Goal: Task Accomplishment & Management: Manage account settings

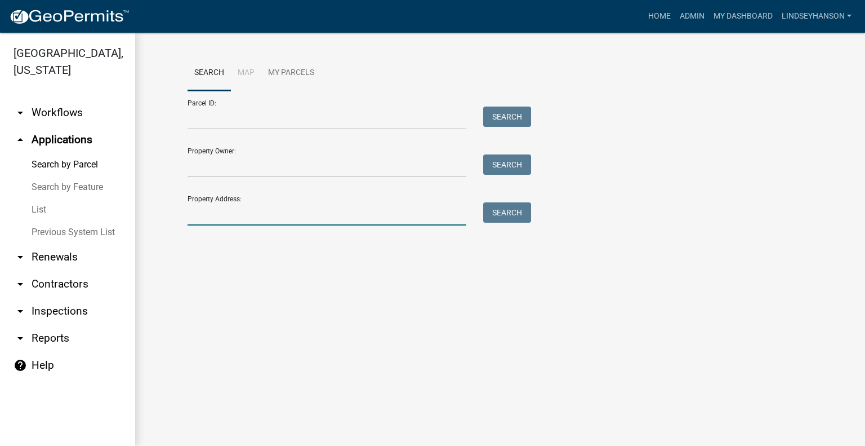
click at [233, 204] on input "Property Address:" at bounding box center [327, 213] width 279 height 23
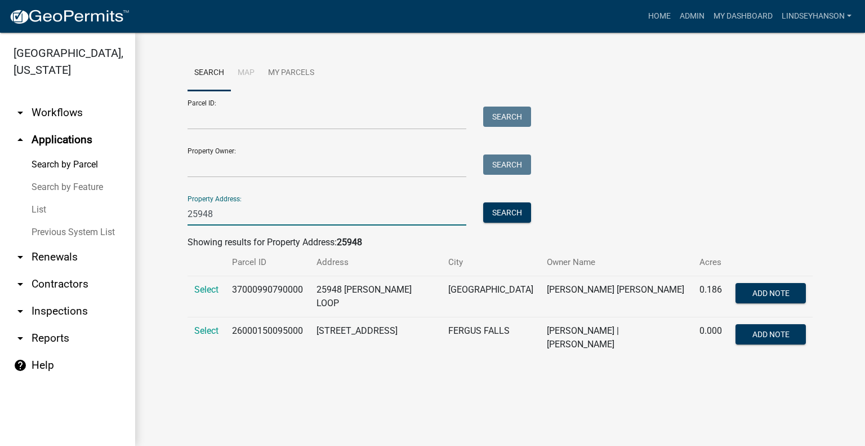
type input "25948"
click at [198, 325] on span "Select" at bounding box center [206, 330] width 24 height 11
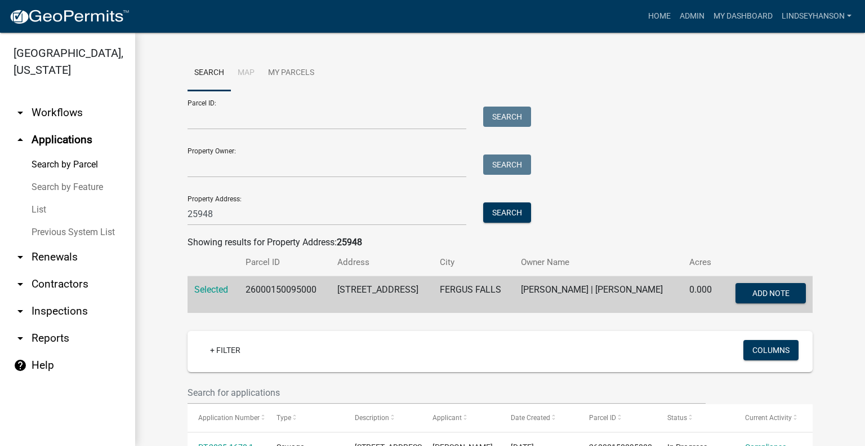
click at [60, 114] on link "arrow_drop_down Workflows" at bounding box center [67, 112] width 135 height 27
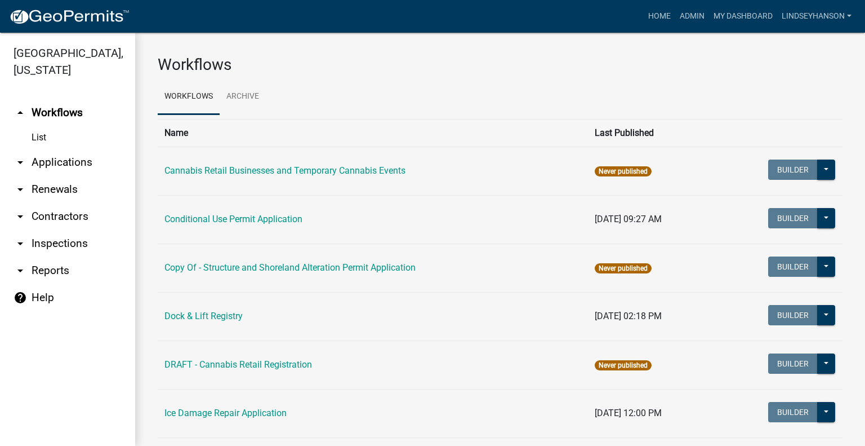
click at [83, 163] on link "arrow_drop_down Applications" at bounding box center [67, 162] width 135 height 27
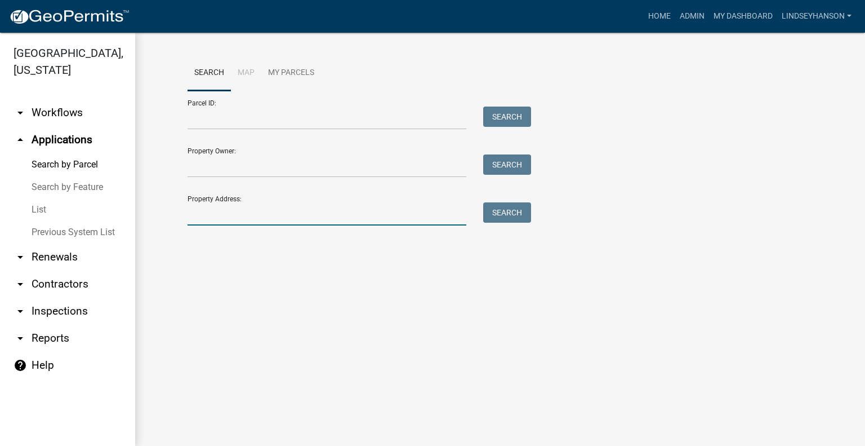
click at [250, 202] on input "Property Address:" at bounding box center [327, 213] width 279 height 23
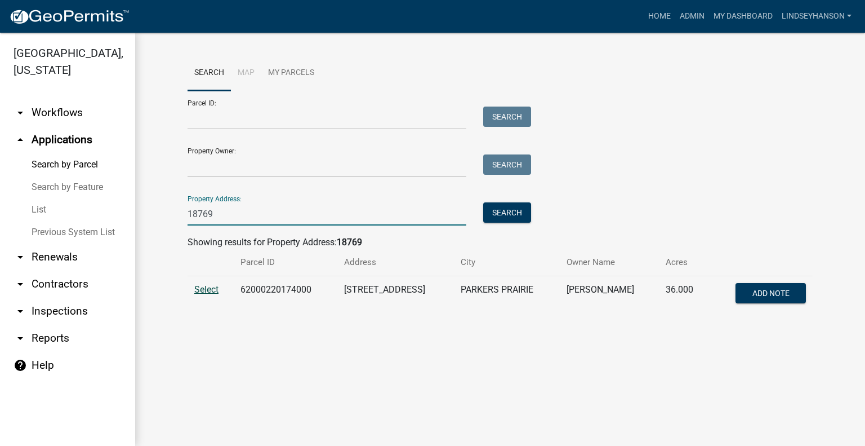
type input "18769"
click at [200, 288] on span "Select" at bounding box center [206, 289] width 24 height 11
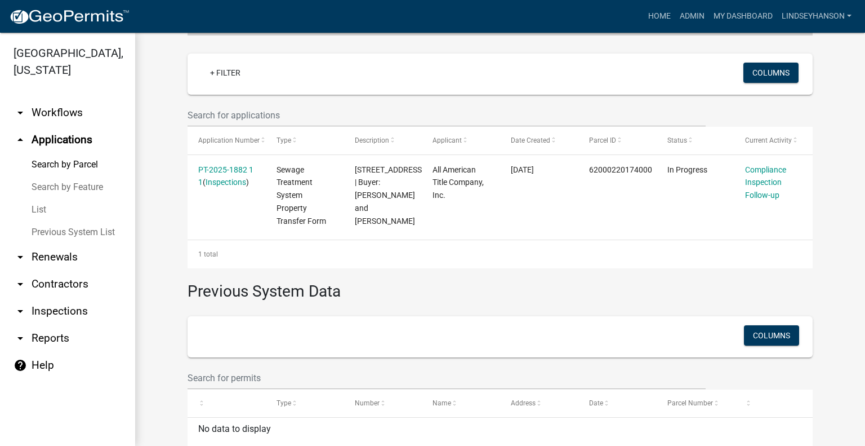
scroll to position [291, 0]
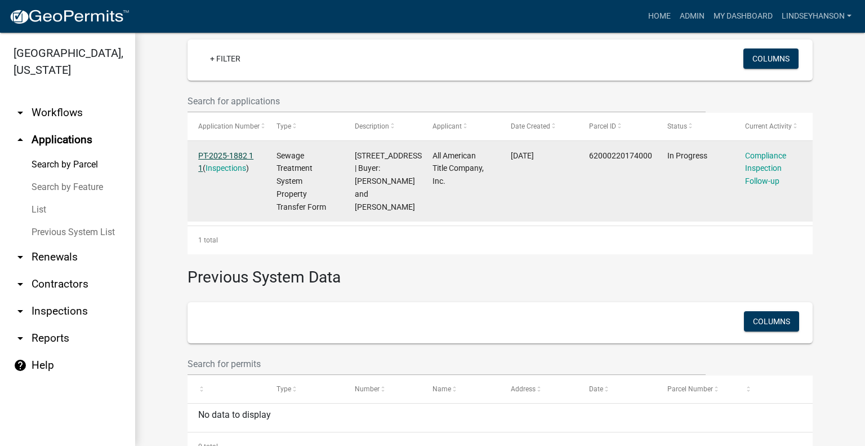
click at [218, 151] on link "PT-2025-1882 1 1" at bounding box center [225, 162] width 55 height 22
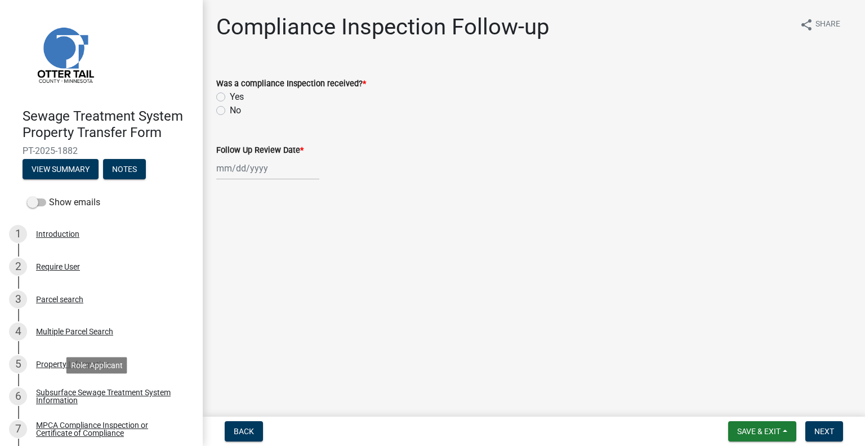
click at [94, 393] on div "Subsurface Sewage Treatment System Information" at bounding box center [110, 396] width 149 height 16
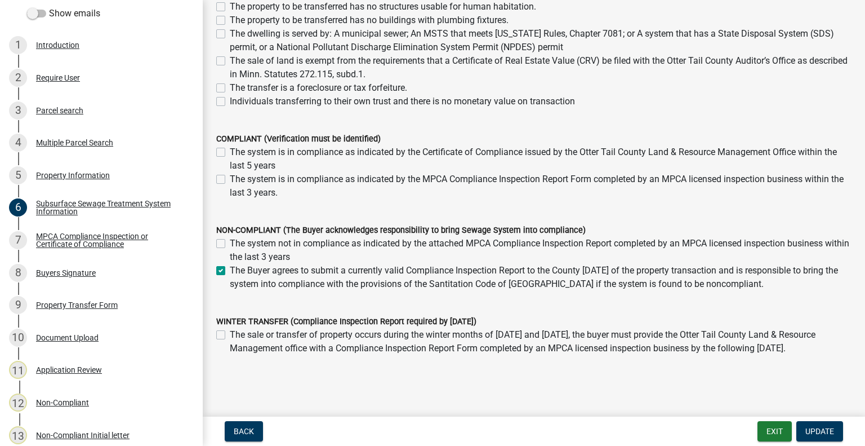
scroll to position [192, 0]
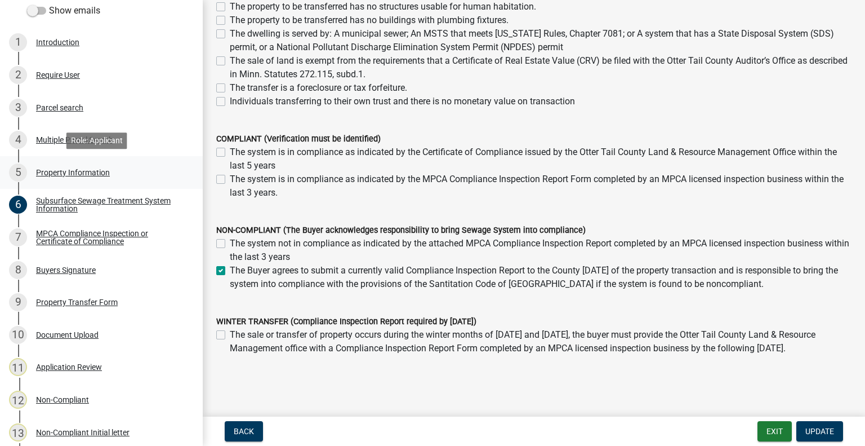
click at [101, 166] on div "5 Property Information" at bounding box center [97, 172] width 176 height 18
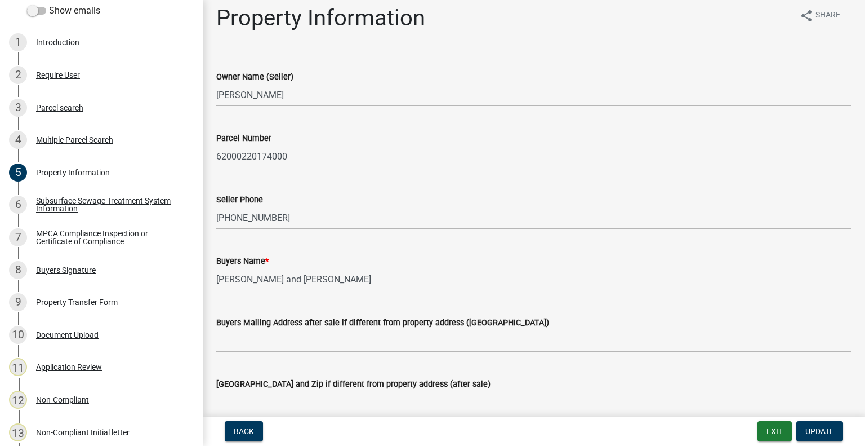
scroll to position [0, 0]
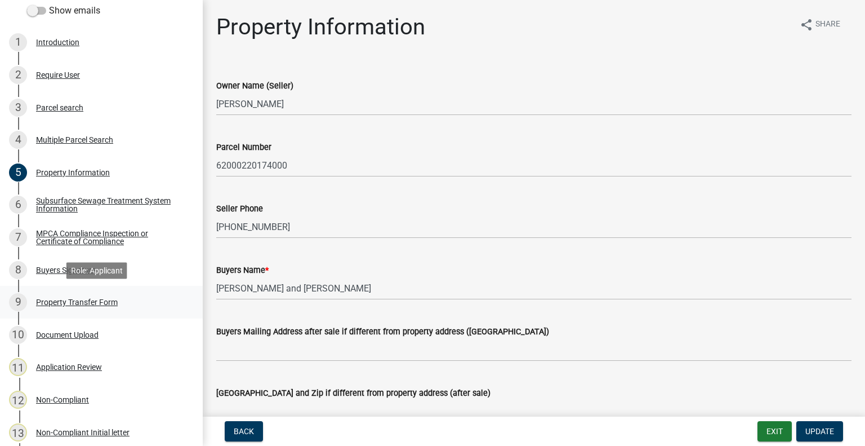
click at [95, 303] on div "Property Transfer Form" at bounding box center [77, 302] width 82 height 8
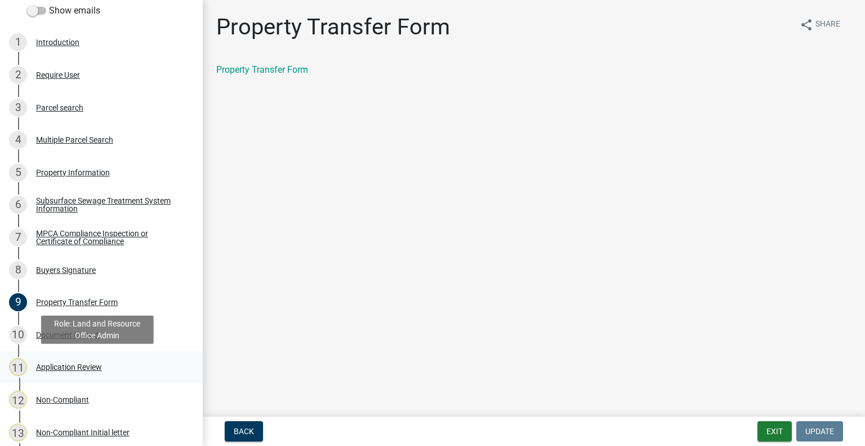
click at [86, 367] on div "Application Review" at bounding box center [69, 367] width 66 height 8
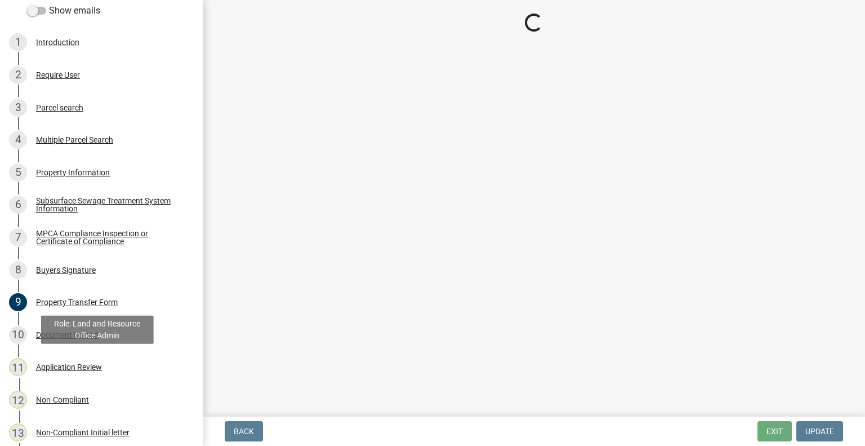
select select "2217fab6-25d2-4df2-8e35-18ddd05e0fe8"
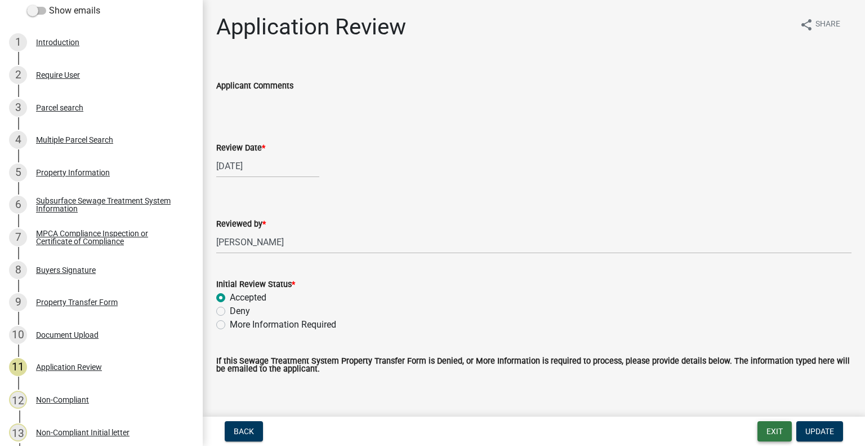
click at [768, 425] on button "Exit" at bounding box center [775, 431] width 34 height 20
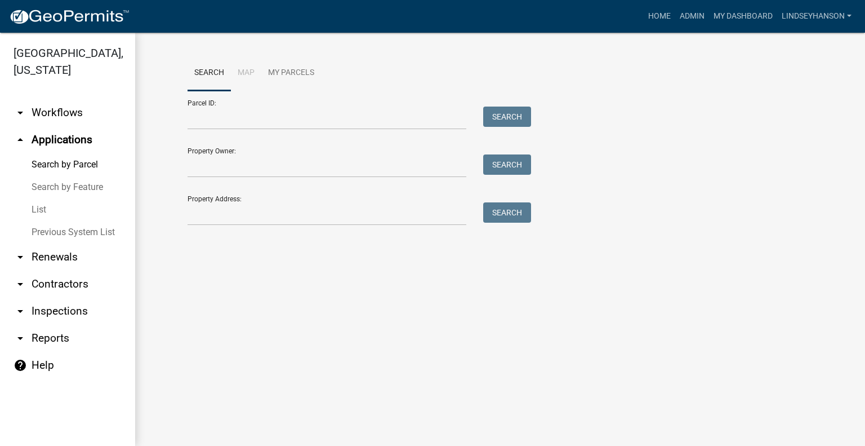
click at [69, 118] on link "arrow_drop_down Workflows" at bounding box center [67, 112] width 135 height 27
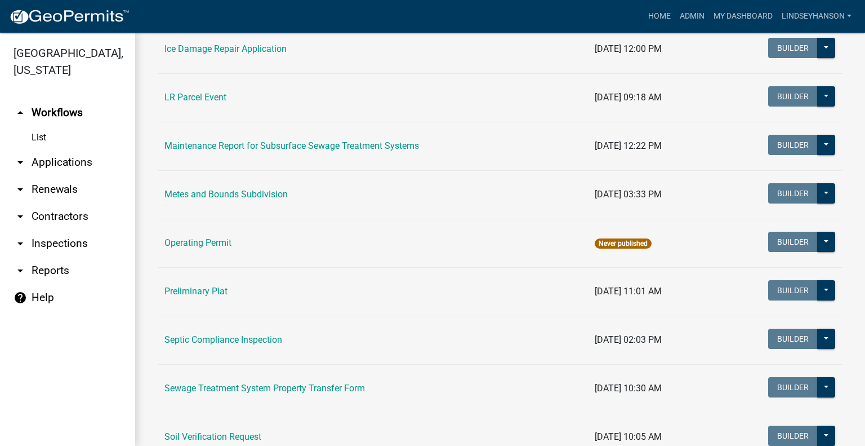
scroll to position [365, 0]
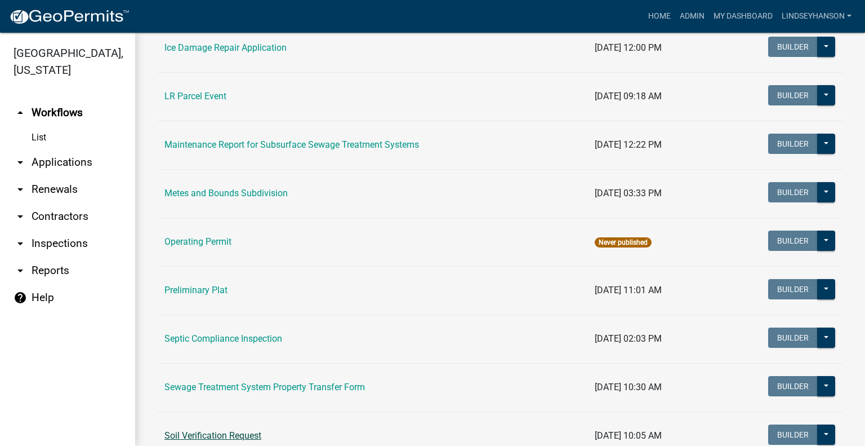
click at [205, 435] on link "Soil Verification Request" at bounding box center [213, 435] width 97 height 11
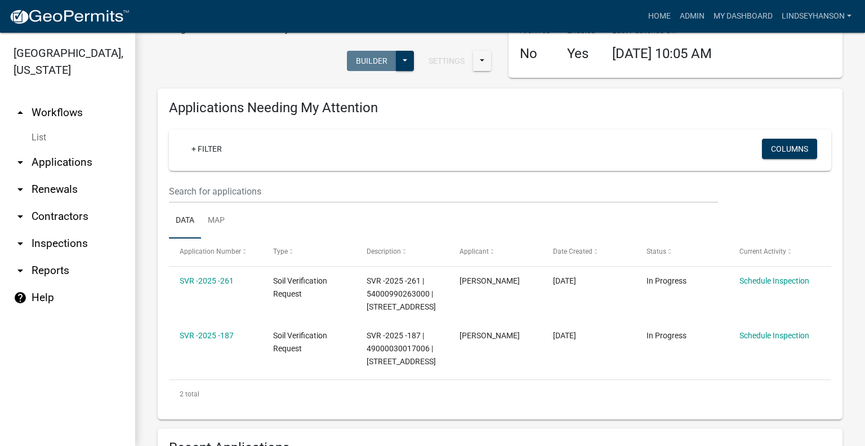
scroll to position [101, 0]
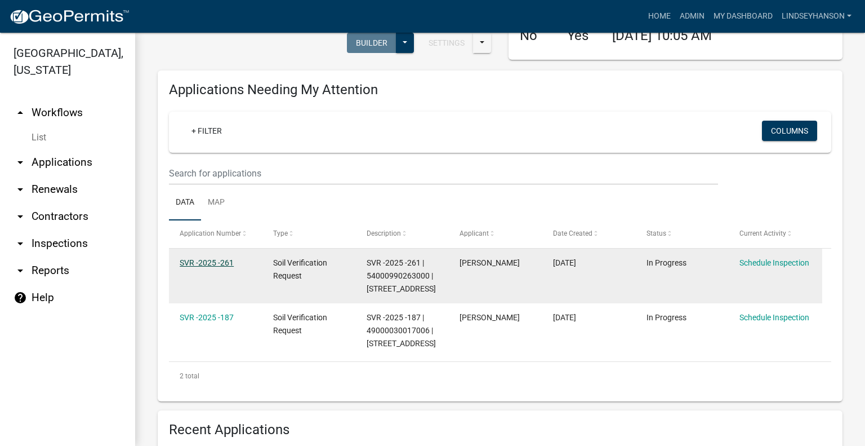
click at [216, 262] on link "SVR -2025 -261" at bounding box center [207, 262] width 54 height 9
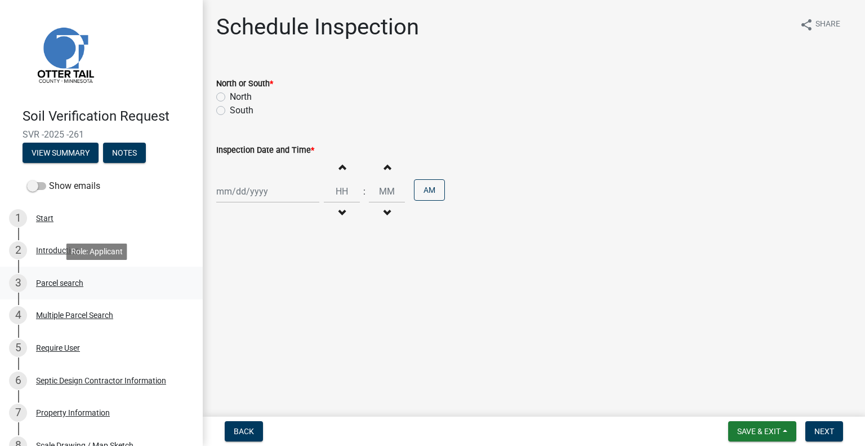
click at [56, 285] on div "Parcel search" at bounding box center [59, 283] width 47 height 8
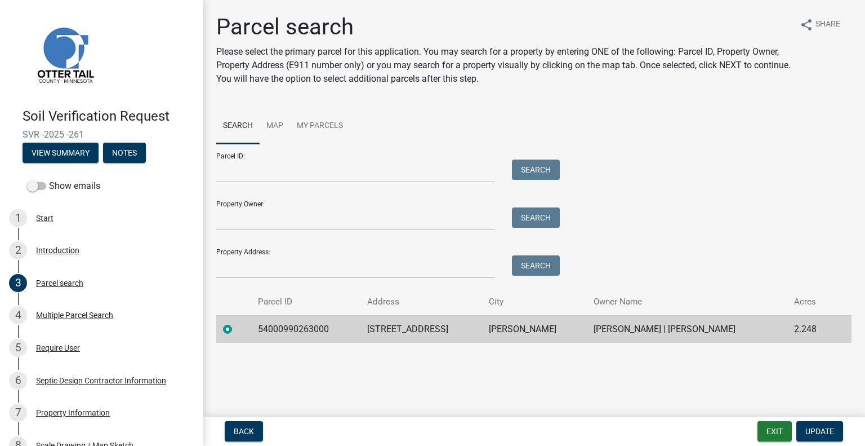
click at [299, 326] on td "54000990263000" at bounding box center [305, 329] width 109 height 28
copy td "54000990263000"
click at [416, 330] on td "14405 ASHTON LN" at bounding box center [422, 329] width 122 height 28
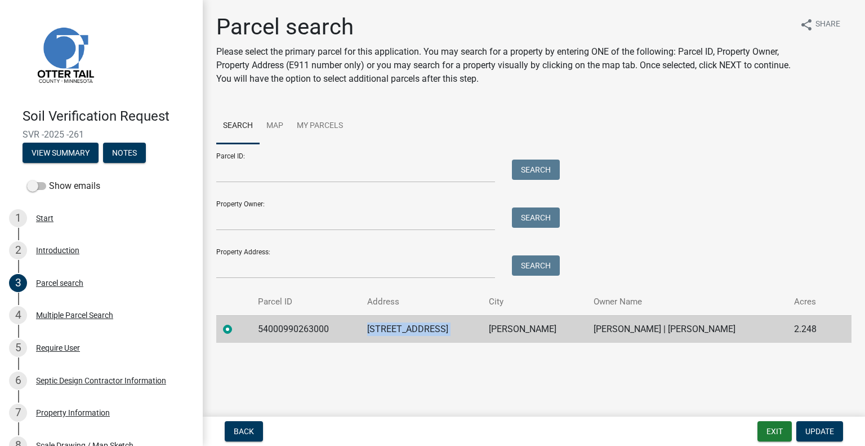
click at [416, 330] on td "14405 ASHTON LN" at bounding box center [422, 329] width 122 height 28
copy td "14405 ASHTON LN"
click at [521, 331] on td "DALTON" at bounding box center [534, 329] width 105 height 28
copy td "DALTON"
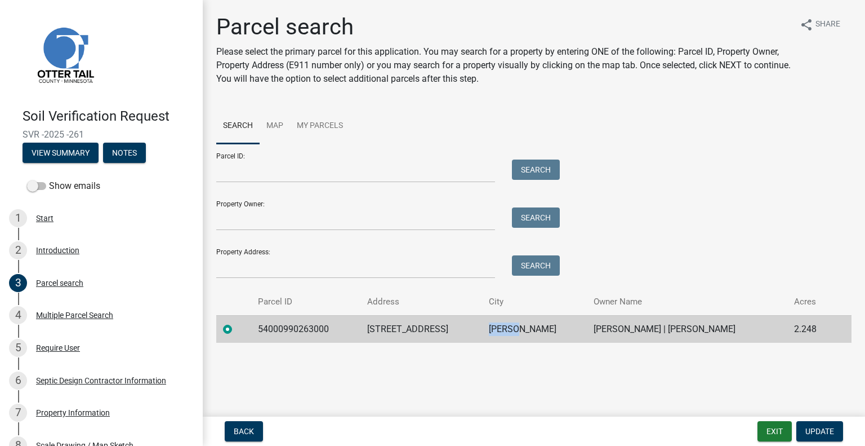
click at [615, 323] on td "BRADLEY A BARRY | TERESA A BARRY" at bounding box center [687, 329] width 201 height 28
copy td "BRADLEY A BARRY | TERESA A BARRY"
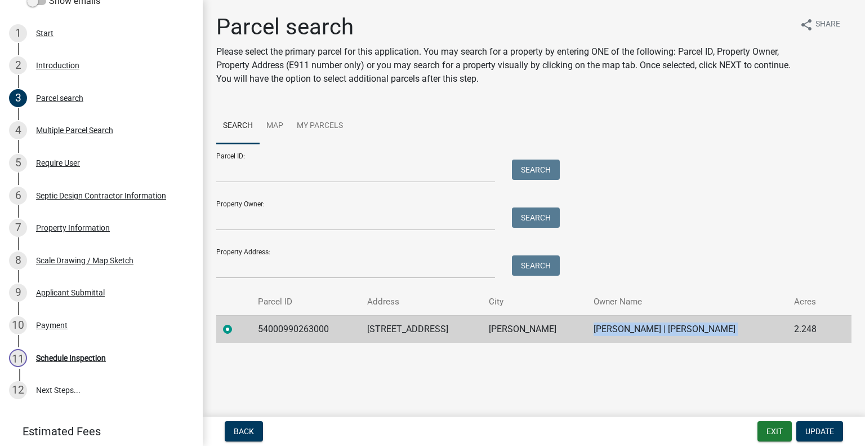
scroll to position [250, 0]
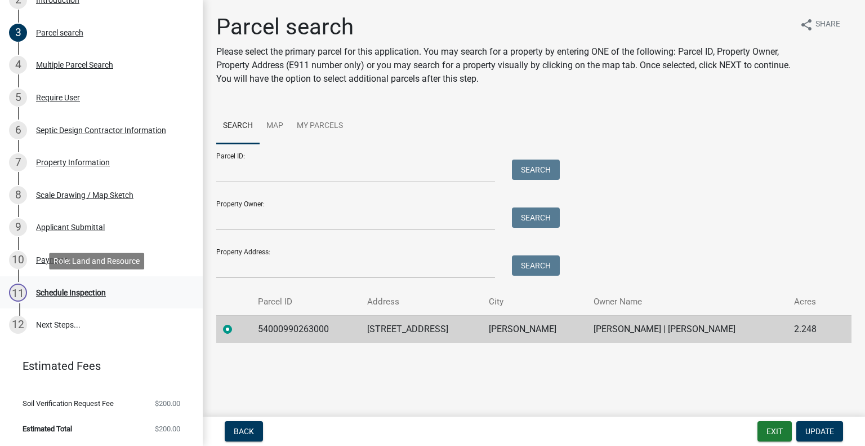
click at [125, 290] on div "11 Schedule Inspection" at bounding box center [97, 292] width 176 height 18
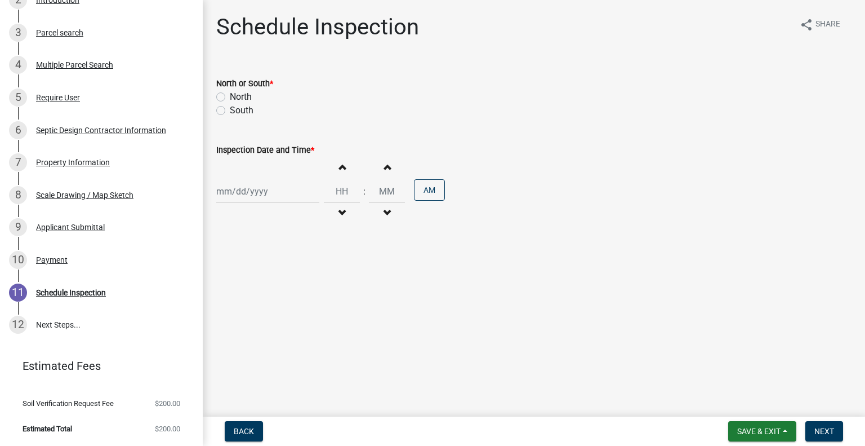
click at [246, 113] on label "South" at bounding box center [242, 111] width 24 height 14
click at [237, 111] on input "South" at bounding box center [233, 107] width 7 height 7
radio input "true"
click at [255, 196] on div at bounding box center [267, 191] width 103 height 23
select select "8"
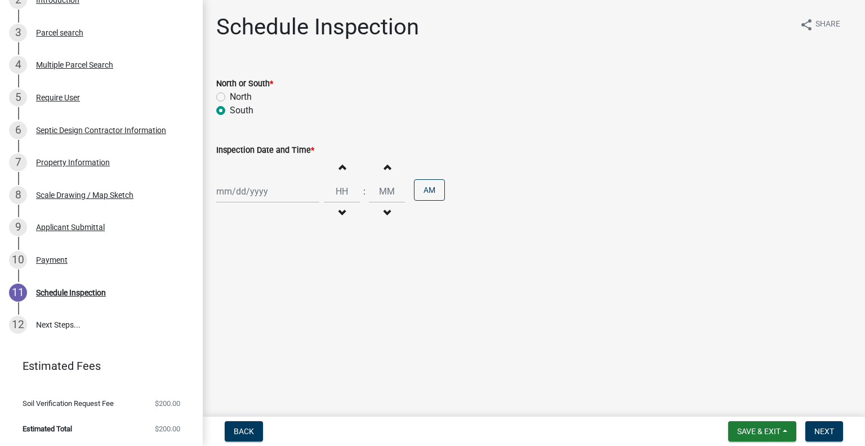
select select "2025"
click at [327, 281] on div "11 12 13 14 15 16 17" at bounding box center [281, 287] width 131 height 18
click at [259, 285] on div "13" at bounding box center [264, 287] width 18 height 18
type input "08/13/2025"
click at [340, 172] on button "Increment hours" at bounding box center [342, 167] width 24 height 20
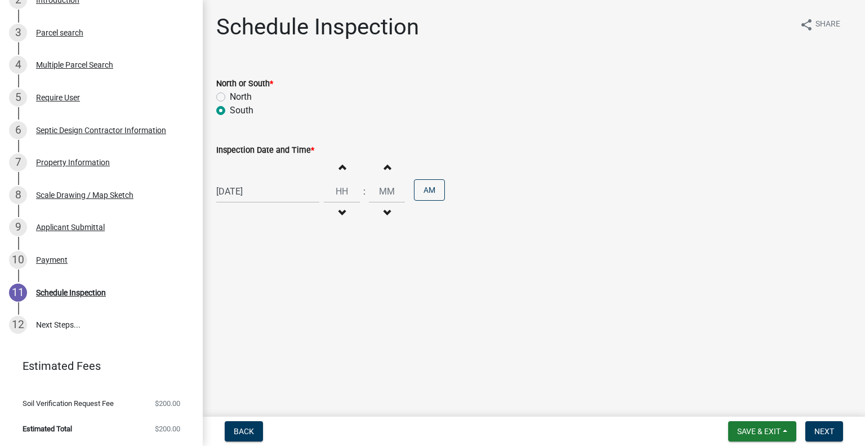
type input "01"
type input "00"
click at [340, 208] on button "Decrement hours" at bounding box center [342, 213] width 24 height 20
drag, startPoint x: 340, startPoint y: 211, endPoint x: 352, endPoint y: 215, distance: 12.5
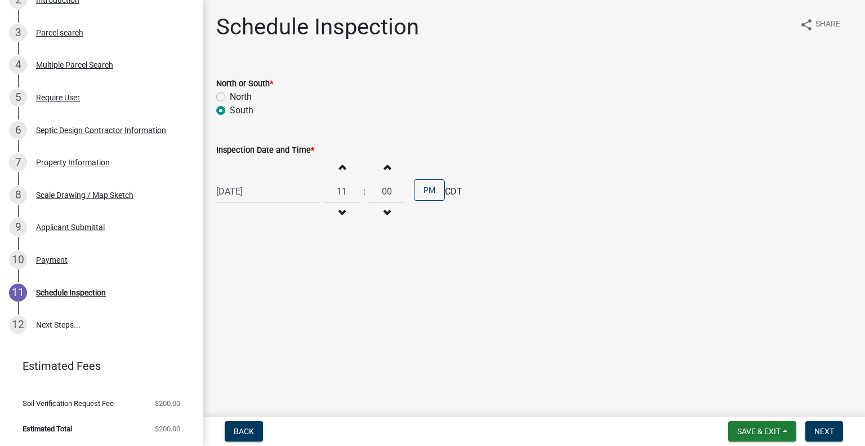
click at [340, 211] on span "button" at bounding box center [342, 212] width 6 height 9
type input "10"
click at [423, 190] on button "PM" at bounding box center [429, 189] width 31 height 21
click at [821, 425] on button "Next" at bounding box center [825, 431] width 38 height 20
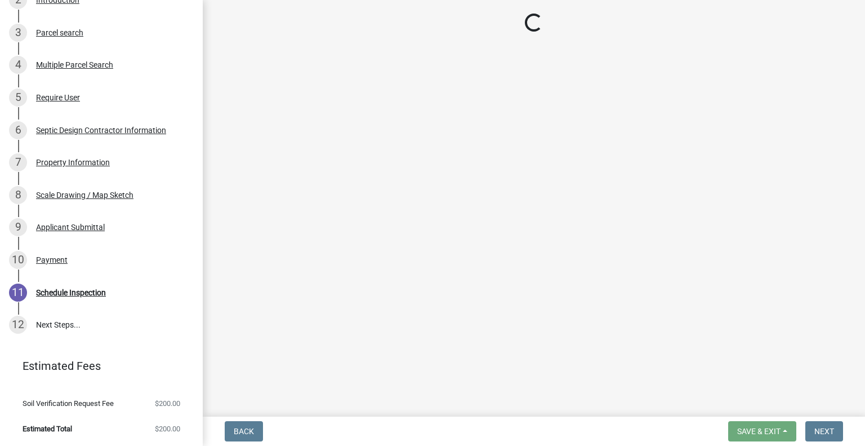
scroll to position [282, 0]
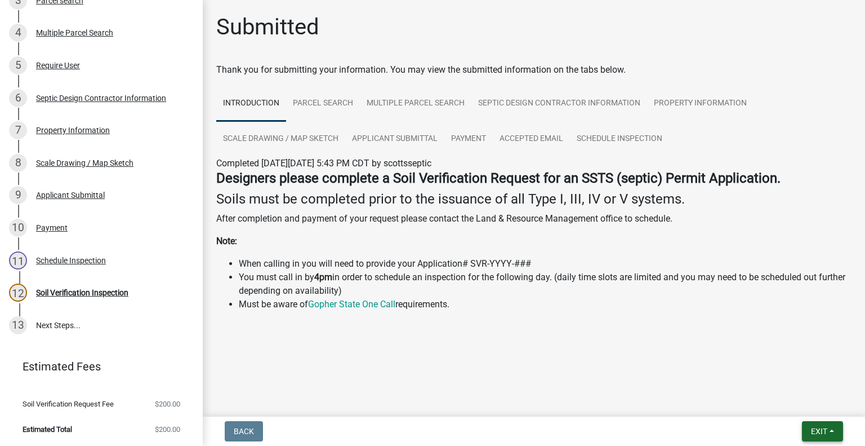
click at [811, 429] on span "Exit" at bounding box center [819, 430] width 16 height 9
click at [809, 412] on button "Save & Exit" at bounding box center [799, 401] width 90 height 27
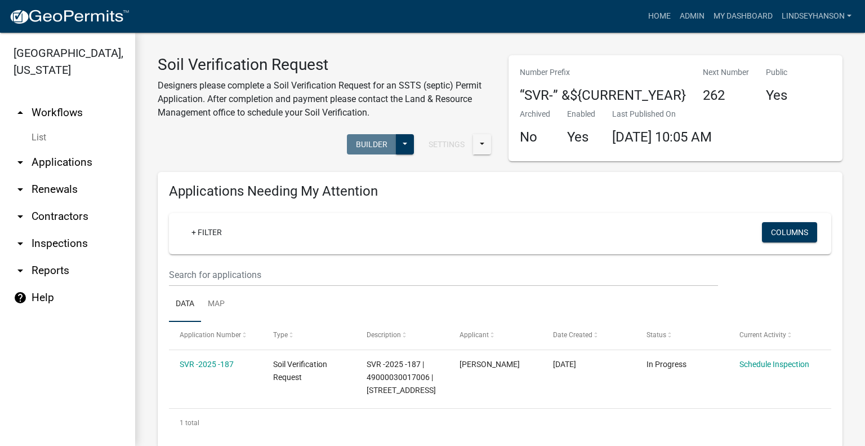
click at [88, 160] on link "arrow_drop_down Applications" at bounding box center [67, 162] width 135 height 27
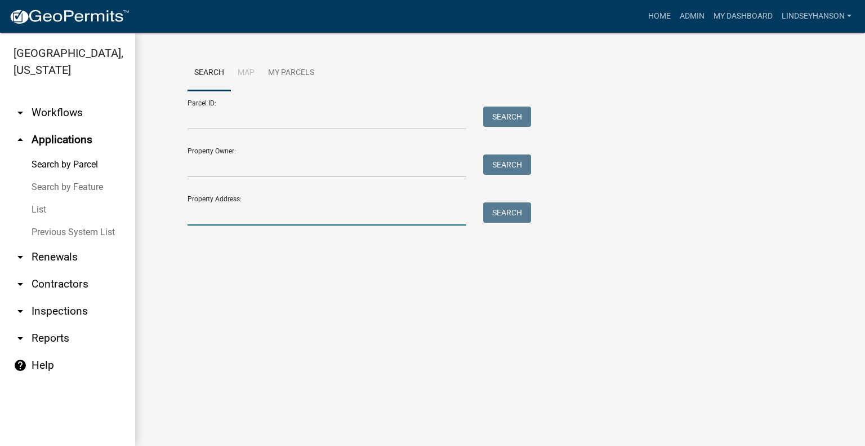
click at [232, 216] on input "Property Address:" at bounding box center [327, 213] width 279 height 23
click at [270, 121] on input "Parcel ID:" at bounding box center [327, 117] width 279 height 23
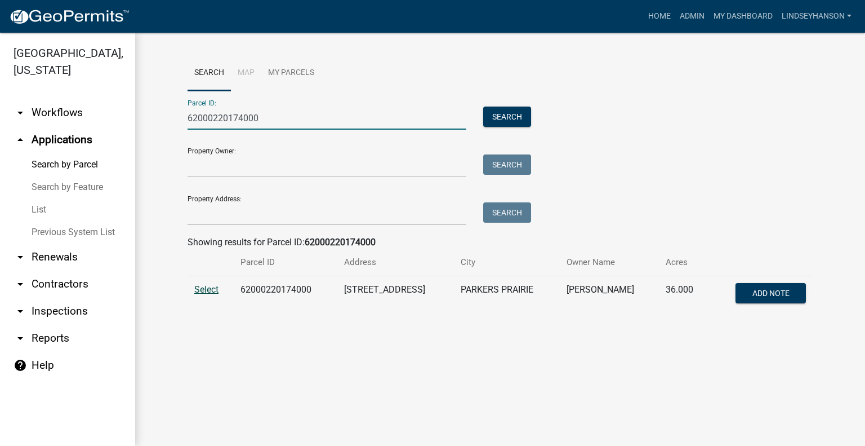
type input "62000220174000"
click at [208, 294] on span "Select" at bounding box center [206, 289] width 24 height 11
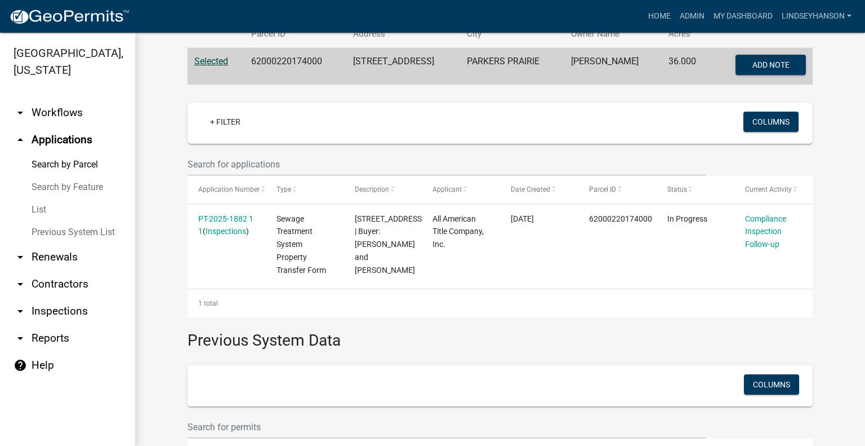
scroll to position [233, 0]
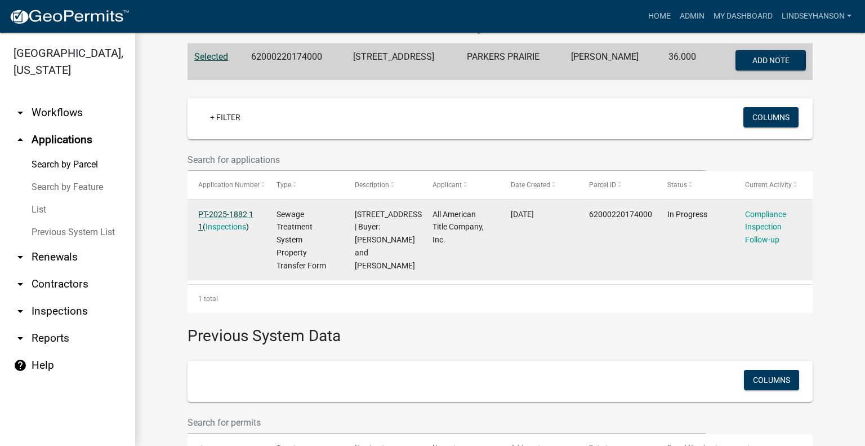
click at [232, 216] on link "PT-2025-1882 1 1" at bounding box center [225, 221] width 55 height 22
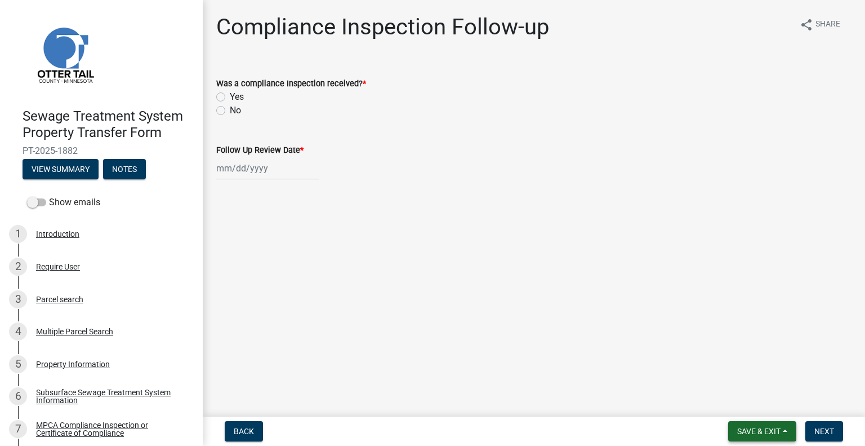
click at [771, 430] on span "Save & Exit" at bounding box center [759, 430] width 43 height 9
click at [763, 402] on button "Save & Exit" at bounding box center [752, 401] width 90 height 27
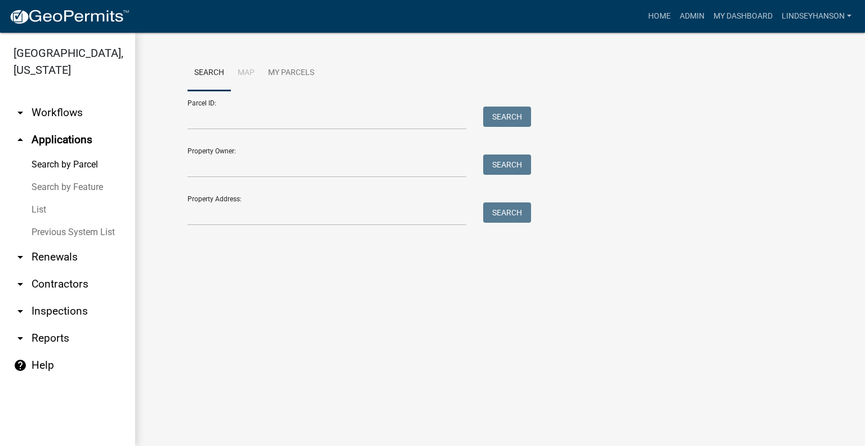
click at [72, 112] on link "arrow_drop_down Workflows" at bounding box center [67, 112] width 135 height 27
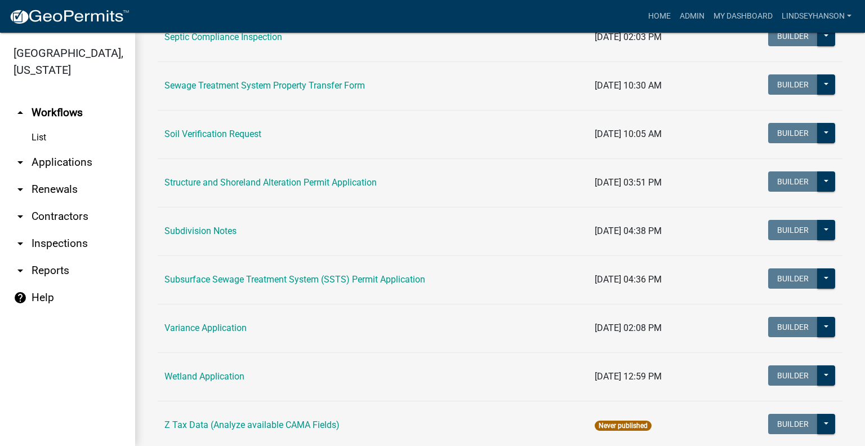
scroll to position [674, 0]
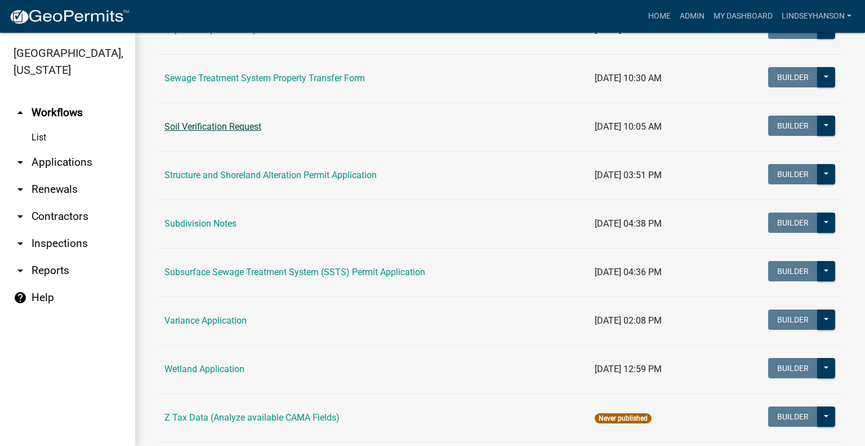
click at [232, 126] on link "Soil Verification Request" at bounding box center [213, 126] width 97 height 11
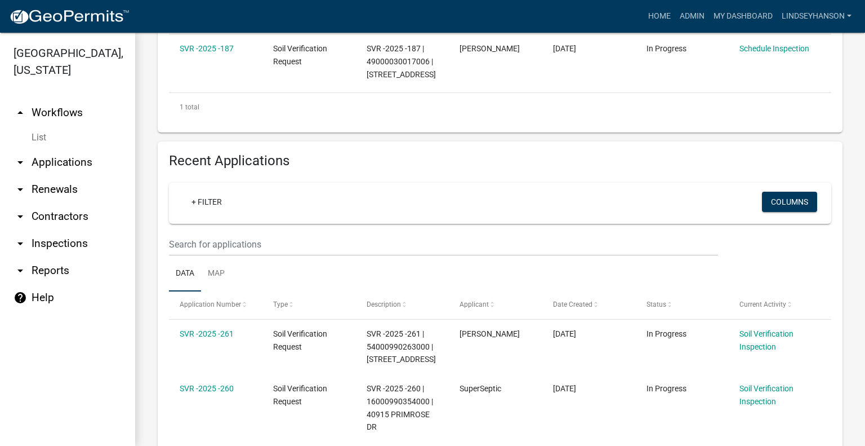
scroll to position [194, 0]
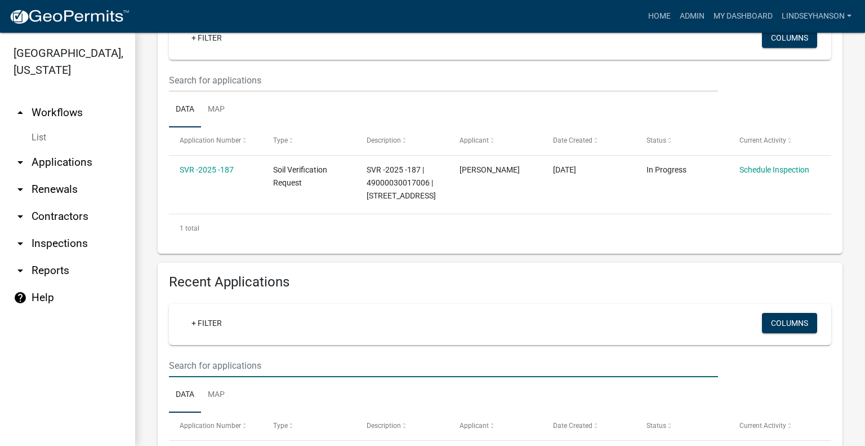
click at [301, 374] on input "text" at bounding box center [443, 365] width 549 height 23
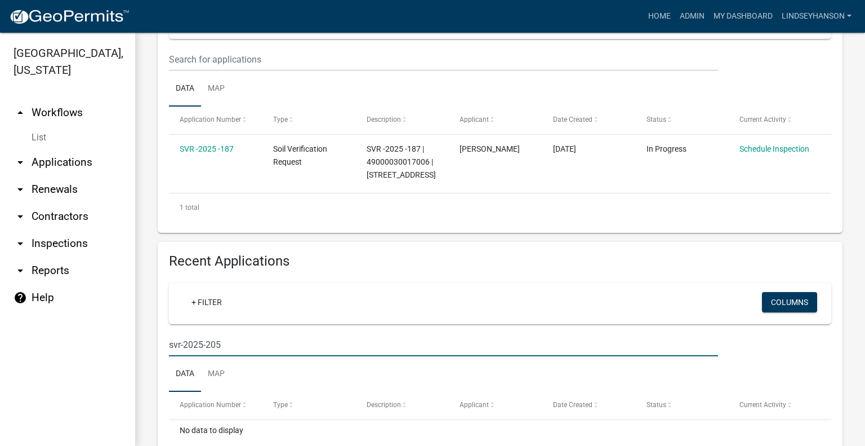
scroll to position [251, 0]
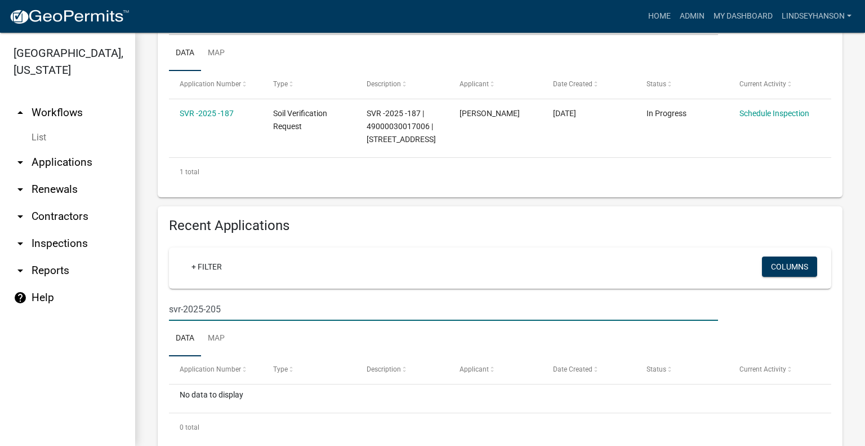
click at [176, 308] on input "svr-2025-205" at bounding box center [443, 308] width 549 height 23
click at [175, 312] on input "r-2025-205" at bounding box center [443, 308] width 549 height 23
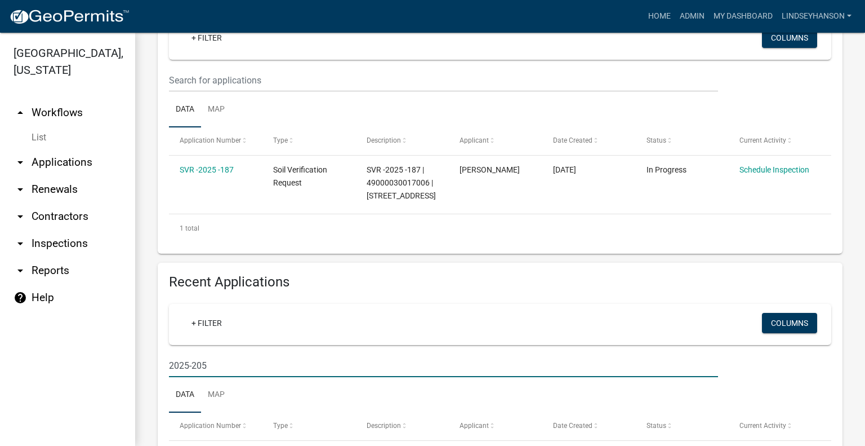
click at [250, 369] on input "2025-205" at bounding box center [443, 365] width 549 height 23
type input "2"
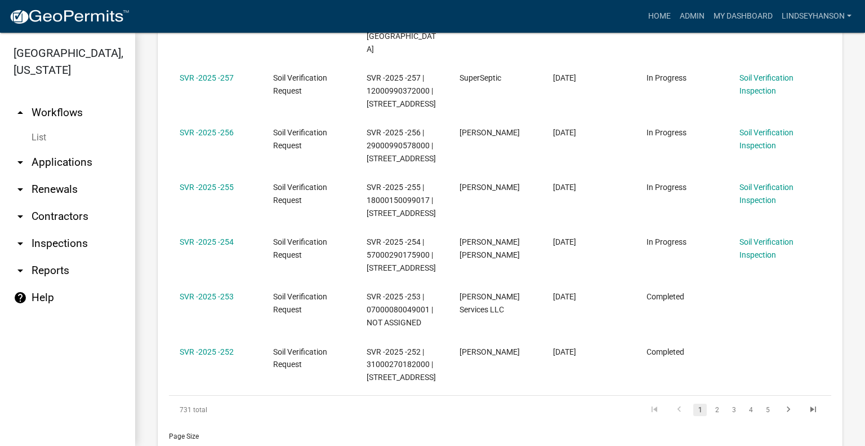
scroll to position [888, 0]
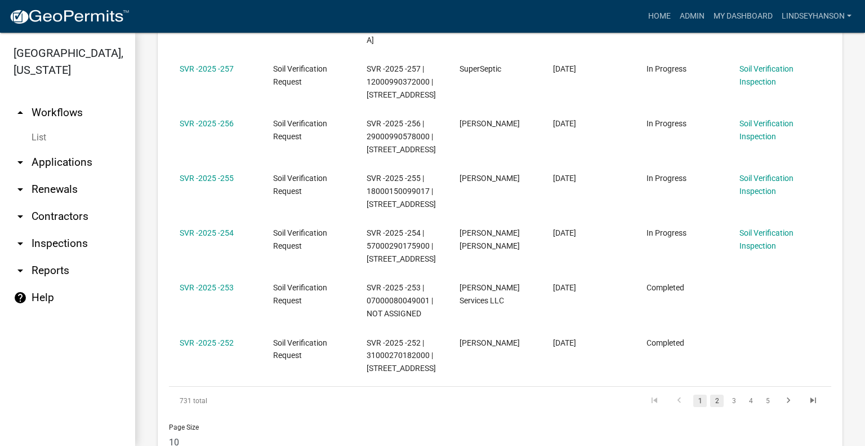
click at [710, 394] on link "2" at bounding box center [717, 400] width 14 height 12
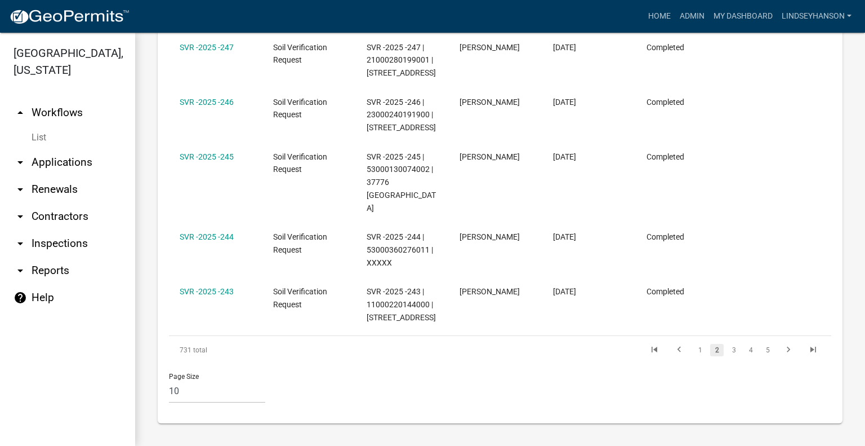
scroll to position [836, 0]
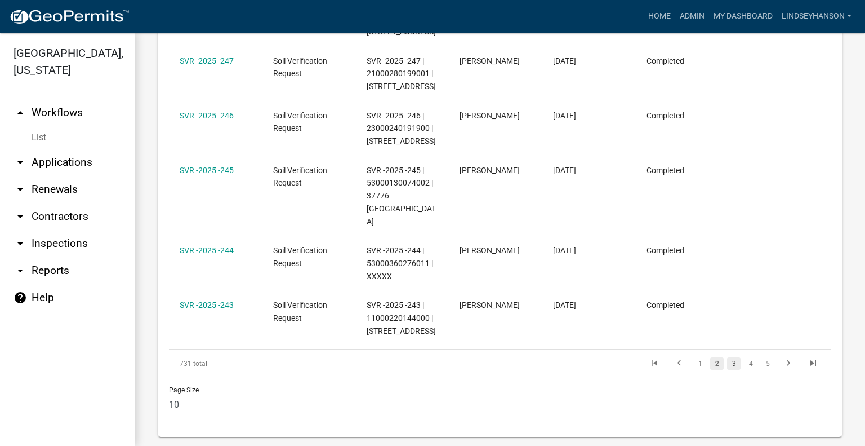
click at [727, 357] on link "3" at bounding box center [734, 363] width 14 height 12
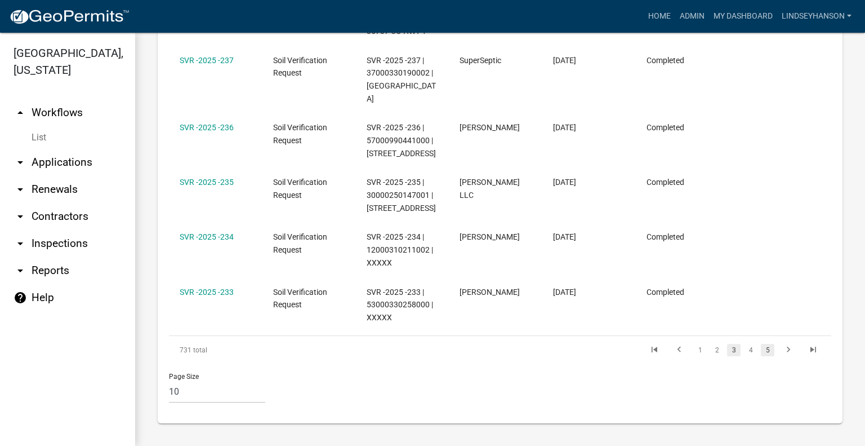
click at [761, 356] on link "5" at bounding box center [768, 350] width 14 height 12
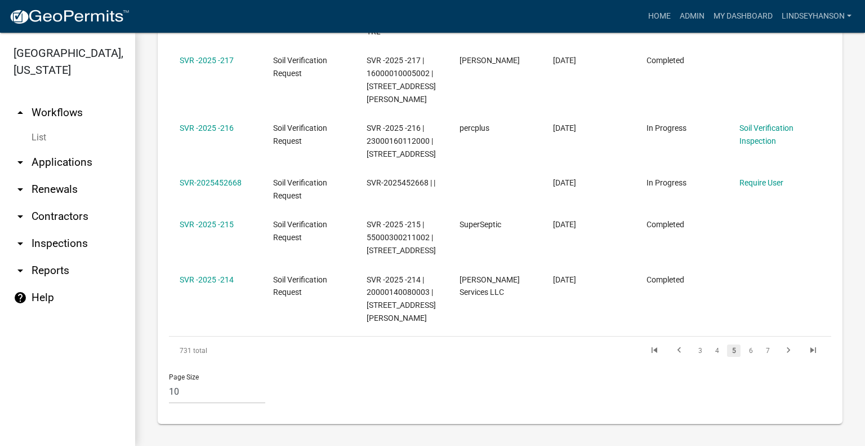
scroll to position [862, 0]
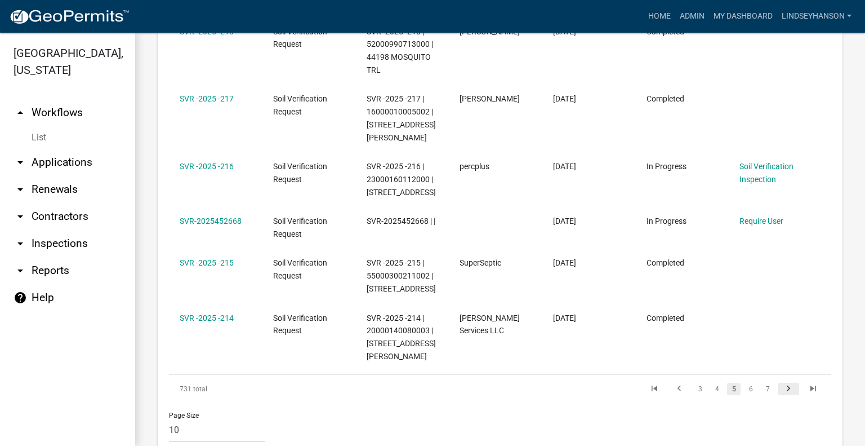
click at [781, 383] on icon "go to next page" at bounding box center [788, 390] width 15 height 14
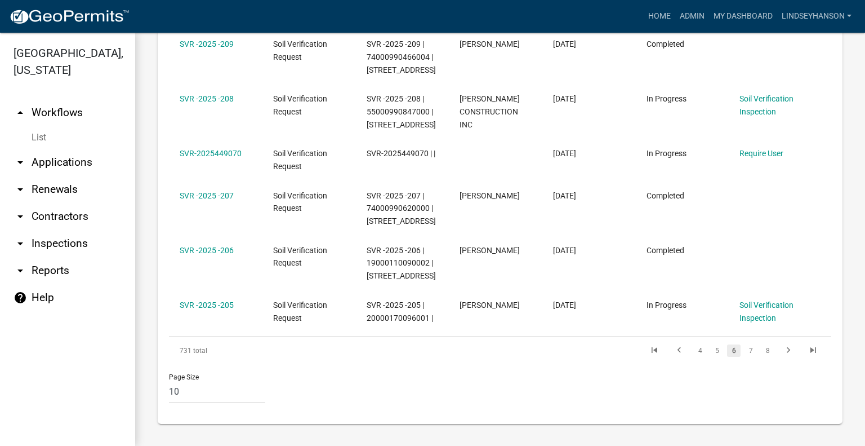
scroll to position [824, 0]
click at [744, 353] on link "7" at bounding box center [751, 350] width 14 height 12
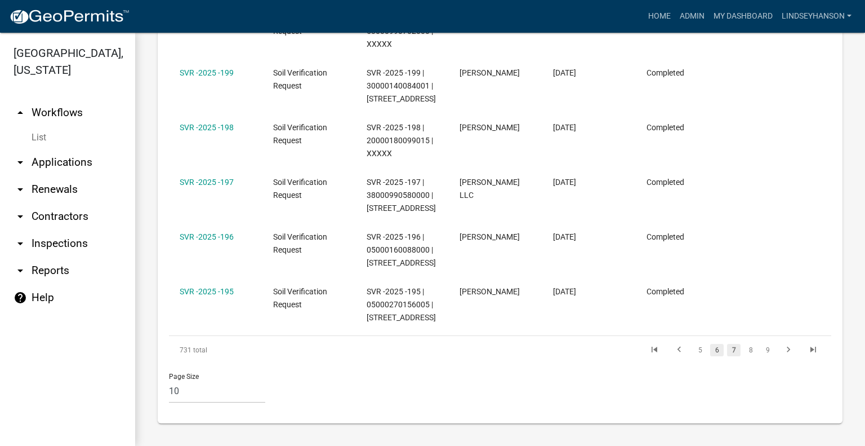
click at [711, 356] on link "6" at bounding box center [717, 350] width 14 height 12
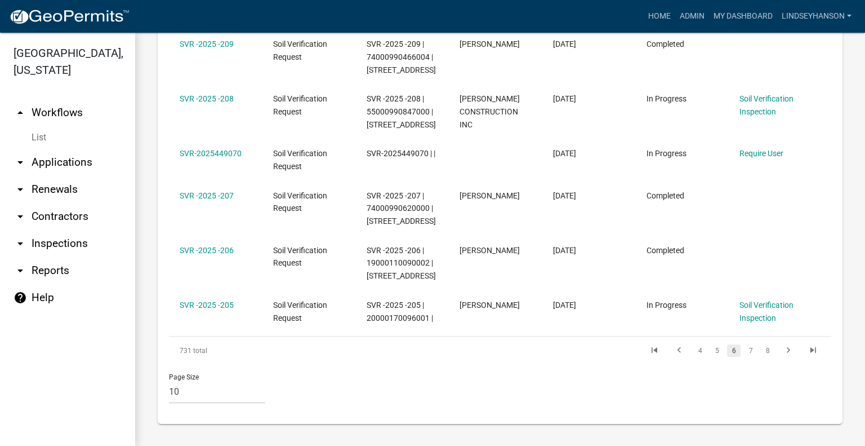
scroll to position [824, 0]
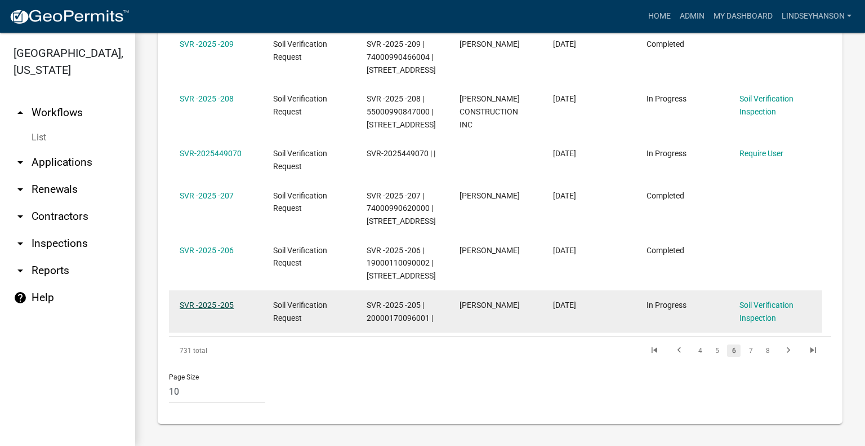
click at [214, 305] on link "SVR -2025 -205" at bounding box center [207, 304] width 54 height 9
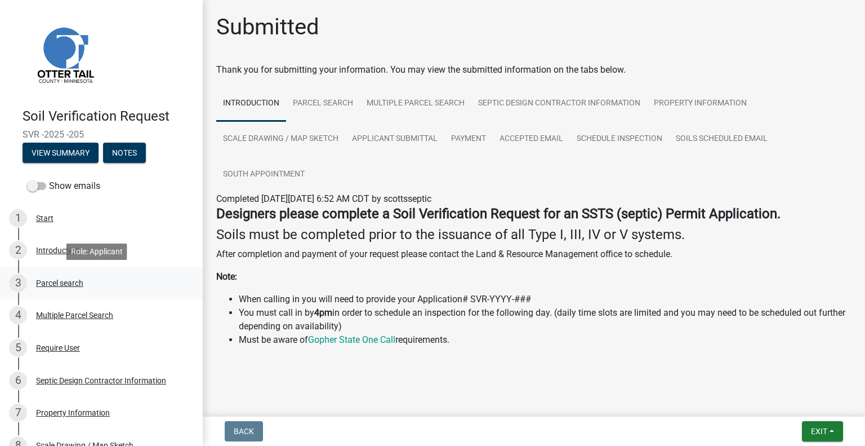
click at [77, 281] on div "Parcel search" at bounding box center [59, 283] width 47 height 8
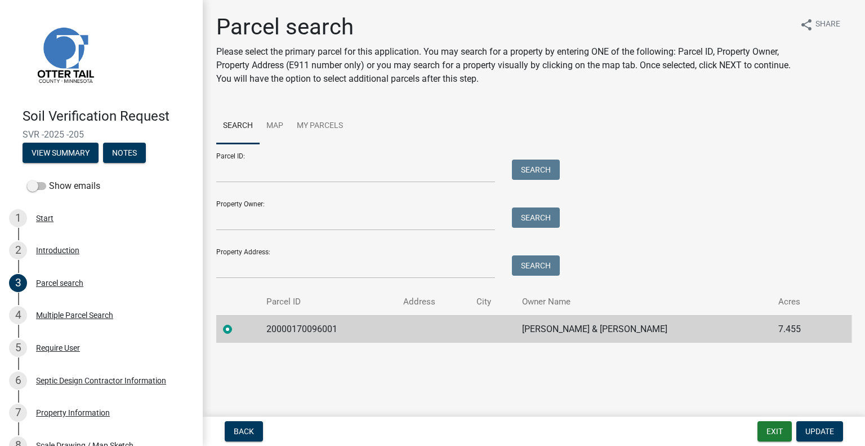
click at [308, 328] on td "20000170096001" at bounding box center [328, 329] width 136 height 28
copy td "20000170096001"
click at [580, 331] on td "JEFFERY AMUNDSON & LISA BEACH" at bounding box center [644, 329] width 256 height 28
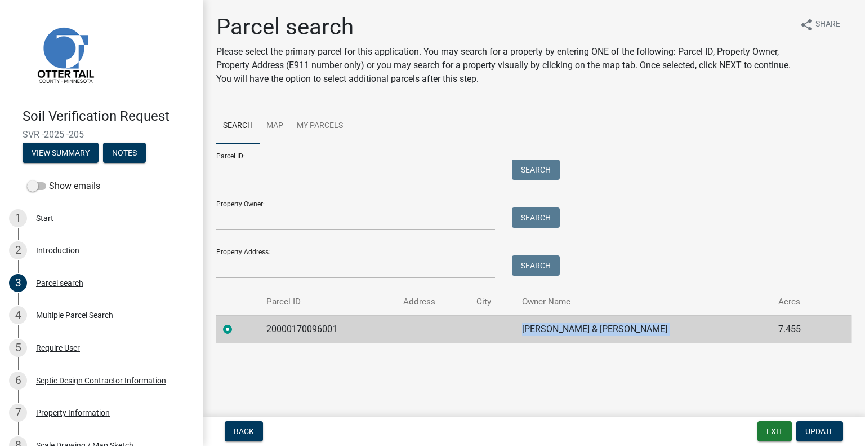
click at [580, 331] on td "JEFFERY AMUNDSON & LISA BEACH" at bounding box center [644, 329] width 256 height 28
copy td "JEFFERY AMUNDSON & LISA BEACH"
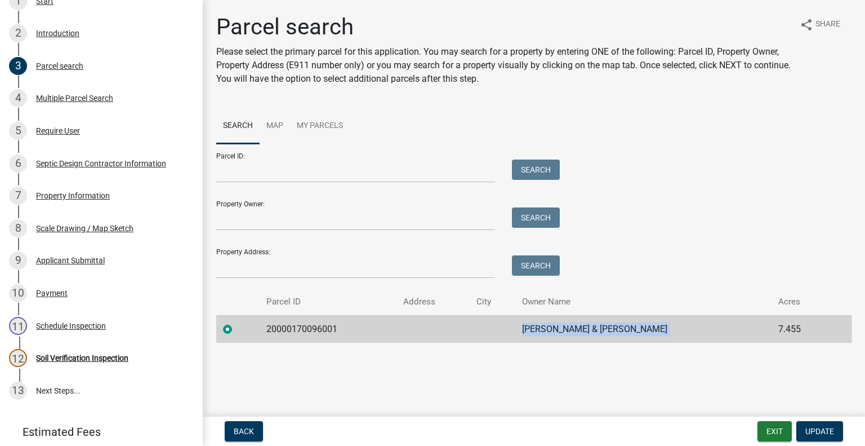
scroll to position [282, 0]
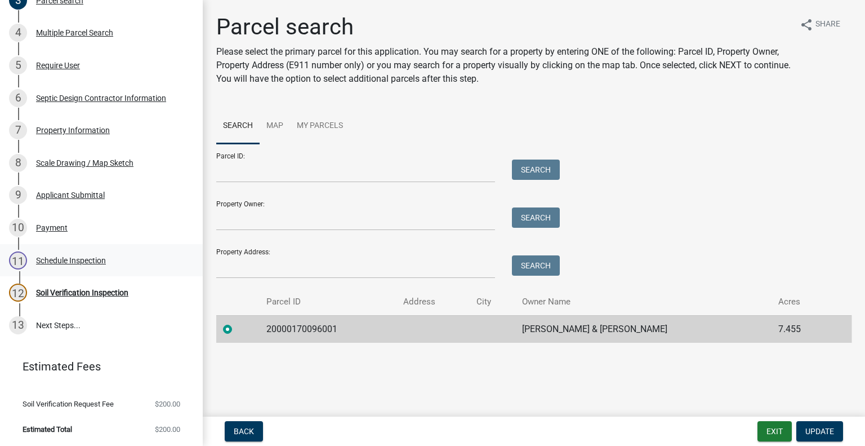
click at [120, 255] on div "11 Schedule Inspection" at bounding box center [97, 260] width 176 height 18
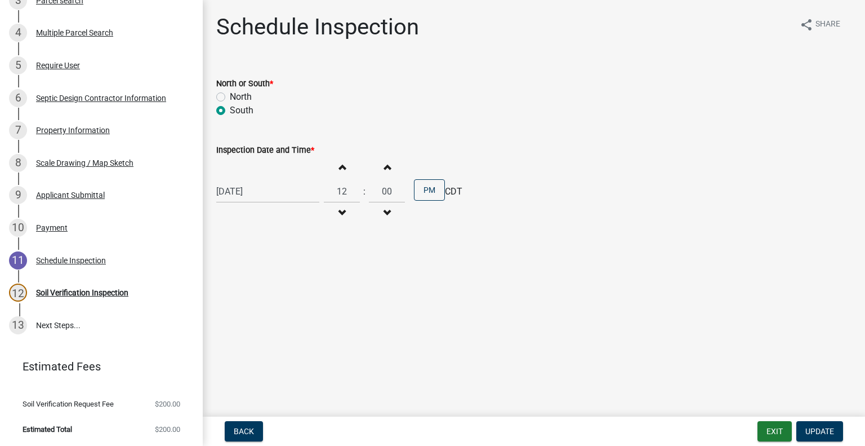
click at [246, 92] on label "North" at bounding box center [241, 97] width 22 height 14
click at [237, 92] on input "North" at bounding box center [233, 93] width 7 height 7
radio input "true"
click at [270, 180] on div "07/18/2025" at bounding box center [267, 191] width 103 height 23
select select "7"
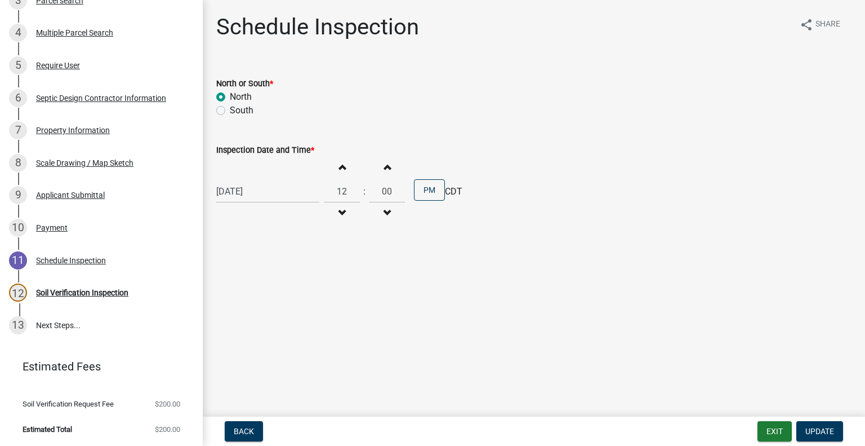
select select "2025"
click at [334, 207] on button "Next month" at bounding box center [336, 215] width 14 height 18
select select "8"
click at [284, 289] on div "14" at bounding box center [282, 287] width 18 height 18
type input "08/14/2025"
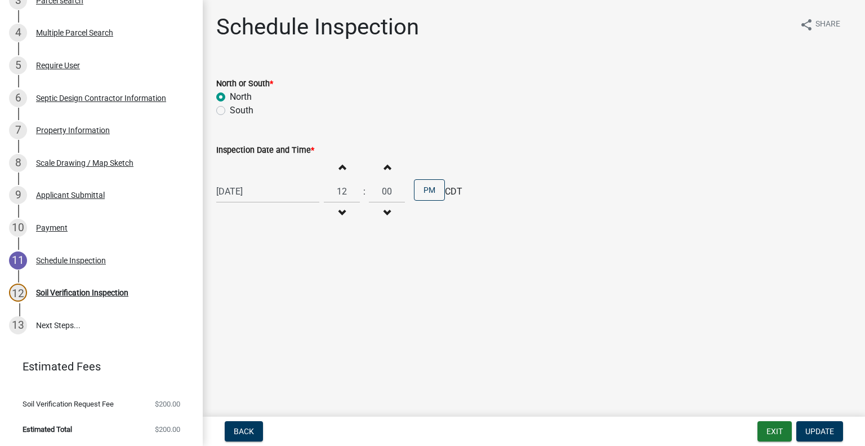
click at [340, 208] on button "Decrement hours" at bounding box center [342, 213] width 24 height 20
type input "11"
click at [818, 428] on span "Update" at bounding box center [820, 430] width 29 height 9
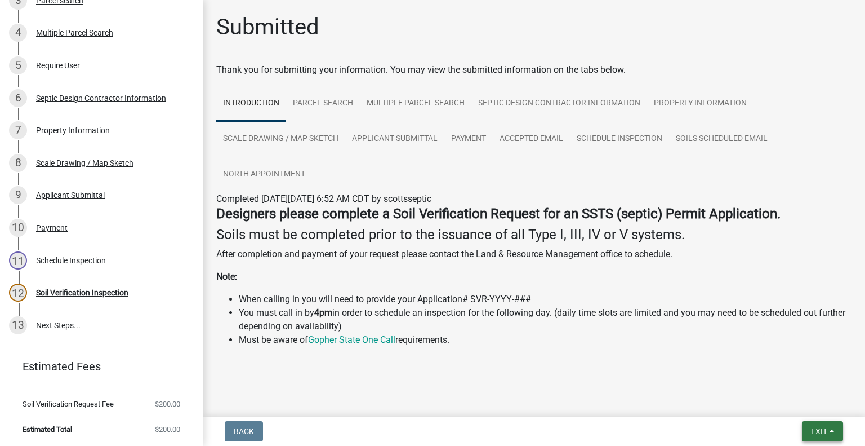
click at [823, 426] on span "Exit" at bounding box center [819, 430] width 16 height 9
click at [805, 415] on button "Save & Exit" at bounding box center [799, 401] width 90 height 27
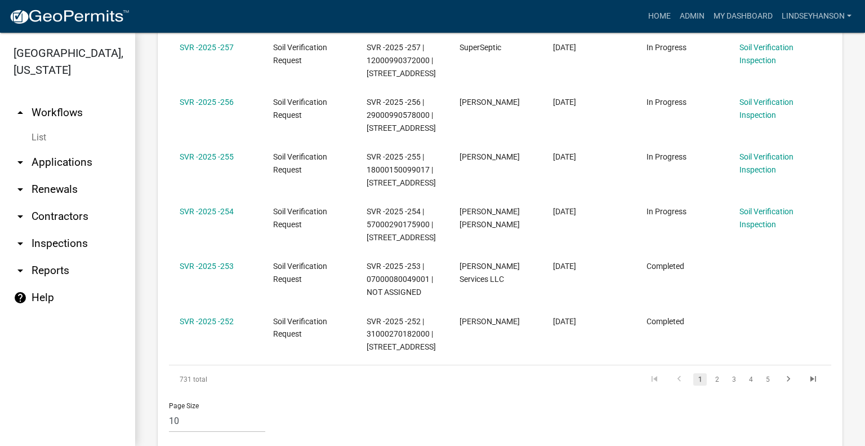
scroll to position [926, 0]
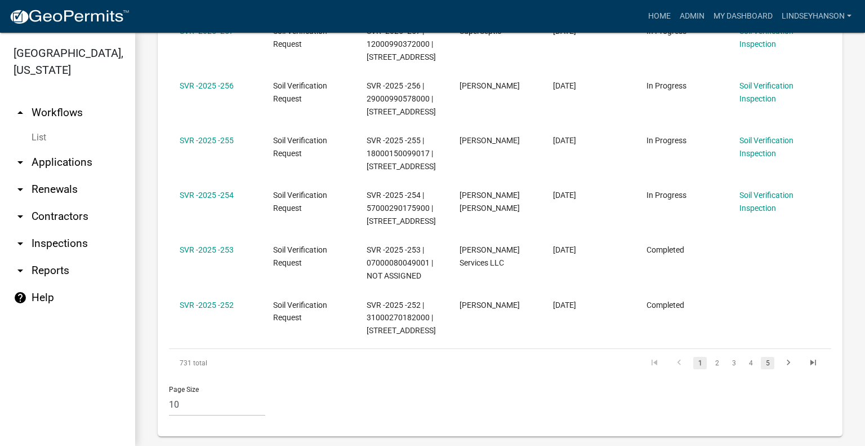
click at [763, 357] on link "5" at bounding box center [768, 363] width 14 height 12
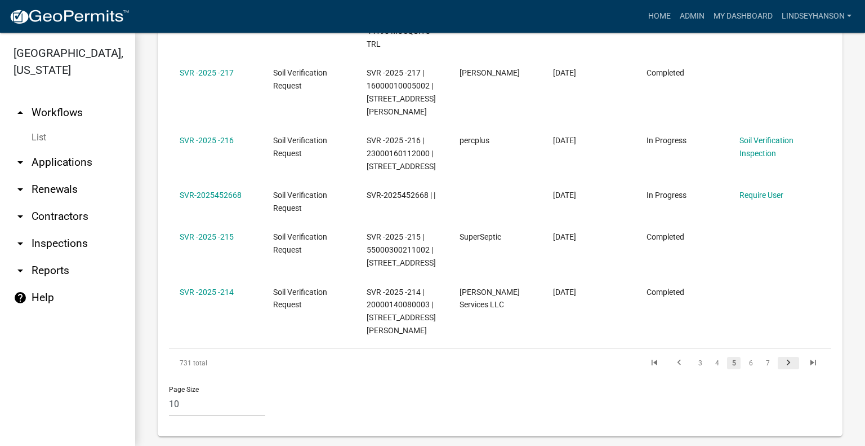
click at [781, 357] on icon "go to next page" at bounding box center [788, 364] width 15 height 14
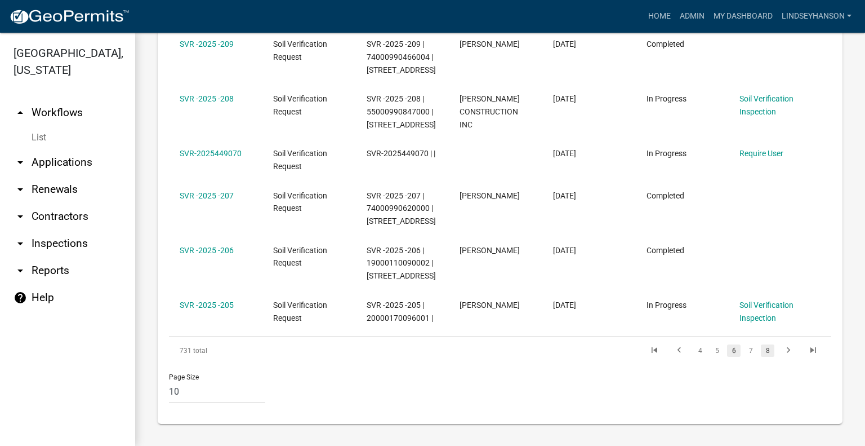
click at [762, 353] on link "8" at bounding box center [768, 350] width 14 height 12
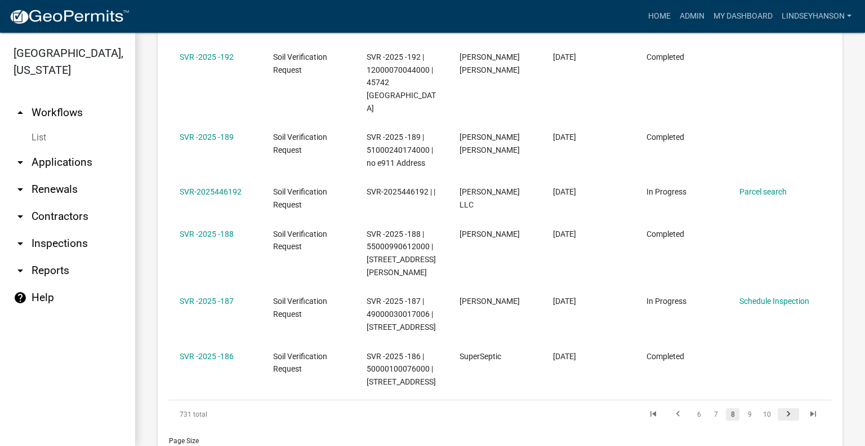
click at [778, 408] on link "go to next page" at bounding box center [788, 414] width 21 height 12
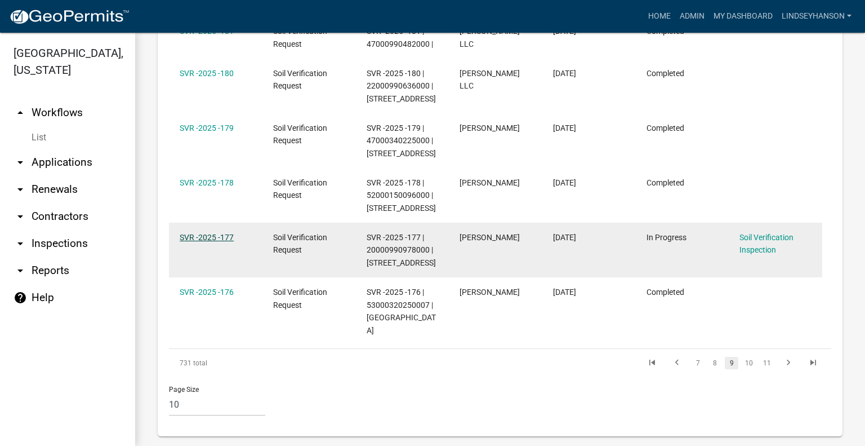
click at [223, 237] on link "SVR -2025 -177" at bounding box center [207, 237] width 54 height 9
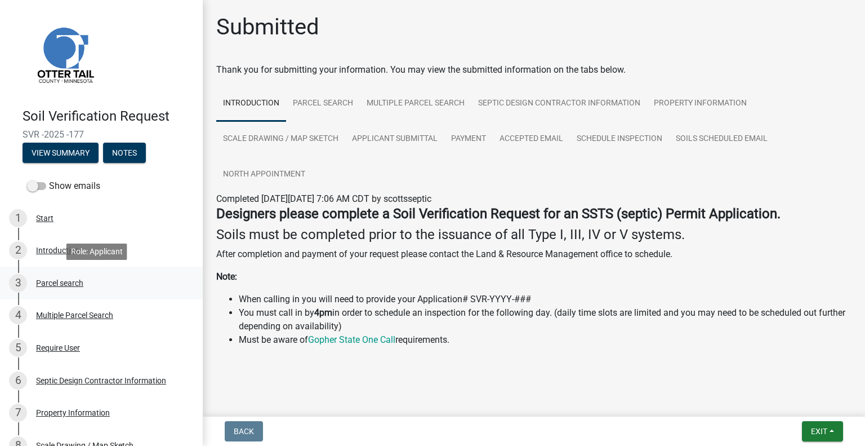
click at [97, 288] on div "3 Parcel search" at bounding box center [97, 283] width 176 height 18
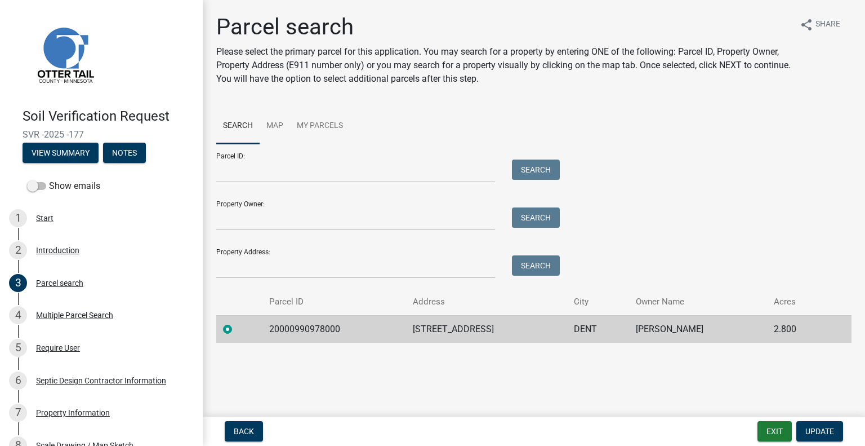
click at [310, 334] on td "20000990978000" at bounding box center [335, 329] width 144 height 28
copy td "20000990978000"
click at [492, 323] on td "34258 TWIN ISLAND LN" at bounding box center [486, 329] width 161 height 28
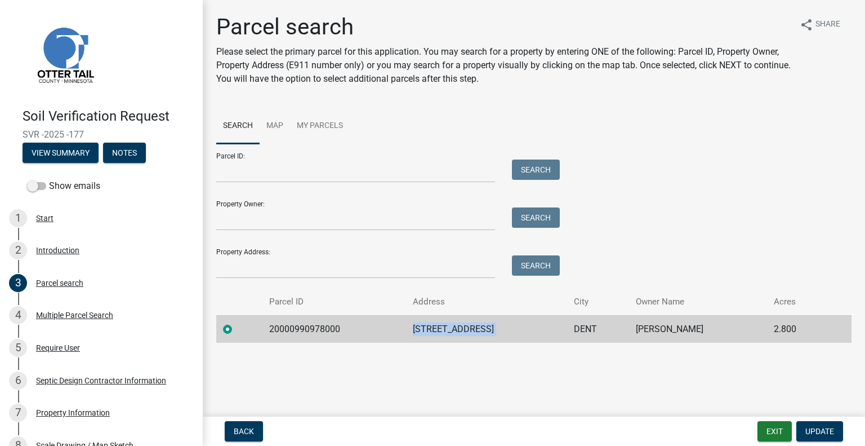
click at [492, 323] on td "34258 TWIN ISLAND LN" at bounding box center [486, 329] width 161 height 28
copy td "34258 TWIN ISLAND LN"
click at [600, 321] on td "DENT" at bounding box center [598, 329] width 63 height 28
copy td "DENT"
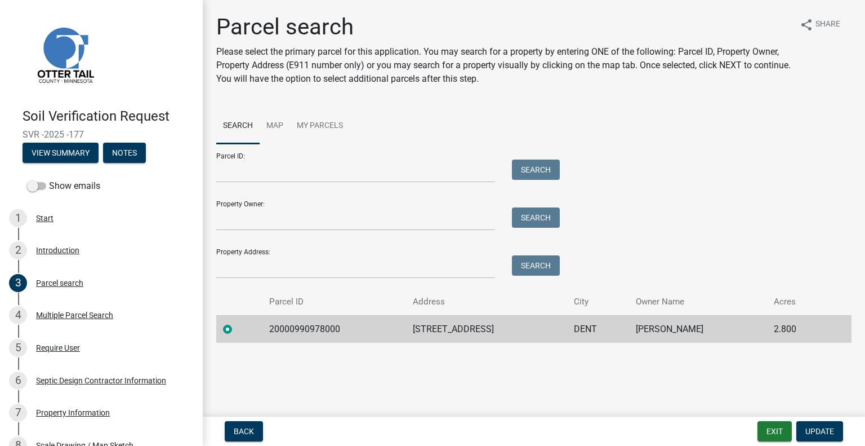
click at [687, 322] on td "TROY M TOOZ" at bounding box center [698, 329] width 138 height 28
copy td "TROY M TOOZ"
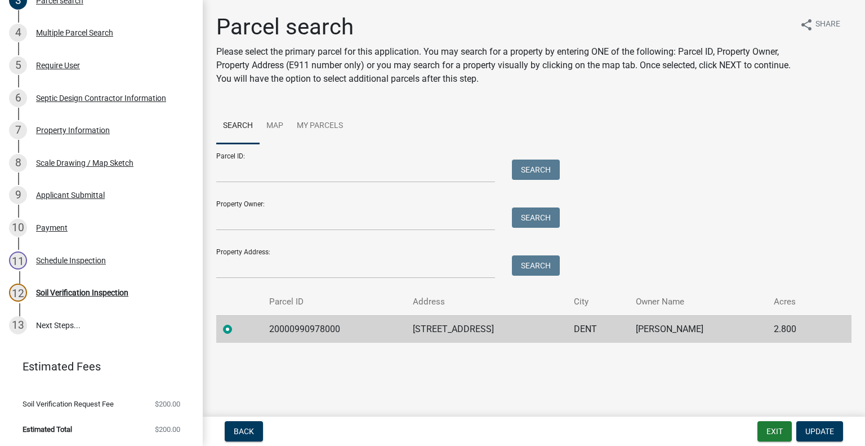
click at [122, 265] on div "11 Schedule Inspection" at bounding box center [97, 260] width 176 height 18
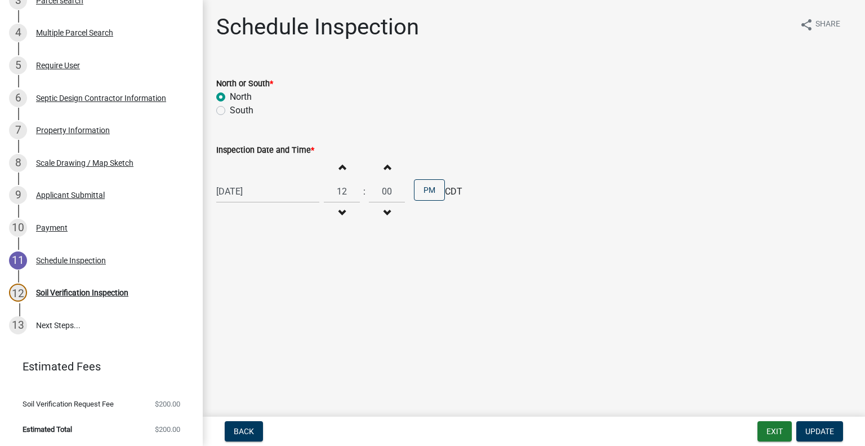
click at [248, 198] on div "07/02/2025" at bounding box center [267, 191] width 103 height 23
select select "7"
select select "2025"
click at [336, 211] on button "Next month" at bounding box center [336, 215] width 14 height 18
select select "8"
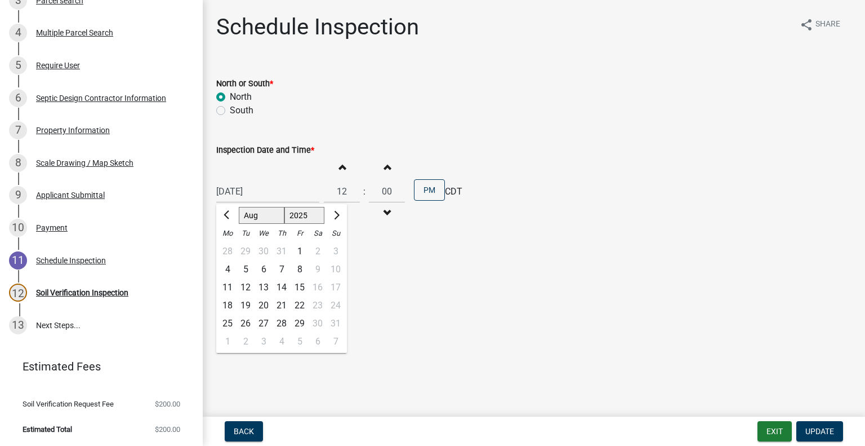
click at [290, 286] on div "14" at bounding box center [282, 287] width 18 height 18
type input "08/14/2025"
click at [824, 424] on button "Update" at bounding box center [820, 431] width 47 height 20
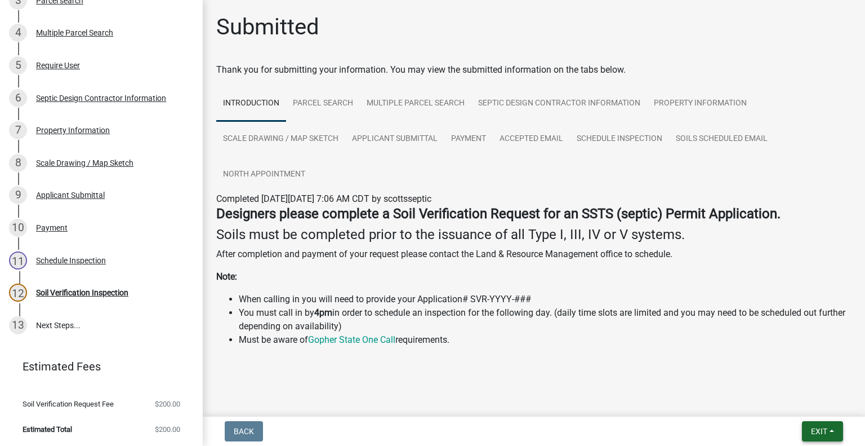
click at [809, 424] on button "Exit" at bounding box center [822, 431] width 41 height 20
click at [807, 403] on button "Save & Exit" at bounding box center [799, 401] width 90 height 27
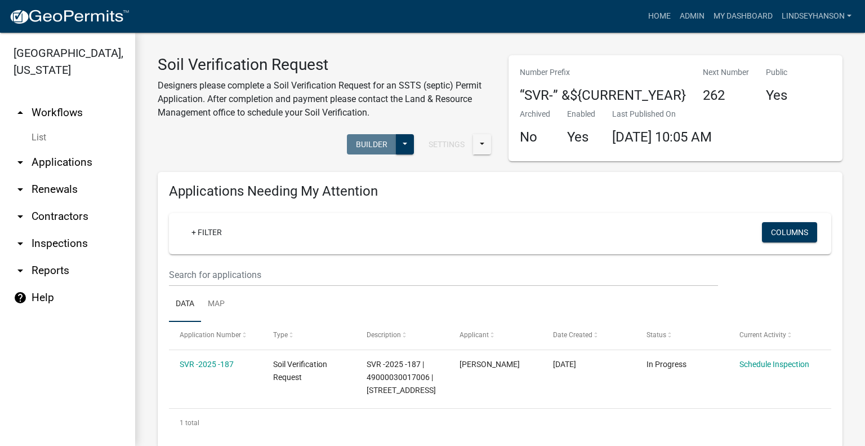
click at [100, 165] on link "arrow_drop_down Applications" at bounding box center [67, 162] width 135 height 27
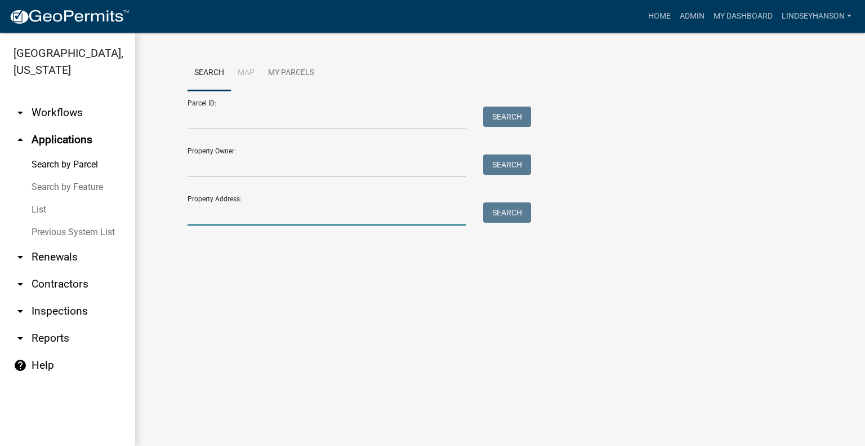
click at [274, 219] on input "Property Address:" at bounding box center [327, 213] width 279 height 23
click at [232, 211] on input "Property Address:" at bounding box center [327, 213] width 279 height 23
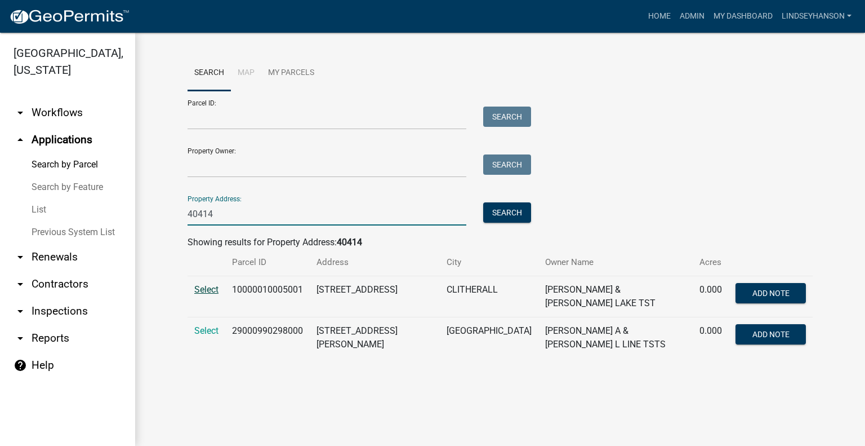
type input "40414"
click at [207, 292] on span "Select" at bounding box center [206, 289] width 24 height 11
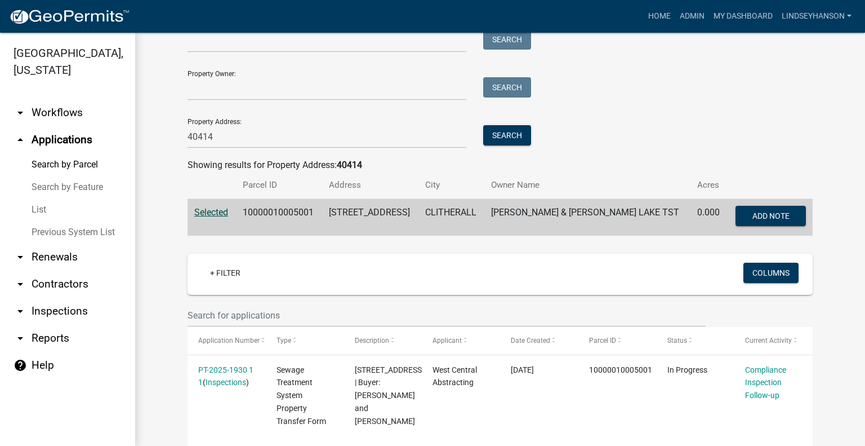
scroll to position [68, 0]
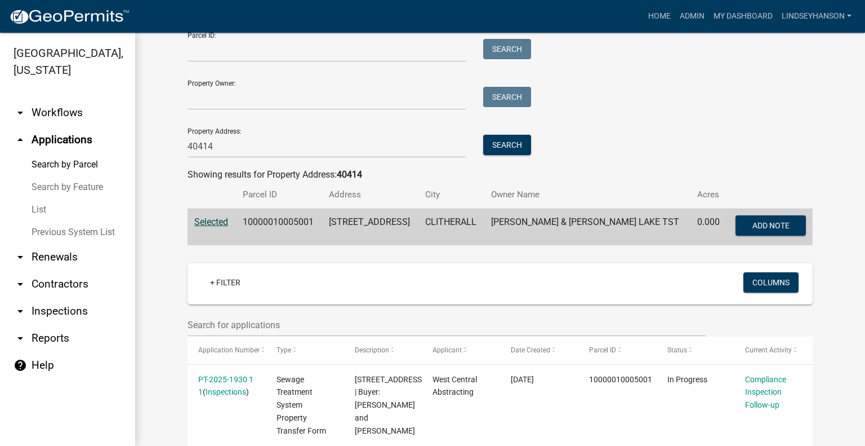
click at [295, 224] on td "10000010005001" at bounding box center [279, 226] width 86 height 37
click at [72, 121] on link "arrow_drop_down Workflows" at bounding box center [67, 112] width 135 height 27
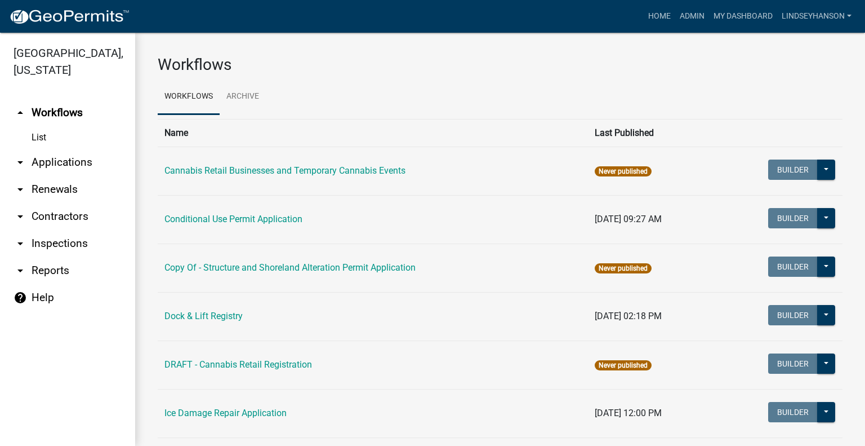
click at [80, 169] on link "arrow_drop_down Applications" at bounding box center [67, 162] width 135 height 27
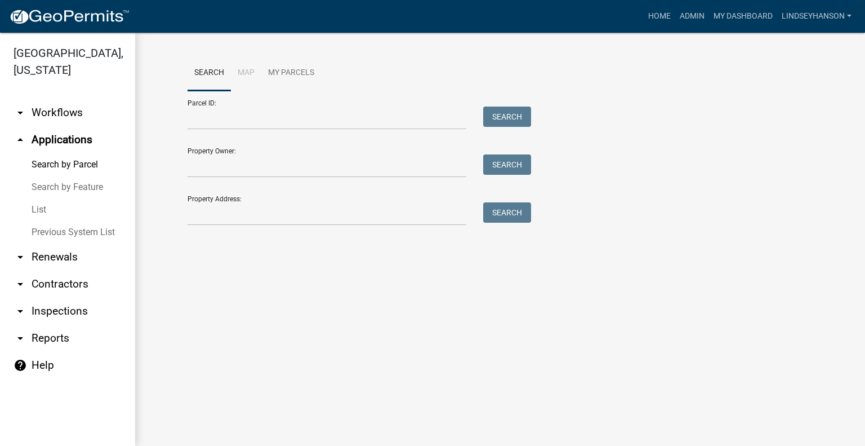
click at [81, 118] on link "arrow_drop_down Workflows" at bounding box center [67, 112] width 135 height 27
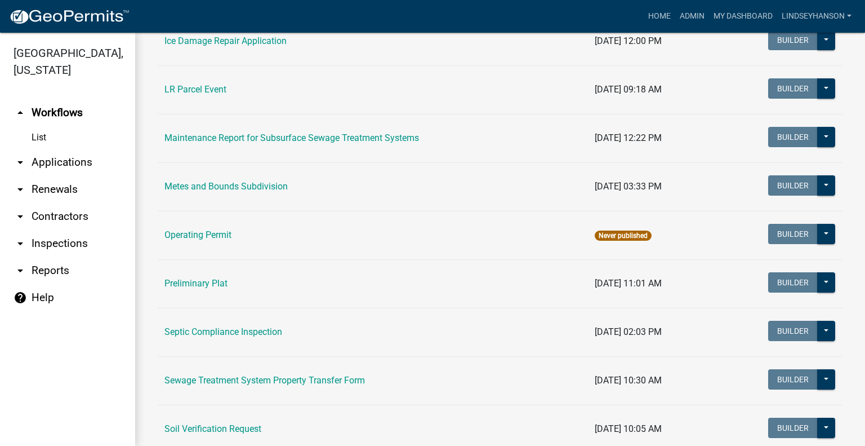
scroll to position [378, 0]
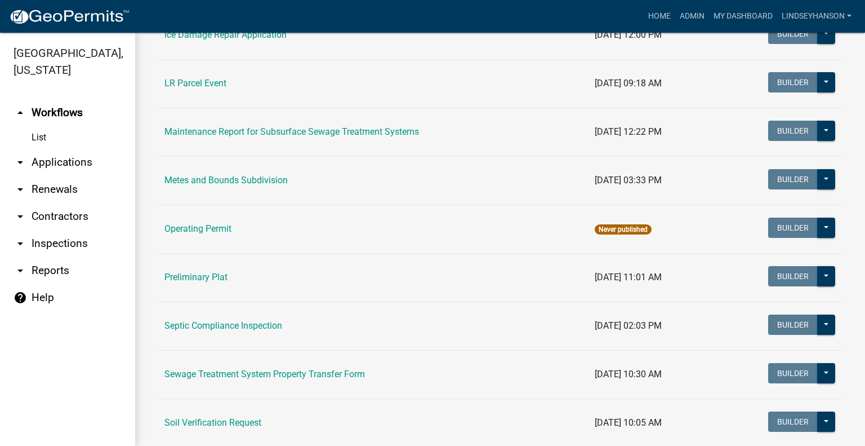
click at [239, 425] on link "Soil Verification Request" at bounding box center [213, 422] width 97 height 11
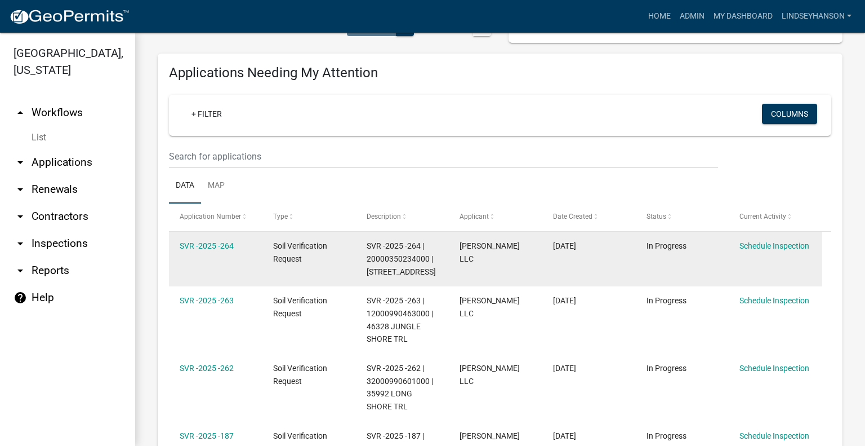
scroll to position [169, 0]
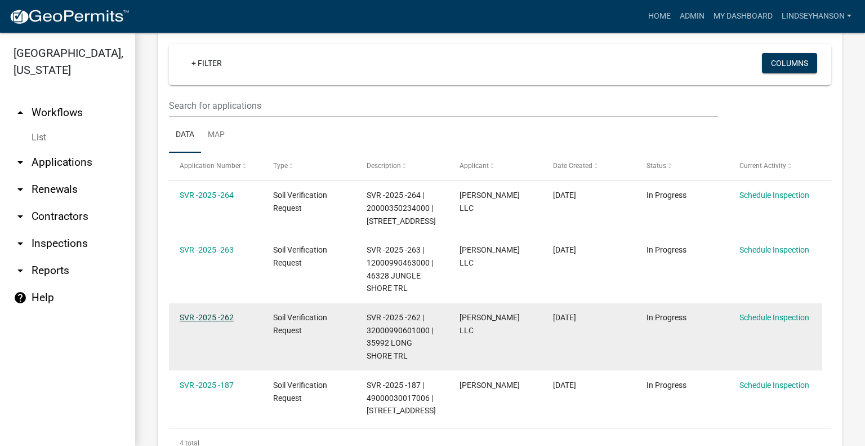
click at [203, 318] on link "SVR -2025 -262" at bounding box center [207, 317] width 54 height 9
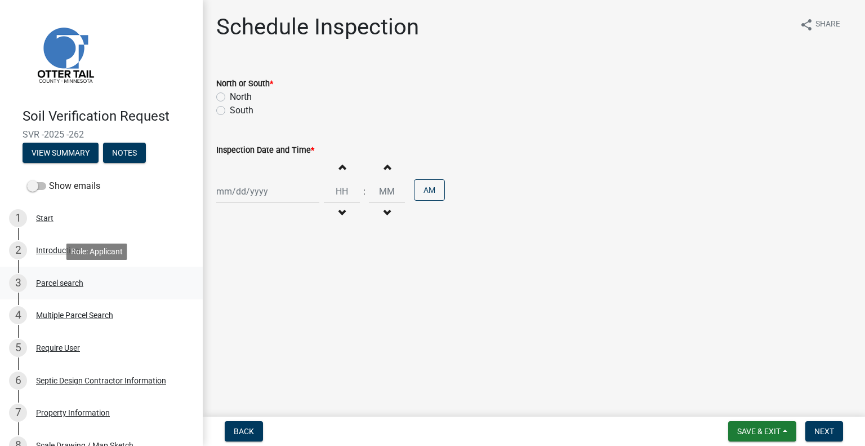
click at [68, 291] on div "3 Parcel search" at bounding box center [97, 283] width 176 height 18
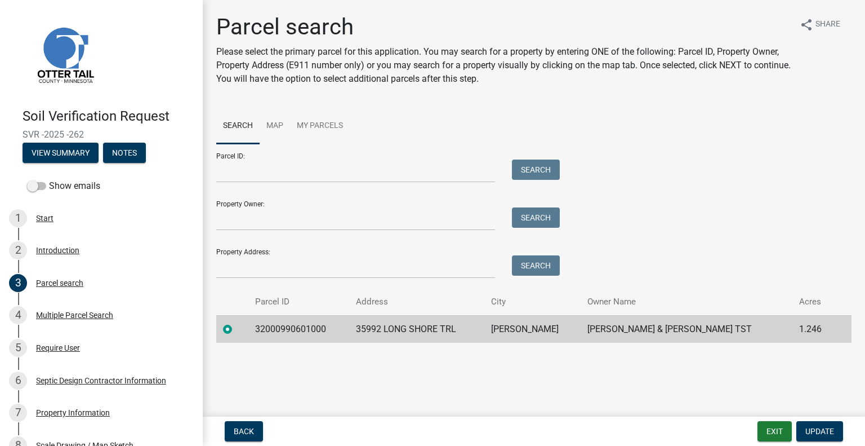
click at [282, 328] on td "32000990601000" at bounding box center [298, 329] width 100 height 28
click at [418, 328] on td "35992 LONG SHORE TRL" at bounding box center [416, 329] width 135 height 28
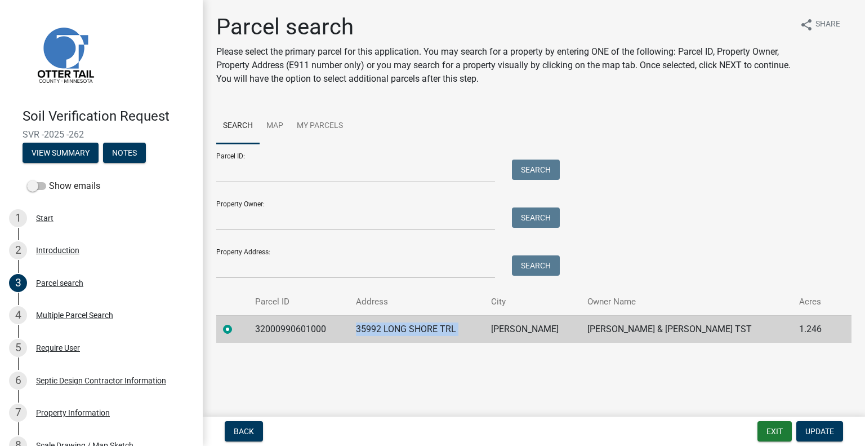
click at [485, 331] on td "35992 LONG SHORE TRL" at bounding box center [416, 329] width 135 height 28
click at [545, 327] on td "FRAZEE" at bounding box center [533, 329] width 96 height 28
click at [649, 327] on td "ROY & MONICA MUNTER TST" at bounding box center [687, 329] width 212 height 28
click at [649, 326] on td "ROY & MONICA MUNTER TST" at bounding box center [687, 329] width 212 height 28
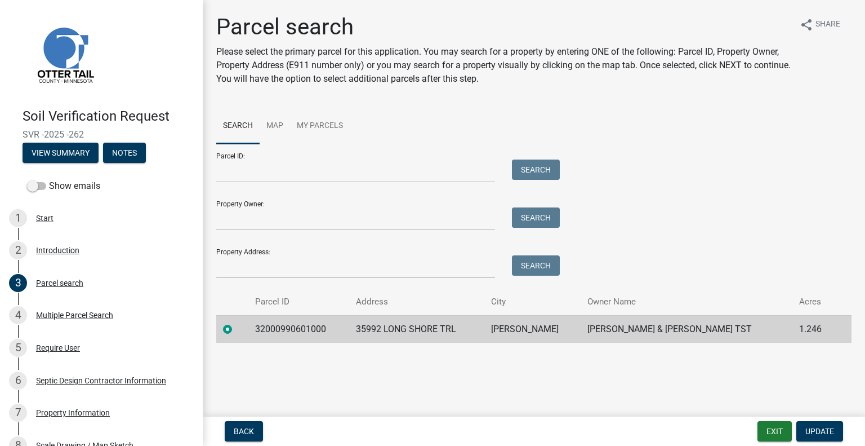
click at [650, 323] on td "ROY & MONICA MUNTER TST" at bounding box center [687, 329] width 212 height 28
click at [650, 321] on td "ROY & MONICA MUNTER TST" at bounding box center [687, 329] width 212 height 28
click at [650, 323] on td "ROY & MONICA MUNTER TST" at bounding box center [687, 329] width 212 height 28
click at [650, 324] on td "ROY & MONICA MUNTER TST" at bounding box center [687, 329] width 212 height 28
click at [650, 326] on td "ROY & MONICA MUNTER TST" at bounding box center [687, 329] width 212 height 28
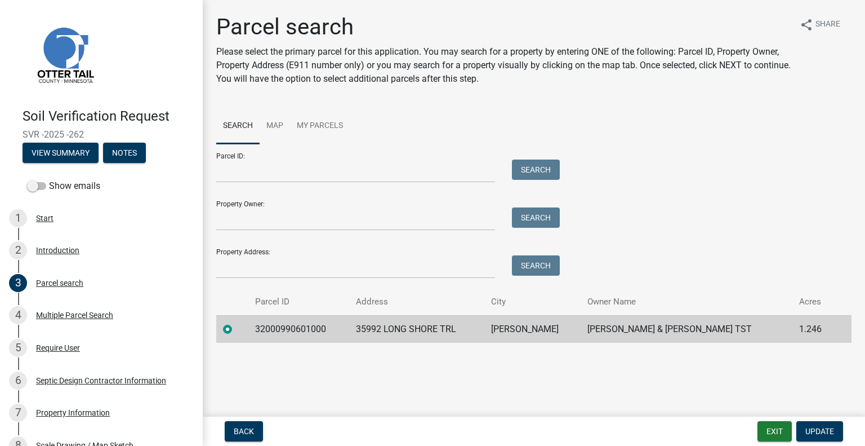
click at [650, 326] on td "ROY & MONICA MUNTER TST" at bounding box center [687, 329] width 212 height 28
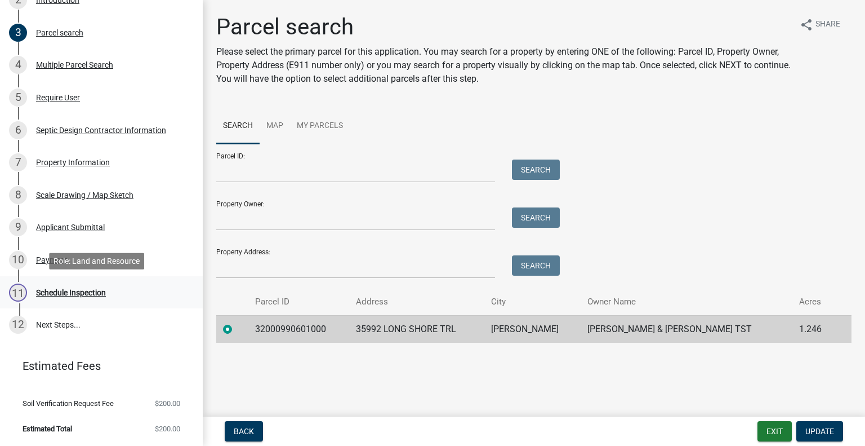
click at [117, 285] on div "11 Schedule Inspection" at bounding box center [97, 292] width 176 height 18
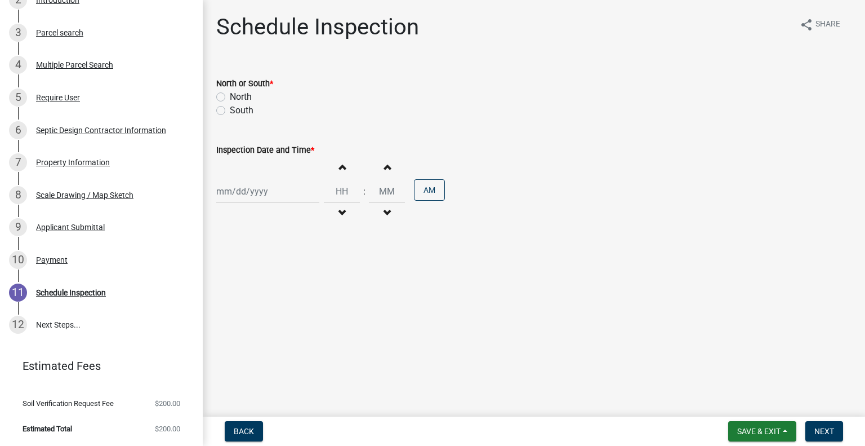
click at [245, 93] on label "North" at bounding box center [241, 97] width 22 height 14
click at [237, 93] on input "North" at bounding box center [233, 93] width 7 height 7
radio input "true"
click at [250, 190] on div at bounding box center [267, 191] width 103 height 23
select select "8"
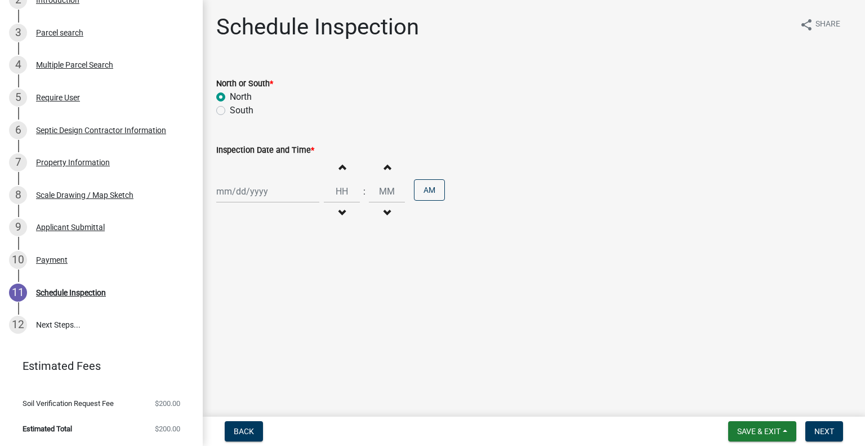
select select "2025"
click at [268, 285] on div "13" at bounding box center [264, 287] width 18 height 18
type input "08/13/2025"
click at [332, 162] on button "Increment hours" at bounding box center [342, 167] width 24 height 20
type input "01"
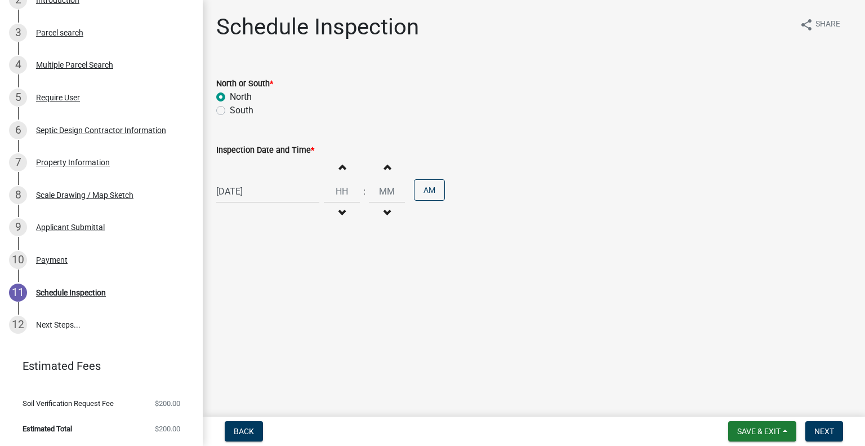
type input "00"
drag, startPoint x: 334, startPoint y: 163, endPoint x: 522, endPoint y: 215, distance: 195.0
click at [336, 168] on button "Increment hours" at bounding box center [342, 167] width 24 height 20
type input "02"
click at [425, 190] on button "AM" at bounding box center [429, 189] width 31 height 21
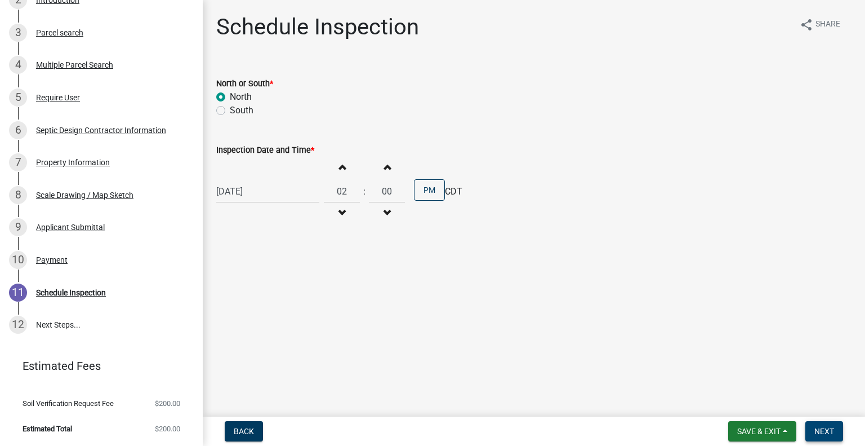
click at [818, 421] on button "Next" at bounding box center [825, 431] width 38 height 20
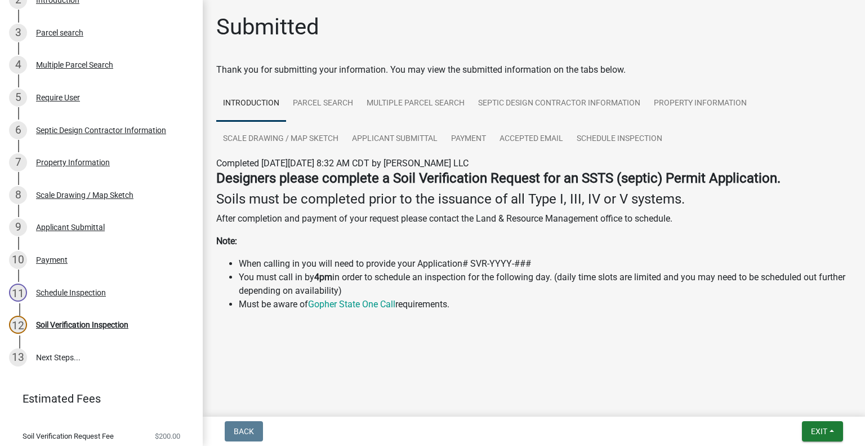
scroll to position [282, 0]
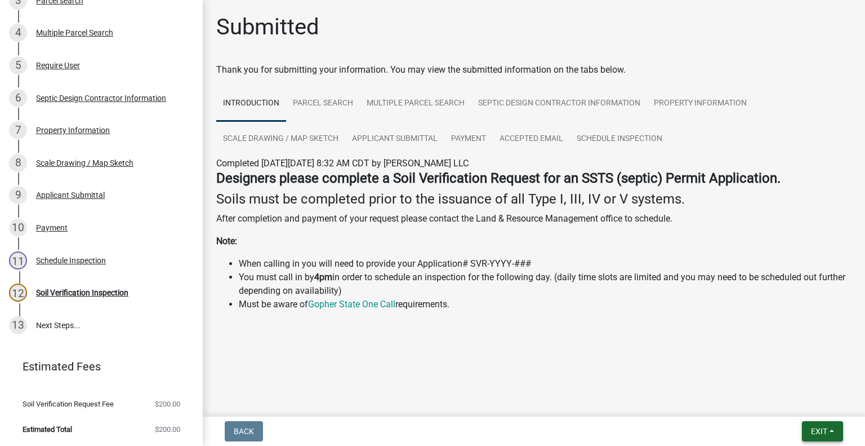
click at [808, 426] on button "Exit" at bounding box center [822, 431] width 41 height 20
click at [798, 396] on button "Save & Exit" at bounding box center [799, 401] width 90 height 27
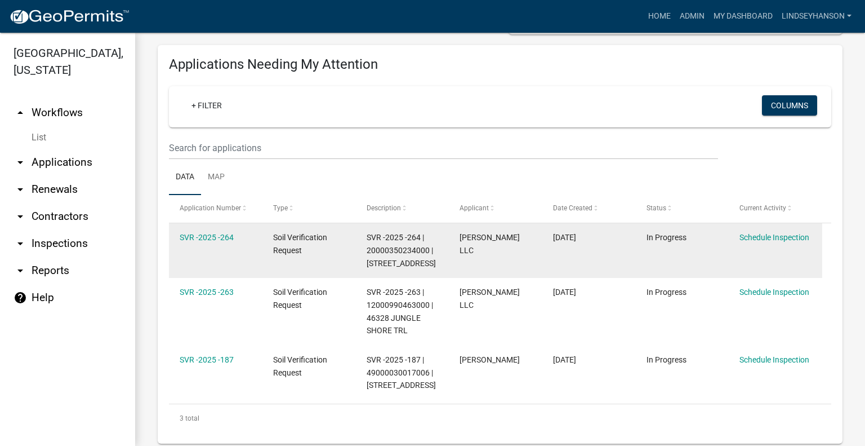
scroll to position [169, 0]
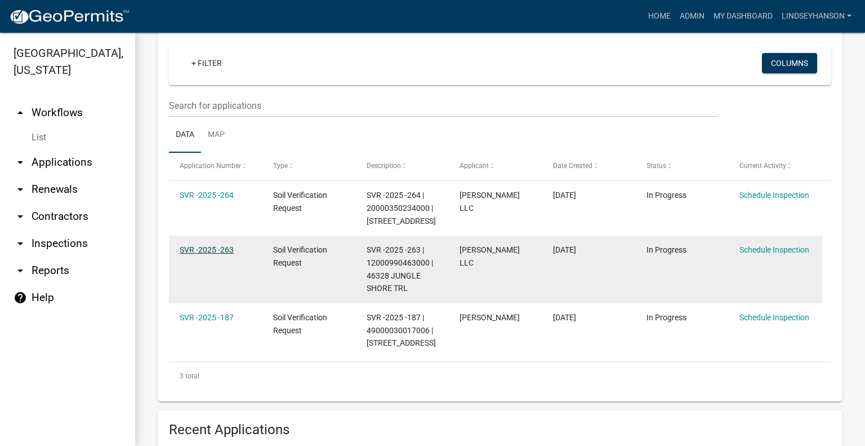
drag, startPoint x: 219, startPoint y: 250, endPoint x: 233, endPoint y: 252, distance: 13.7
click at [219, 250] on link "SVR -2025 -263" at bounding box center [207, 249] width 54 height 9
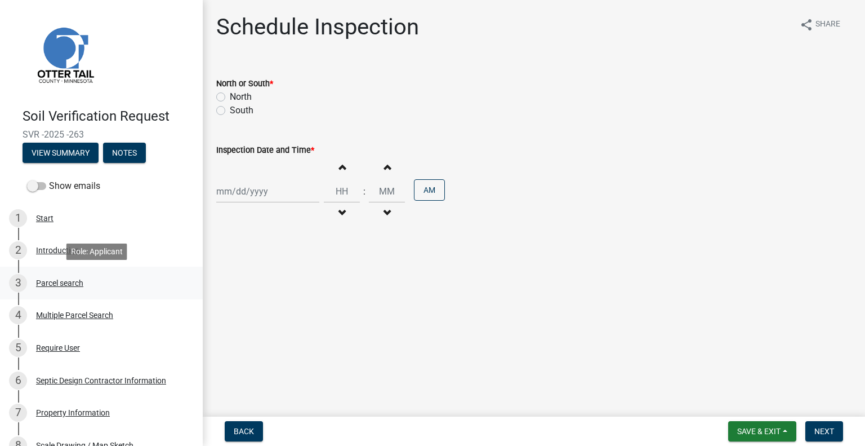
drag, startPoint x: 74, startPoint y: 277, endPoint x: 103, endPoint y: 288, distance: 30.6
click at [74, 277] on div "3 Parcel search" at bounding box center [97, 283] width 176 height 18
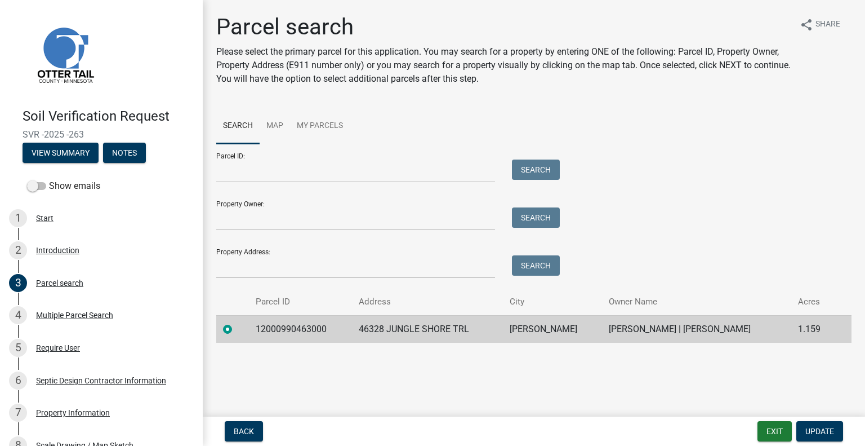
click at [302, 326] on td "12000990463000" at bounding box center [300, 329] width 103 height 28
click at [398, 323] on td "46328 JUNGLE SHORE TRL" at bounding box center [427, 329] width 151 height 28
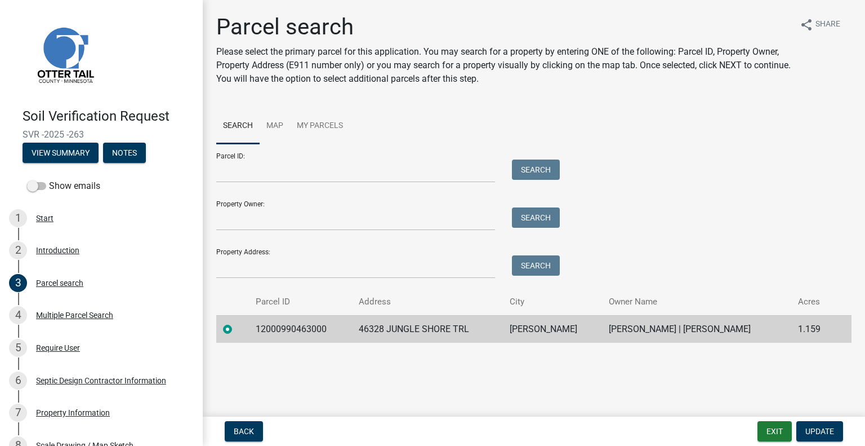
click at [531, 327] on td "PERHAM" at bounding box center [552, 329] width 99 height 28
click at [690, 332] on td "KEVIN D SWENSON | HEIDI A SWENSON" at bounding box center [696, 329] width 189 height 28
click at [690, 330] on td "KEVIN D SWENSON | HEIDI A SWENSON" at bounding box center [696, 329] width 189 height 28
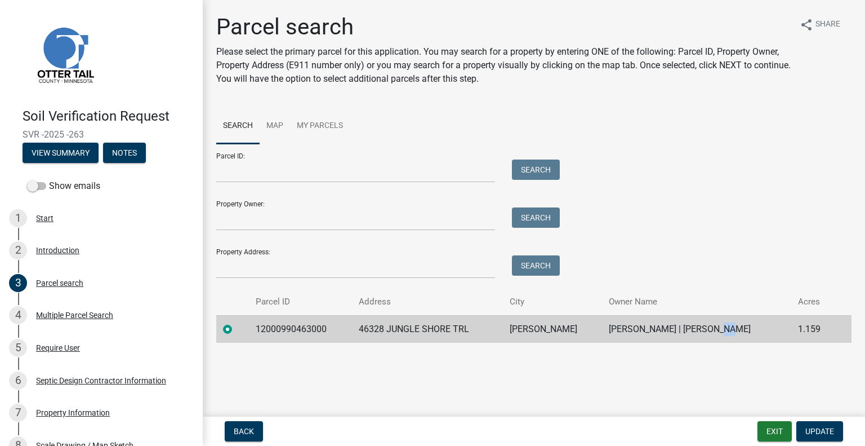
click at [690, 326] on td "KEVIN D SWENSON | HEIDI A SWENSON" at bounding box center [696, 329] width 189 height 28
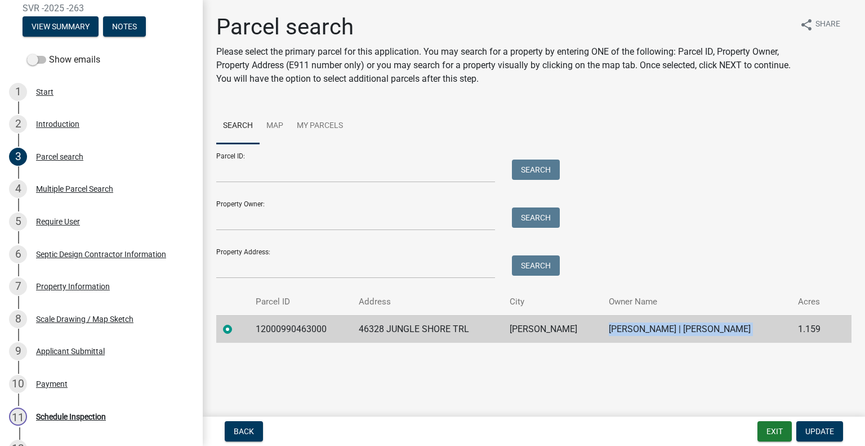
scroll to position [250, 0]
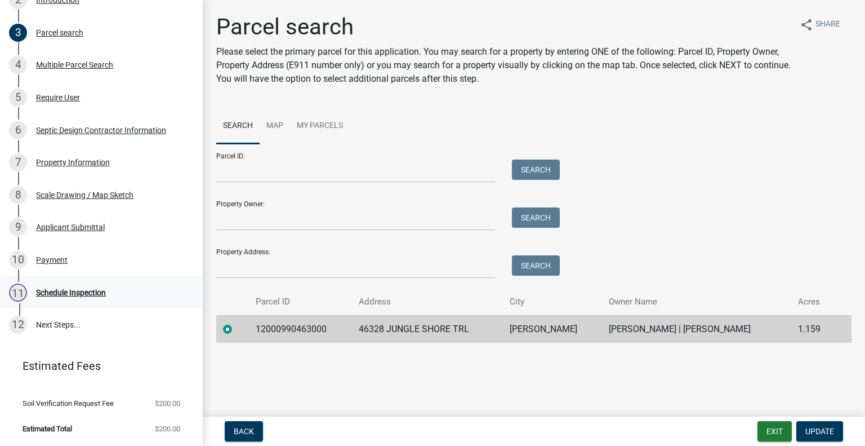
click at [113, 299] on div "11 Schedule Inspection" at bounding box center [97, 292] width 176 height 18
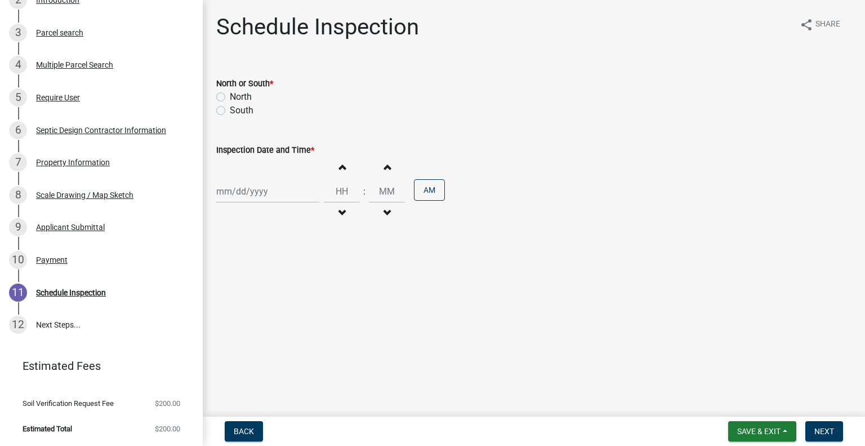
click at [239, 97] on label "North" at bounding box center [241, 97] width 22 height 14
click at [237, 97] on input "North" at bounding box center [233, 93] width 7 height 7
radio input "true"
click at [270, 189] on div at bounding box center [267, 191] width 103 height 23
select select "8"
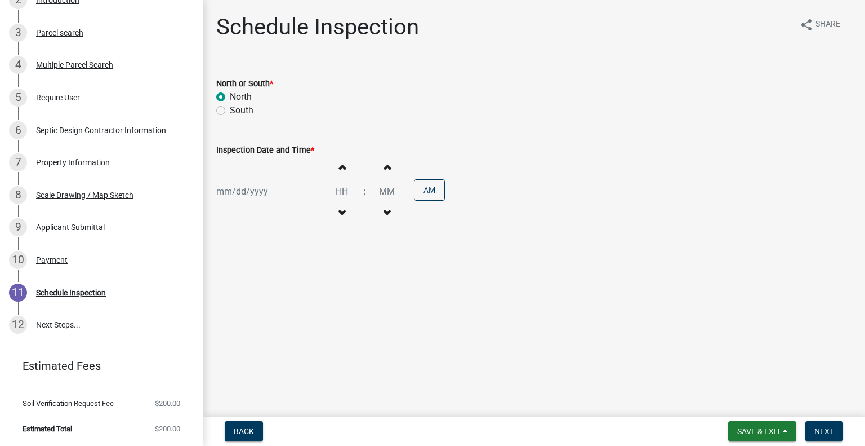
select select "2025"
click at [279, 287] on div "14" at bounding box center [282, 287] width 18 height 18
type input "08/14/2025"
click at [342, 202] on div "Increment hours Decrement hours" at bounding box center [342, 191] width 36 height 69
click at [334, 173] on button "Increment hours" at bounding box center [342, 167] width 24 height 20
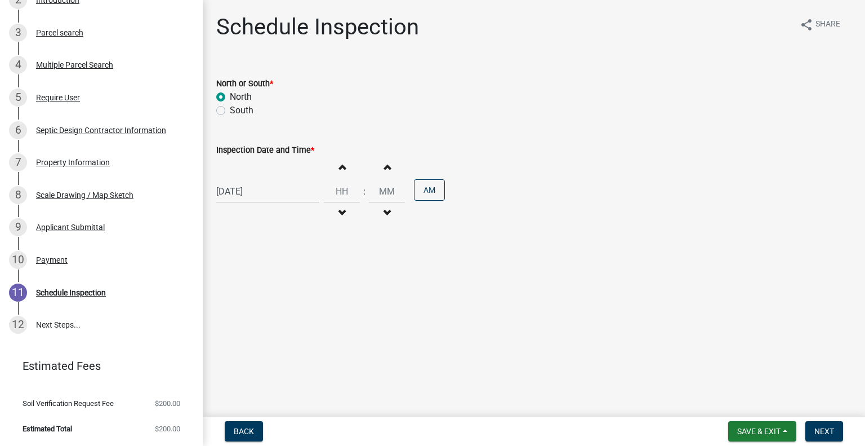
type input "01"
type input "00"
click at [343, 164] on button "Increment hours" at bounding box center [342, 167] width 24 height 20
type input "02"
click at [434, 193] on button "AM" at bounding box center [429, 189] width 31 height 21
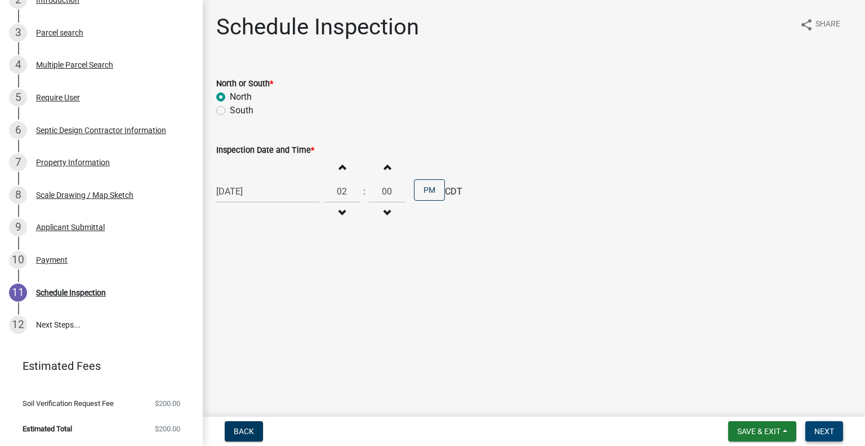
click at [829, 430] on span "Next" at bounding box center [825, 430] width 20 height 9
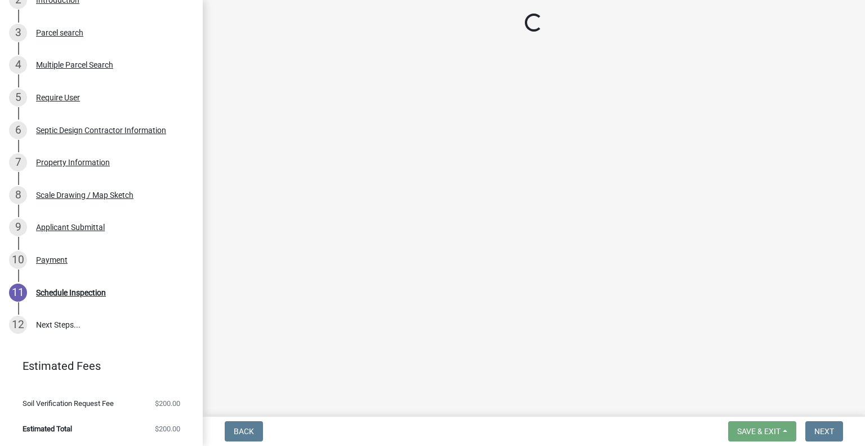
scroll to position [282, 0]
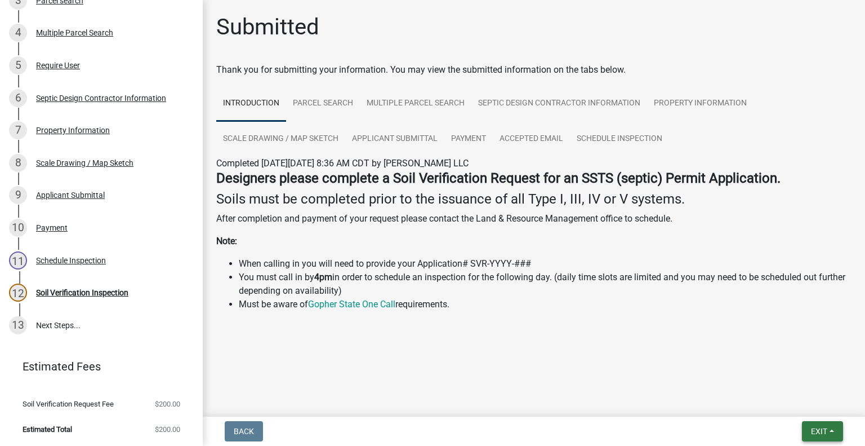
click at [829, 433] on button "Exit" at bounding box center [822, 431] width 41 height 20
click at [813, 397] on button "Save & Exit" at bounding box center [799, 401] width 90 height 27
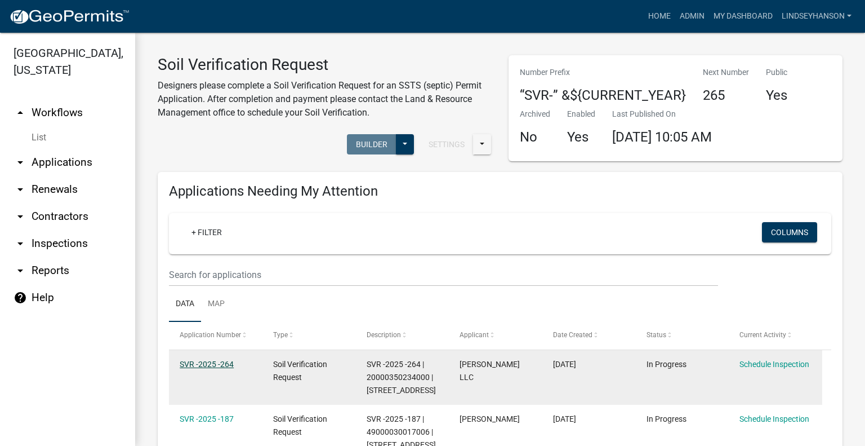
click at [228, 366] on link "SVR -2025 -264" at bounding box center [207, 363] width 54 height 9
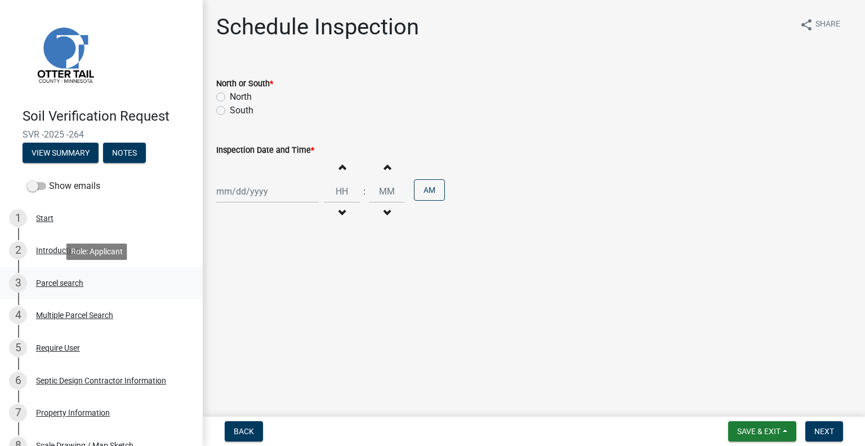
click at [70, 275] on div "3 Parcel search" at bounding box center [97, 283] width 176 height 18
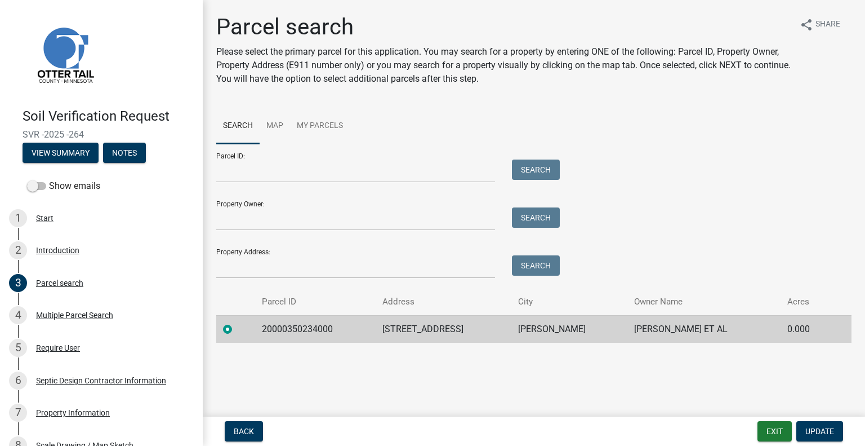
click at [287, 331] on td "20000350234000" at bounding box center [315, 329] width 121 height 28
click at [287, 330] on td "20000350234000" at bounding box center [315, 329] width 121 height 28
click at [438, 322] on td "40579 385TH AVE" at bounding box center [443, 329] width 135 height 28
click at [437, 321] on td "40579 385TH AVE" at bounding box center [443, 329] width 135 height 28
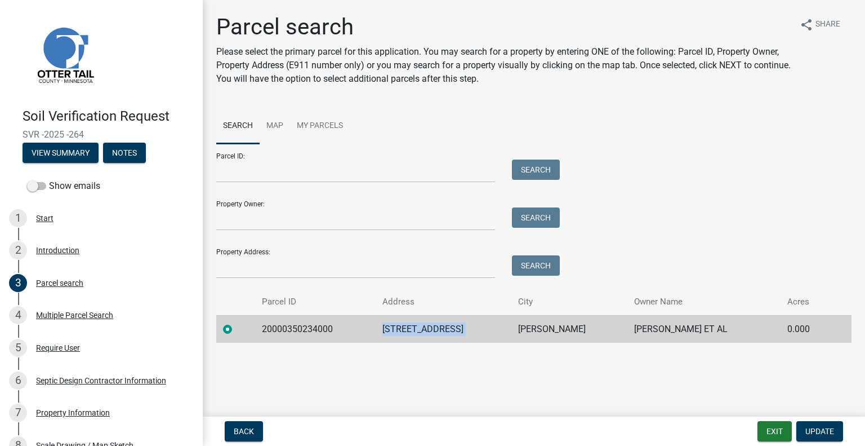
click at [437, 322] on td "40579 385TH AVE" at bounding box center [443, 329] width 135 height 28
click at [545, 331] on td "PERHAM" at bounding box center [570, 329] width 116 height 28
click at [545, 328] on td "PERHAM" at bounding box center [570, 329] width 116 height 28
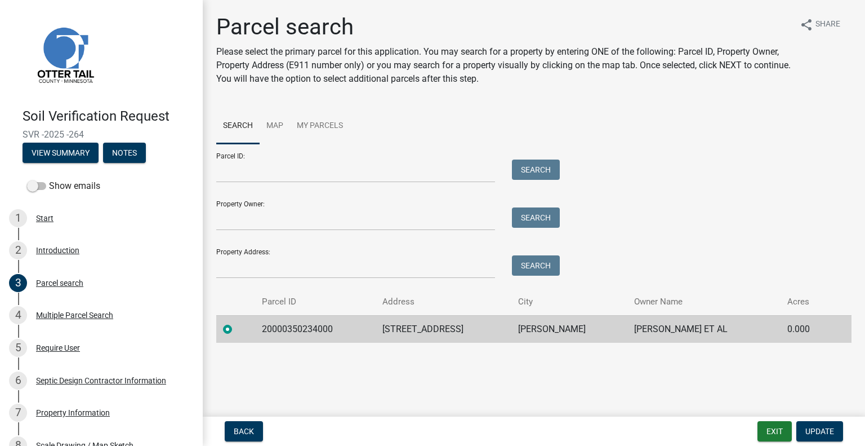
click at [545, 327] on td "PERHAM" at bounding box center [570, 329] width 116 height 28
click at [545, 326] on td "PERHAM" at bounding box center [570, 329] width 116 height 28
click at [647, 334] on td "BRENDA L ASCHNEWITZ ET AL" at bounding box center [704, 329] width 153 height 28
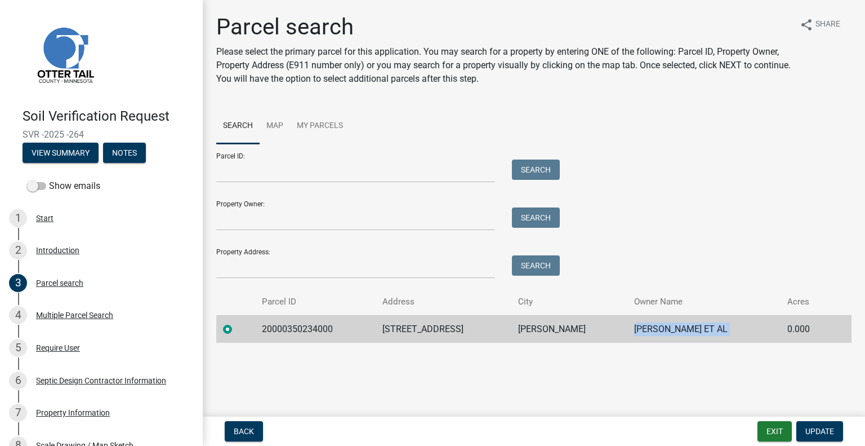
click at [647, 333] on td "BRENDA L ASCHNEWITZ ET AL" at bounding box center [704, 329] width 153 height 28
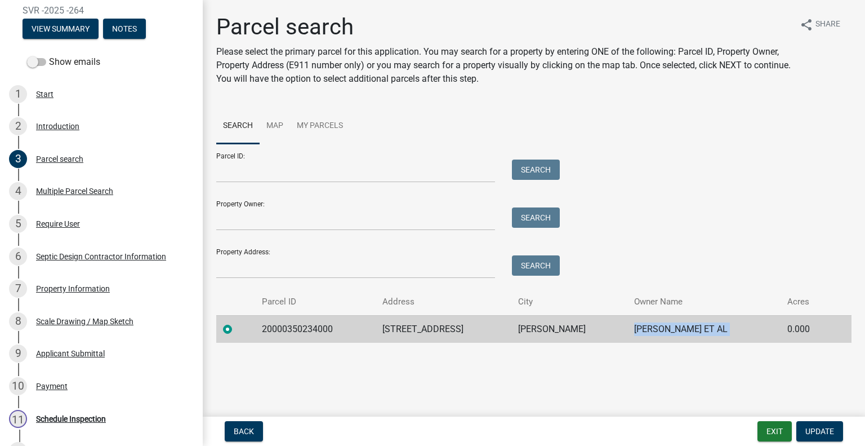
scroll to position [250, 0]
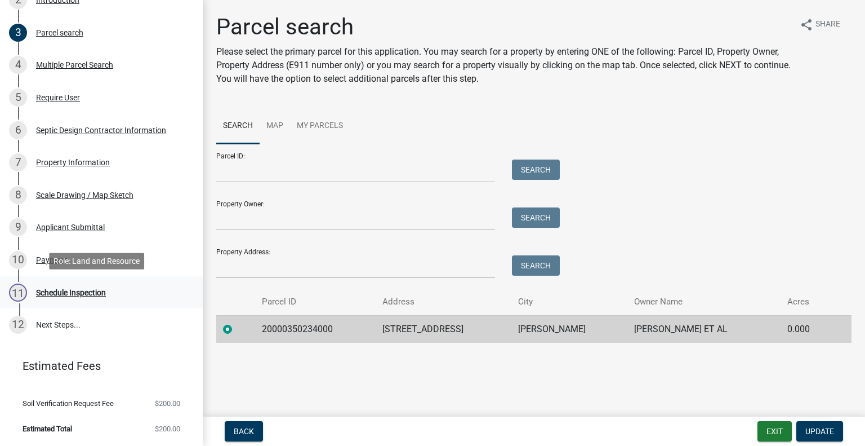
click at [82, 292] on div "Schedule Inspection" at bounding box center [71, 292] width 70 height 8
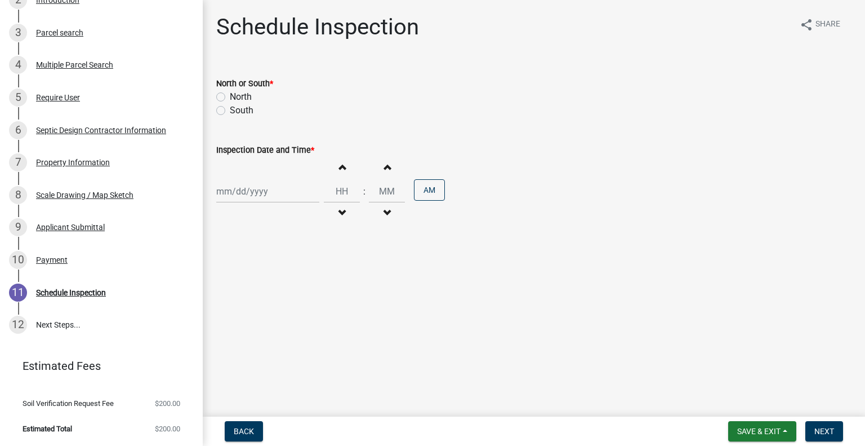
click at [241, 106] on label "South" at bounding box center [242, 111] width 24 height 14
click at [237, 106] on input "South" at bounding box center [233, 107] width 7 height 7
radio input "true"
click at [247, 96] on label "North" at bounding box center [241, 97] width 22 height 14
click at [237, 96] on input "North" at bounding box center [233, 93] width 7 height 7
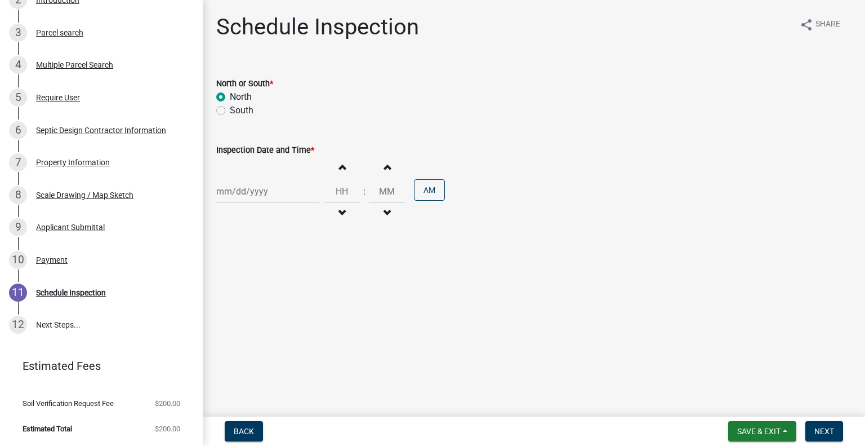
radio input "true"
click at [254, 193] on div at bounding box center [267, 191] width 103 height 23
select select "8"
select select "2025"
drag, startPoint x: 284, startPoint y: 283, endPoint x: 332, endPoint y: 246, distance: 60.3
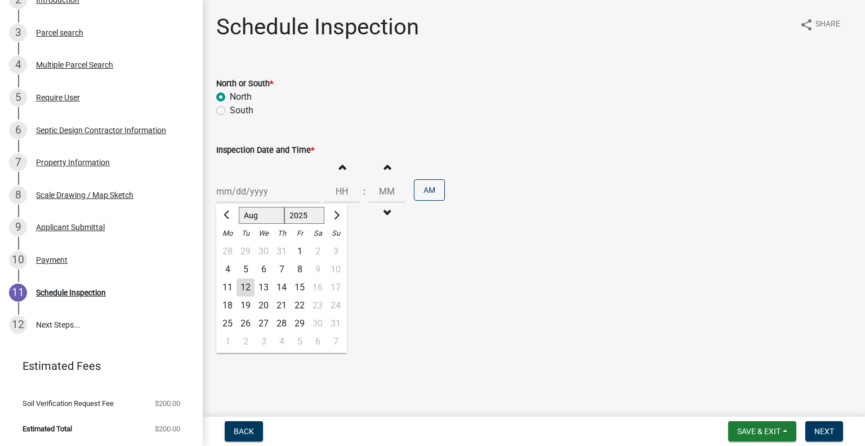
click at [285, 283] on div "14" at bounding box center [282, 287] width 18 height 18
type input "08/14/2025"
click at [339, 164] on span "button" at bounding box center [342, 166] width 6 height 9
type input "01"
type input "00"
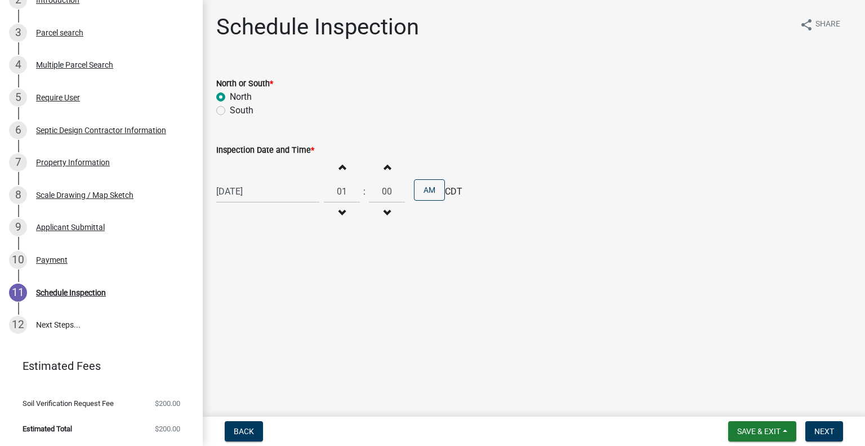
click at [339, 164] on span "button" at bounding box center [342, 166] width 6 height 9
click at [334, 162] on button "Increment hours" at bounding box center [342, 167] width 24 height 20
type input "03"
click at [427, 189] on button "AM" at bounding box center [429, 189] width 31 height 21
click at [824, 430] on span "Next" at bounding box center [825, 430] width 20 height 9
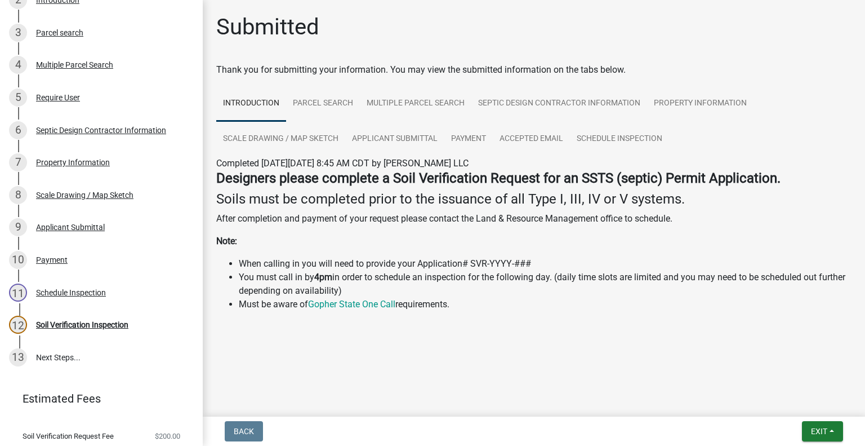
scroll to position [282, 0]
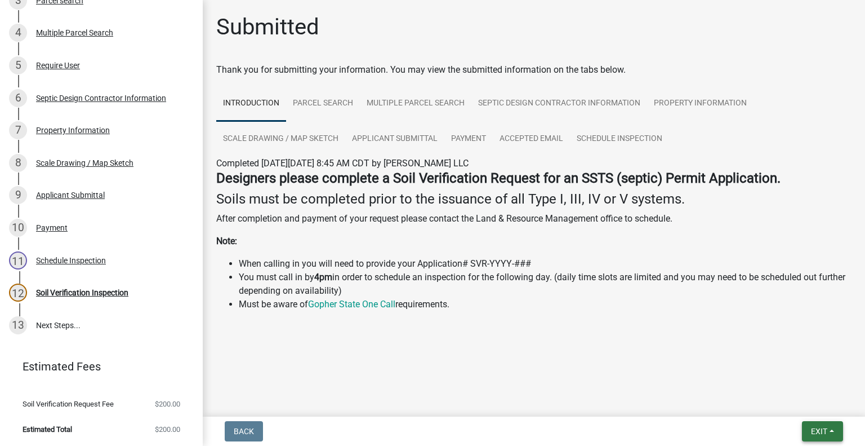
click at [828, 426] on button "Exit" at bounding box center [822, 431] width 41 height 20
click at [804, 404] on button "Save & Exit" at bounding box center [799, 401] width 90 height 27
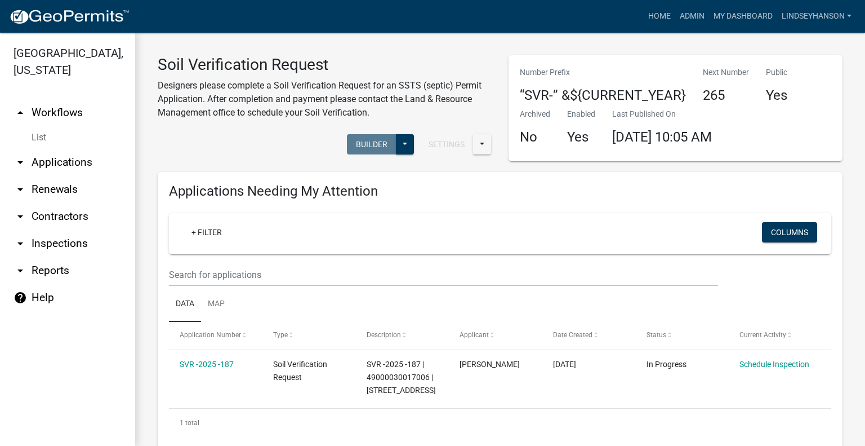
click at [77, 169] on link "arrow_drop_down Applications" at bounding box center [67, 162] width 135 height 27
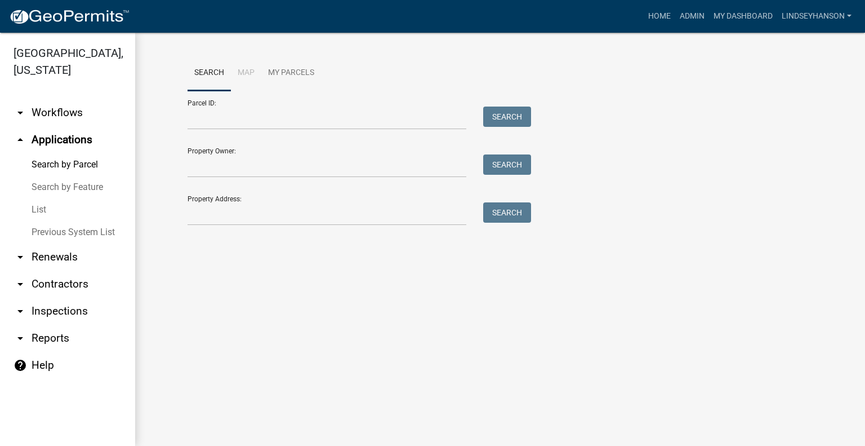
click at [82, 110] on link "arrow_drop_down Workflows" at bounding box center [67, 112] width 135 height 27
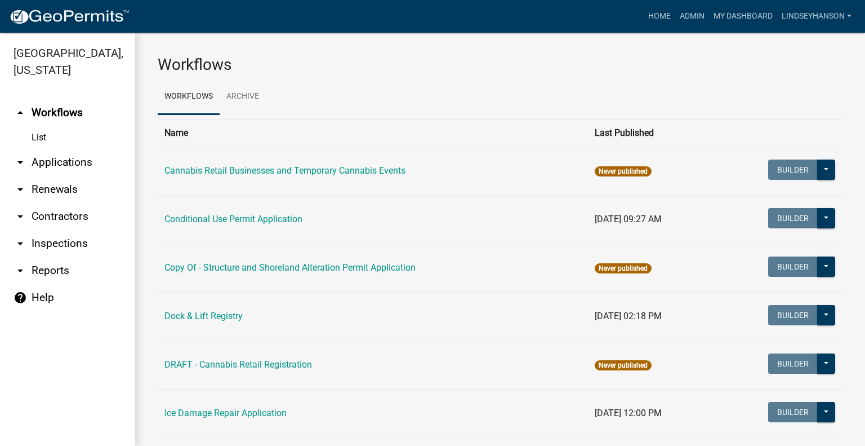
click at [70, 155] on link "arrow_drop_down Applications" at bounding box center [67, 162] width 135 height 27
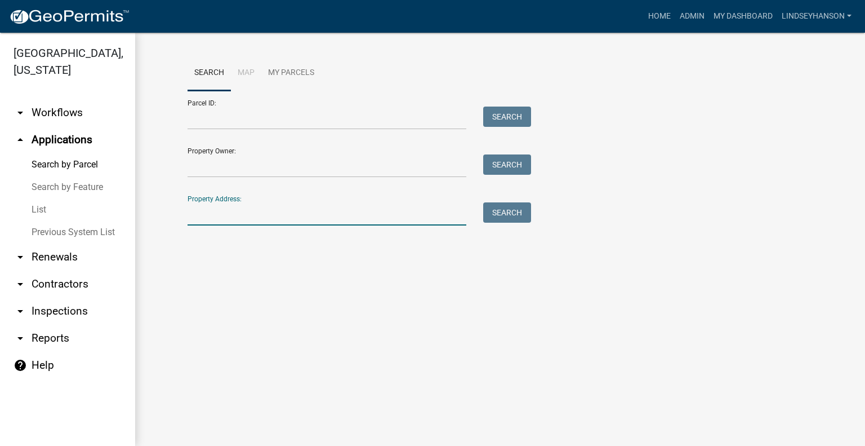
click at [288, 225] on input "Property Address:" at bounding box center [327, 213] width 279 height 23
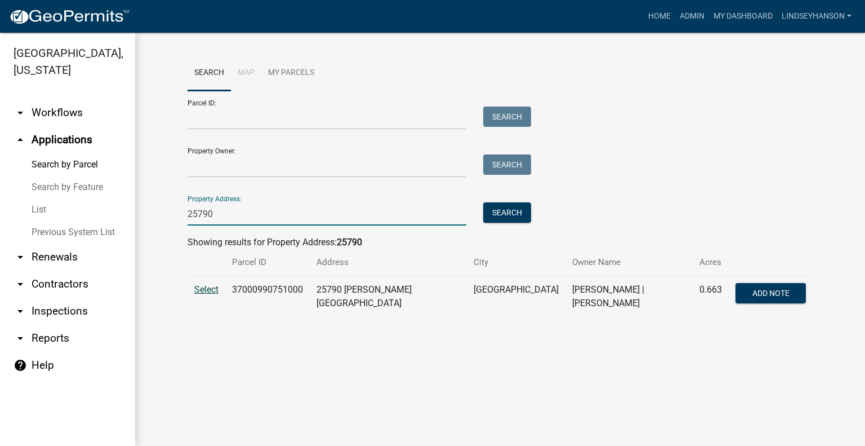
type input "25790"
click at [199, 290] on span "Select" at bounding box center [206, 289] width 24 height 11
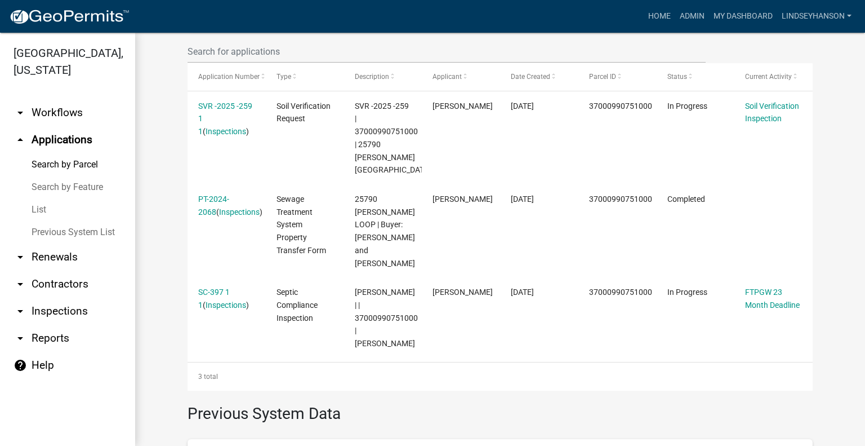
scroll to position [358, 0]
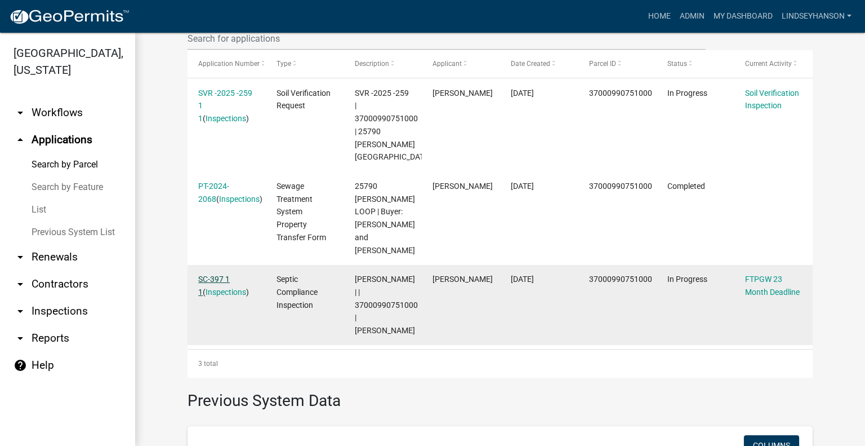
click at [211, 274] on link "SC-397 1 1" at bounding box center [214, 285] width 32 height 22
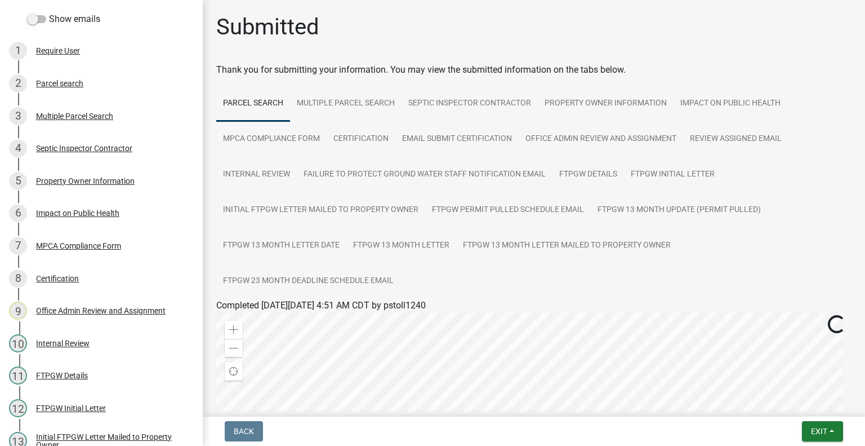
scroll to position [199, 0]
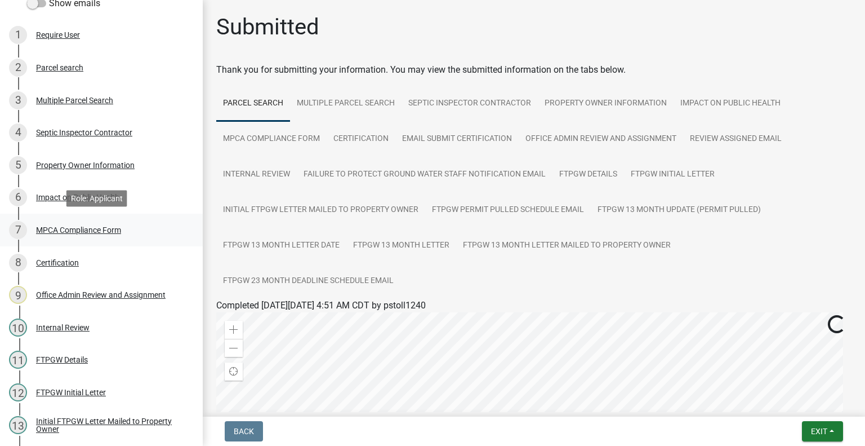
click at [101, 228] on div "MPCA Compliance Form" at bounding box center [78, 230] width 85 height 8
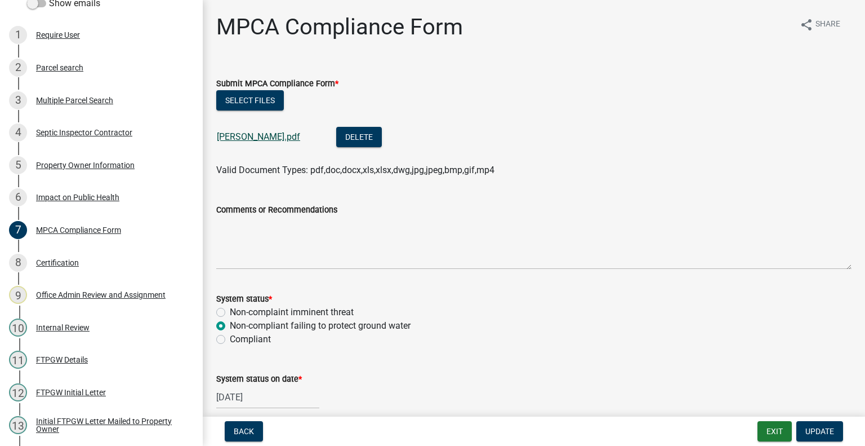
click at [275, 138] on link "Jacobson Brian.pdf" at bounding box center [258, 136] width 83 height 11
click at [768, 438] on button "Exit" at bounding box center [775, 431] width 34 height 20
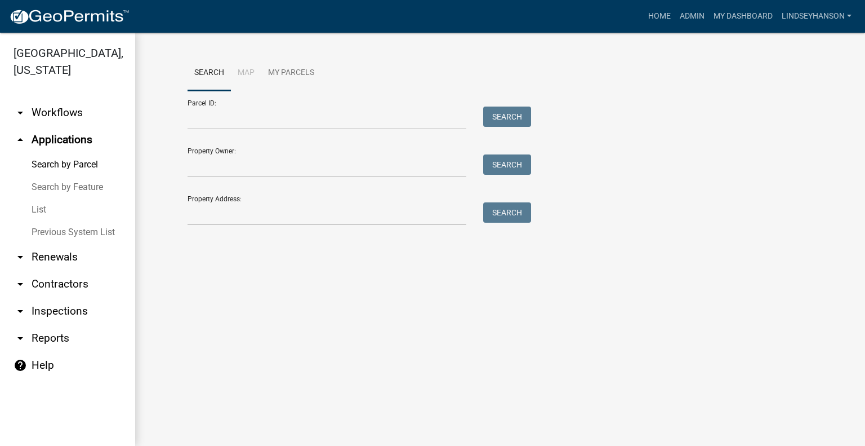
drag, startPoint x: 73, startPoint y: 106, endPoint x: 87, endPoint y: 105, distance: 14.1
click at [74, 105] on link "arrow_drop_down Workflows" at bounding box center [67, 112] width 135 height 27
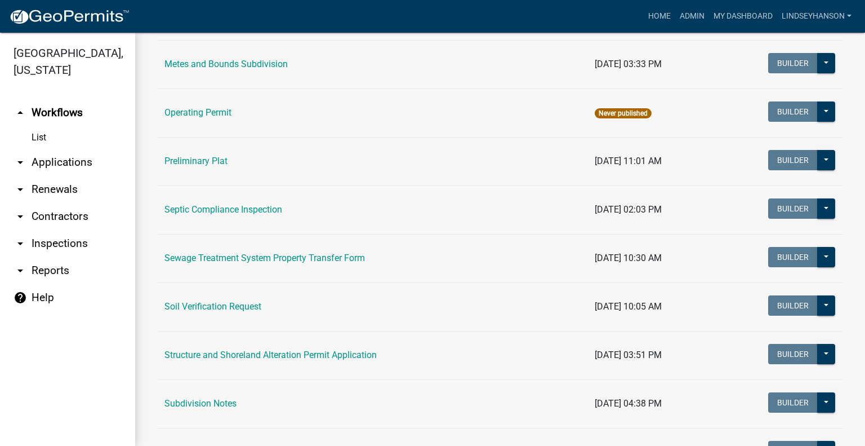
scroll to position [561, 0]
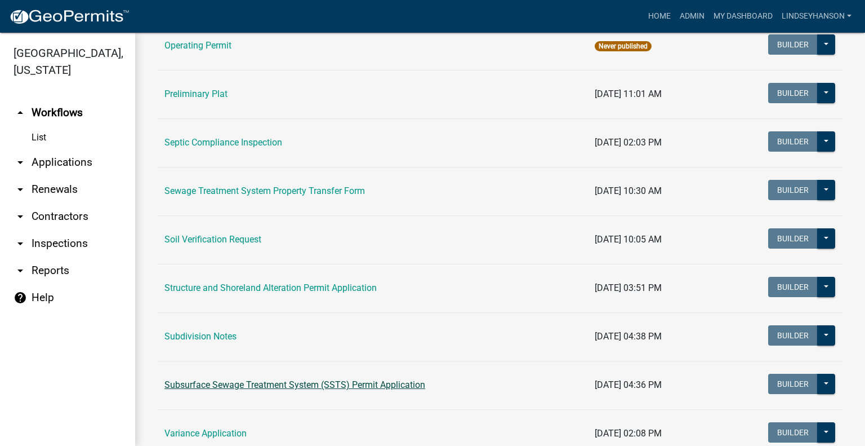
drag, startPoint x: 405, startPoint y: 380, endPoint x: 631, endPoint y: 313, distance: 235.5
click at [406, 380] on link "Subsurface Sewage Treatment System (SSTS) Permit Application" at bounding box center [295, 384] width 261 height 11
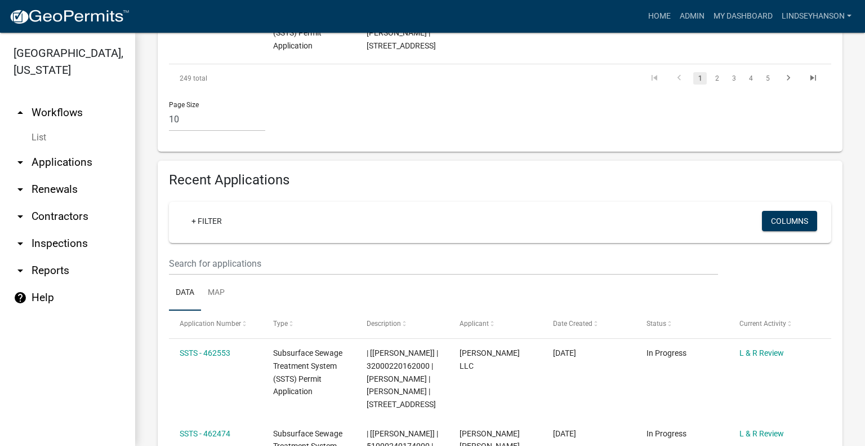
scroll to position [1058, 0]
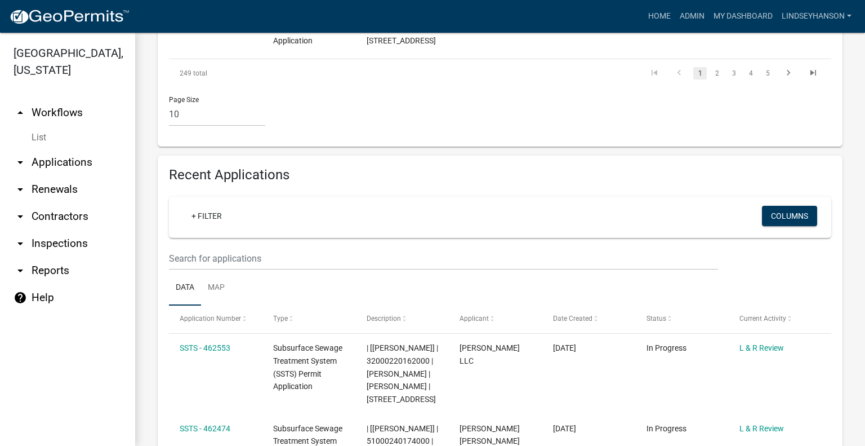
click at [371, 238] on div "+ Filter Columns" at bounding box center [500, 217] width 652 height 41
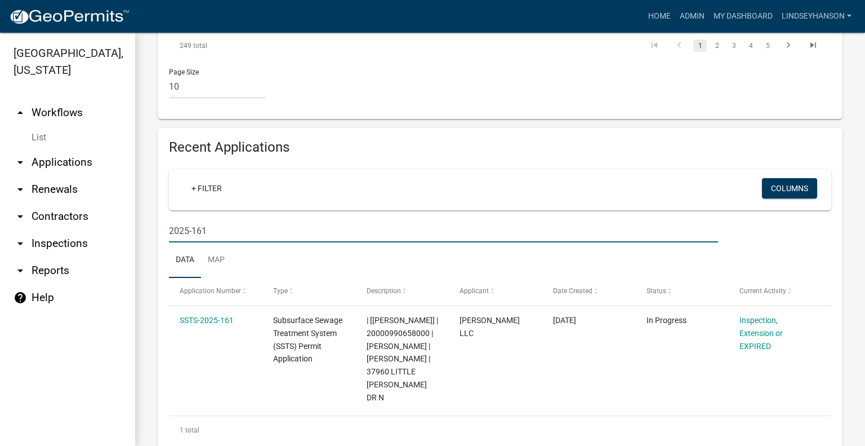
scroll to position [1193, 0]
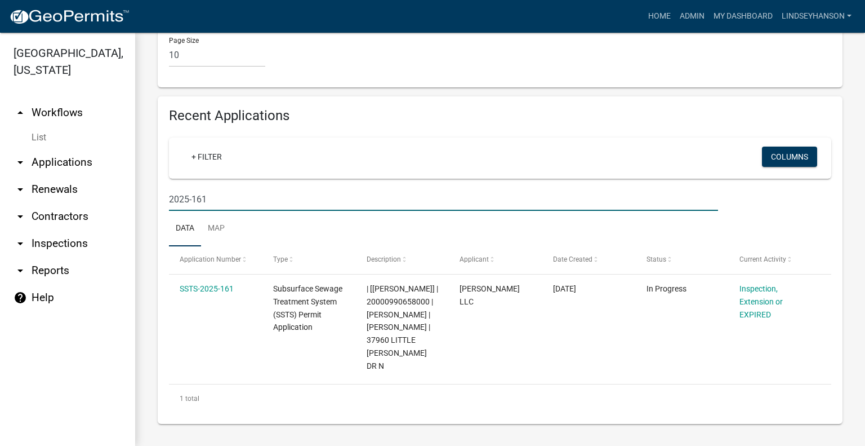
type input "2025-161"
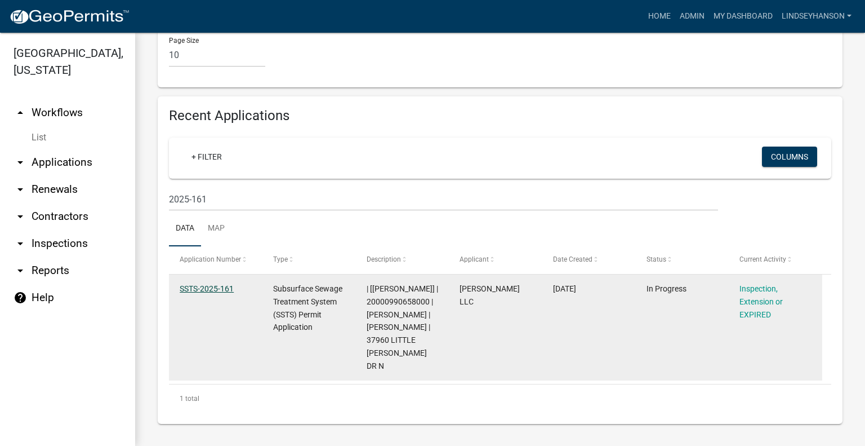
click at [203, 290] on link "SSTS-2025-161" at bounding box center [207, 288] width 54 height 9
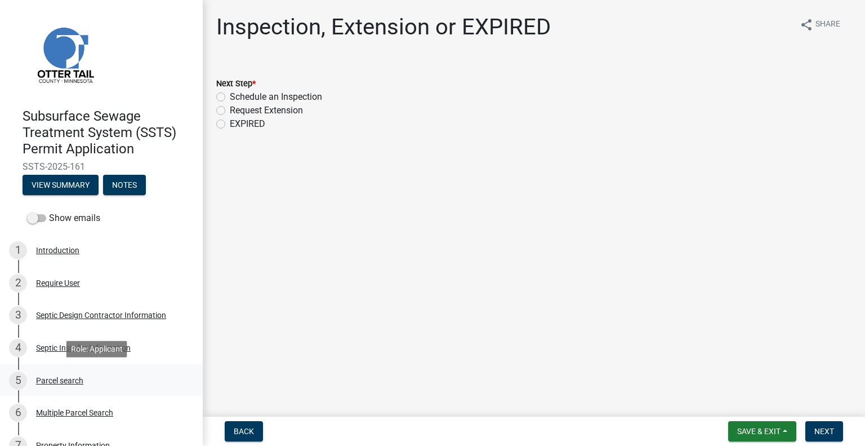
click at [78, 379] on div "Parcel search" at bounding box center [59, 380] width 47 height 8
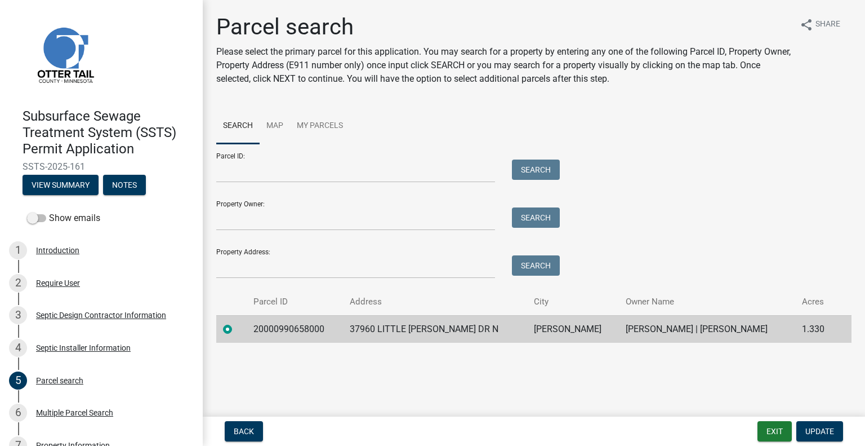
click at [294, 323] on td "20000990658000" at bounding box center [295, 329] width 96 height 28
click at [417, 332] on td "37960 LITTLE MCDONALD DR N" at bounding box center [435, 329] width 184 height 28
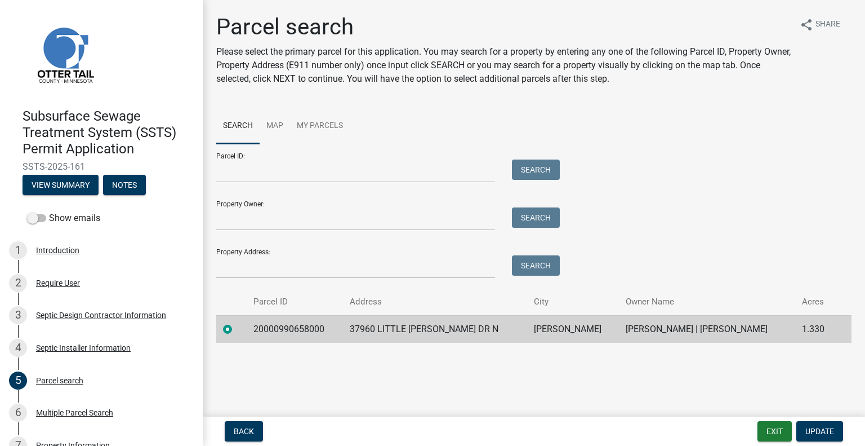
click at [528, 331] on td "FRAZEE" at bounding box center [573, 329] width 92 height 28
click at [678, 331] on td "JOHN MCEACHRAN | MARCIA MCEACHRAN" at bounding box center [707, 329] width 176 height 28
click at [677, 331] on td "JOHN MCEACHRAN | MARCIA MCEACHRAN" at bounding box center [707, 329] width 176 height 28
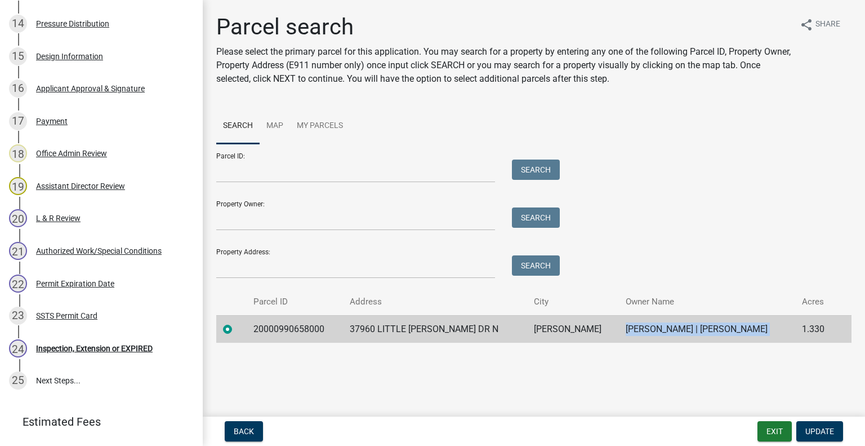
scroll to position [704, 0]
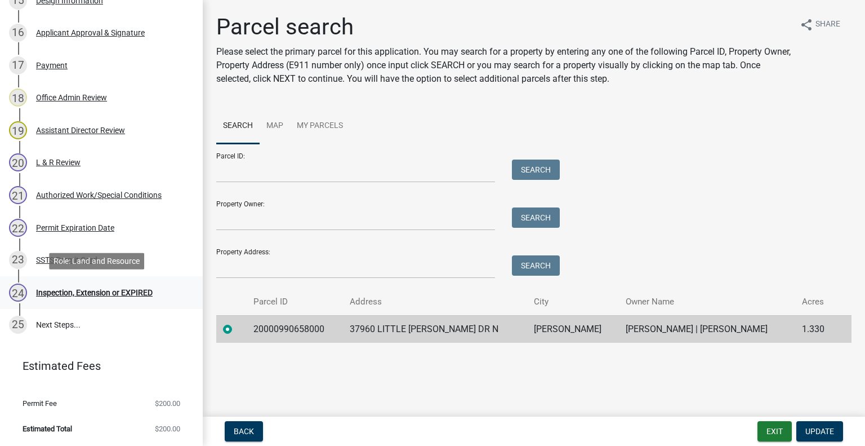
click at [138, 294] on div "Inspection, Extension or EXPIRED" at bounding box center [94, 292] width 117 height 8
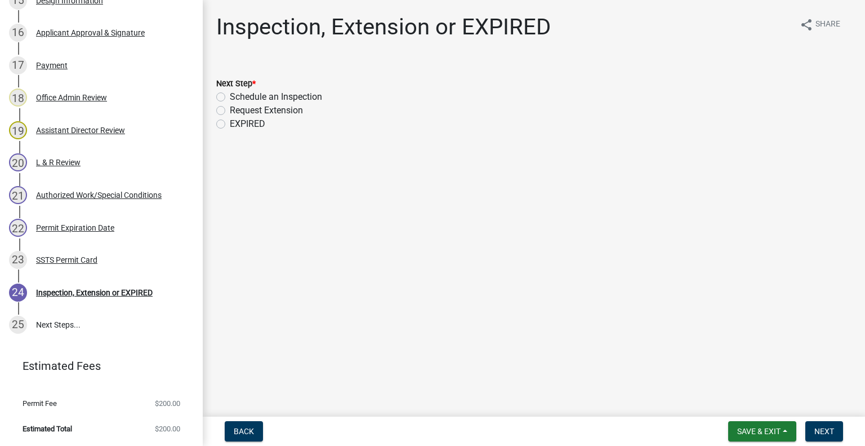
click at [272, 101] on label "Schedule an Inspection" at bounding box center [276, 97] width 92 height 14
click at [237, 97] on input "Schedule an Inspection" at bounding box center [233, 93] width 7 height 7
radio input "true"
click at [833, 423] on button "Next" at bounding box center [825, 431] width 38 height 20
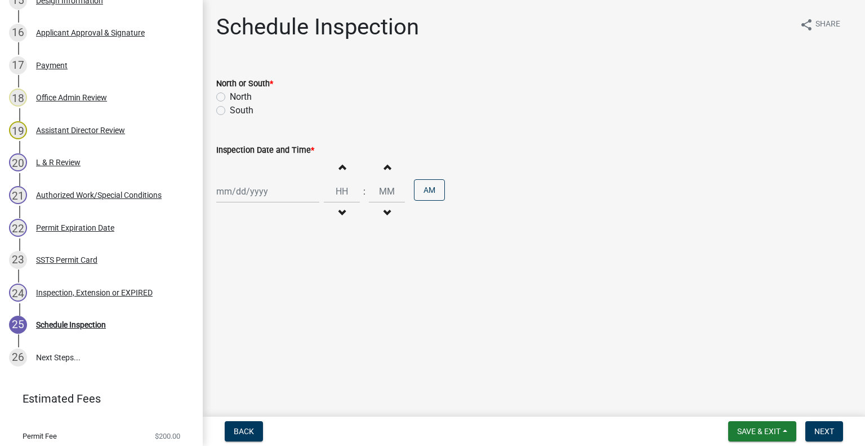
scroll to position [737, 0]
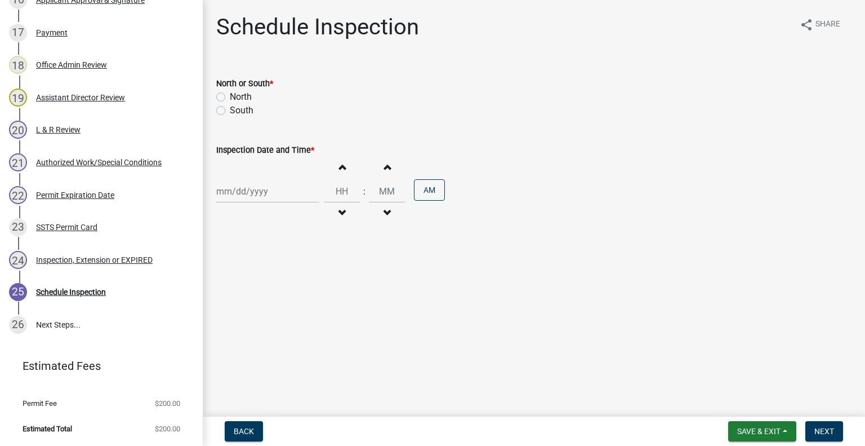
click at [228, 94] on div "North" at bounding box center [534, 97] width 636 height 14
click at [230, 99] on label "North" at bounding box center [241, 97] width 22 height 14
click at [230, 97] on input "North" at bounding box center [233, 93] width 7 height 7
radio input "true"
click at [255, 192] on div at bounding box center [267, 191] width 103 height 23
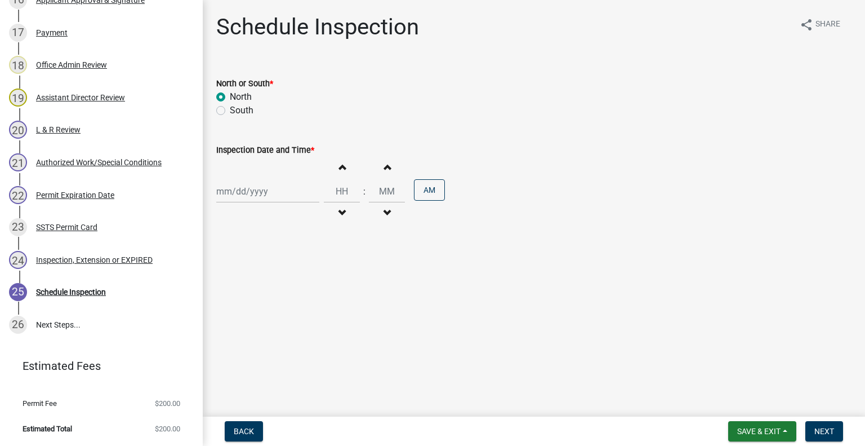
select select "8"
select select "2025"
click at [267, 283] on div "13" at bounding box center [264, 287] width 18 height 18
type input "08/13/2025"
click at [344, 208] on button "Decrement hours" at bounding box center [342, 213] width 24 height 20
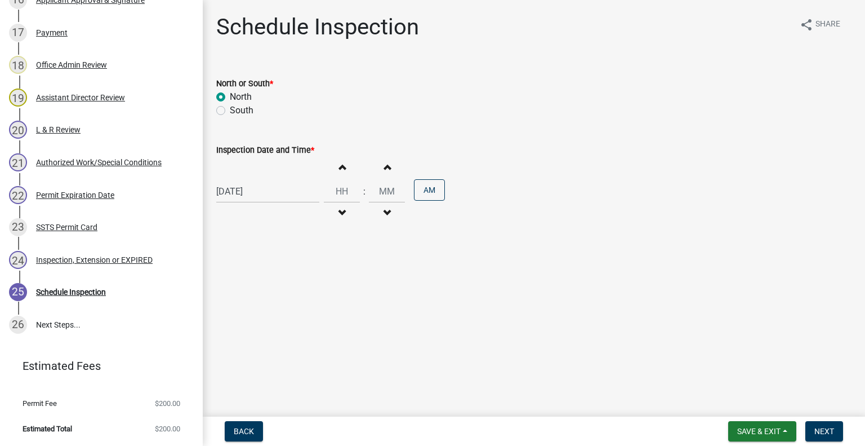
type input "11"
type input "00"
click at [414, 190] on button "PM" at bounding box center [429, 189] width 31 height 21
click at [827, 425] on button "Next" at bounding box center [825, 431] width 38 height 20
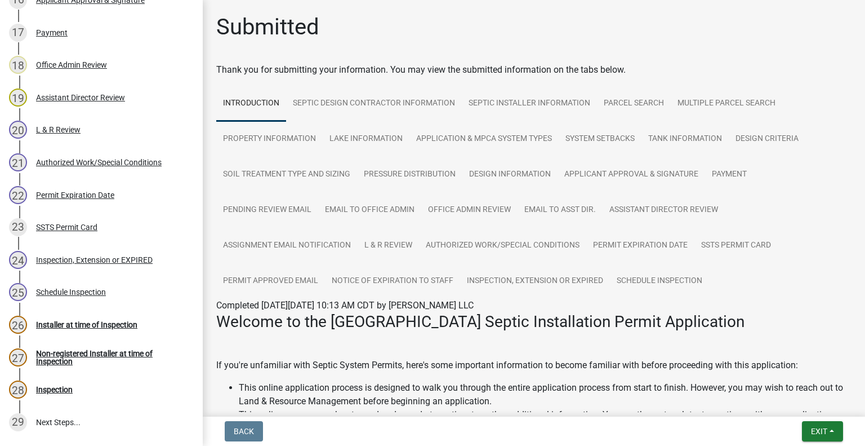
scroll to position [834, 0]
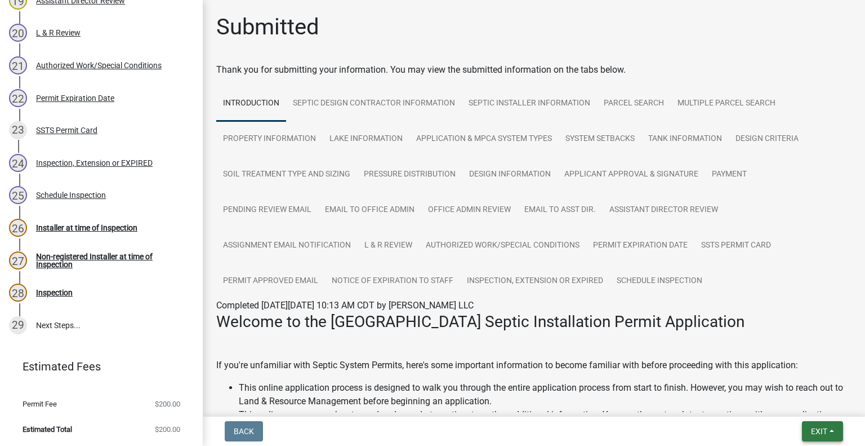
click at [827, 430] on button "Exit" at bounding box center [822, 431] width 41 height 20
click at [821, 414] on button "Save & Exit" at bounding box center [799, 401] width 90 height 27
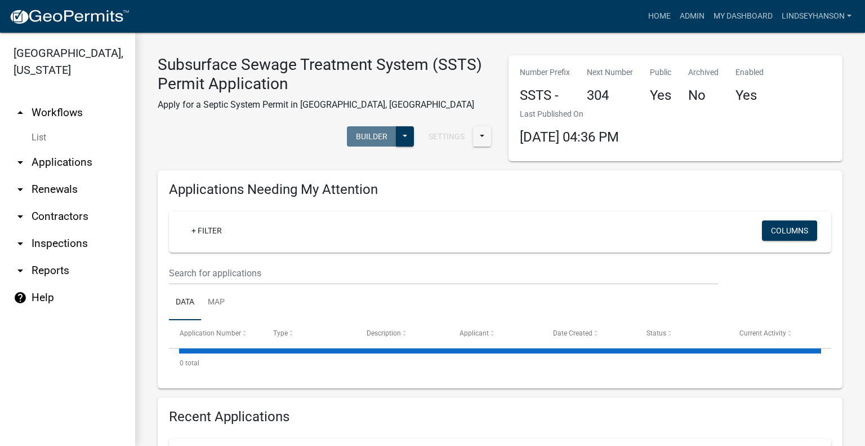
click at [75, 165] on link "arrow_drop_down Applications" at bounding box center [67, 162] width 135 height 27
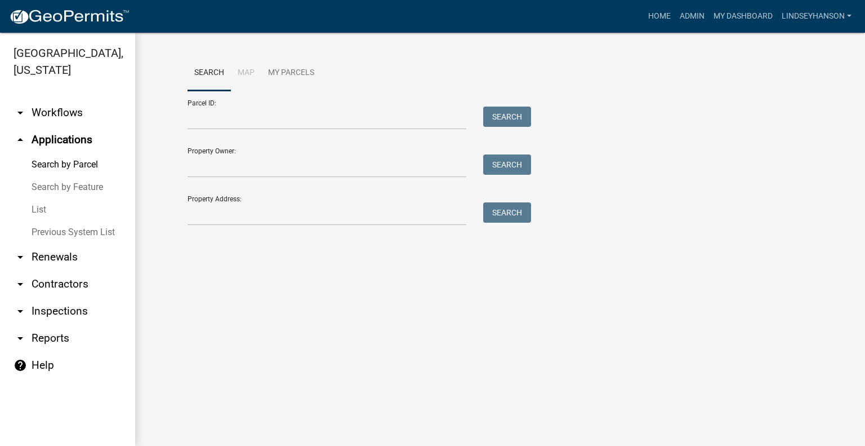
drag, startPoint x: 59, startPoint y: 115, endPoint x: 61, endPoint y: 124, distance: 8.7
click at [59, 114] on link "arrow_drop_down Workflows" at bounding box center [67, 112] width 135 height 27
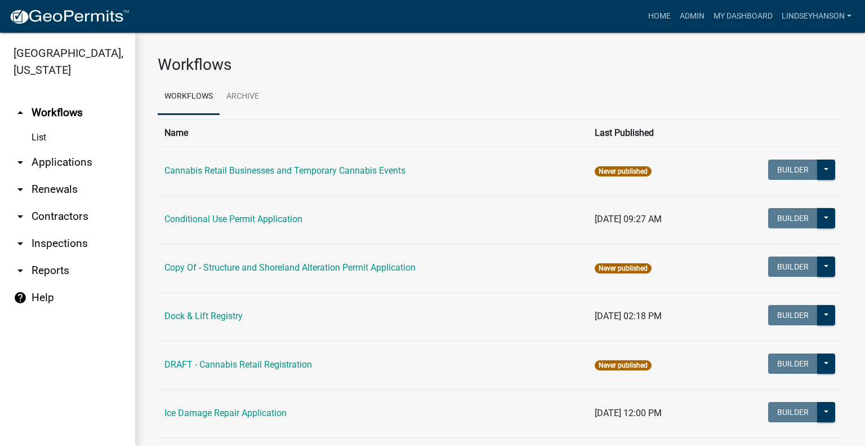
click at [59, 159] on link "arrow_drop_down Applications" at bounding box center [67, 162] width 135 height 27
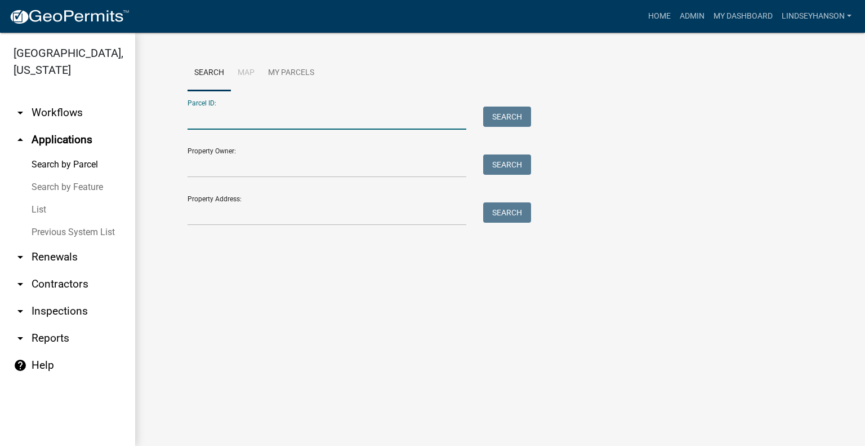
click at [248, 113] on input "Parcel ID:" at bounding box center [327, 117] width 279 height 23
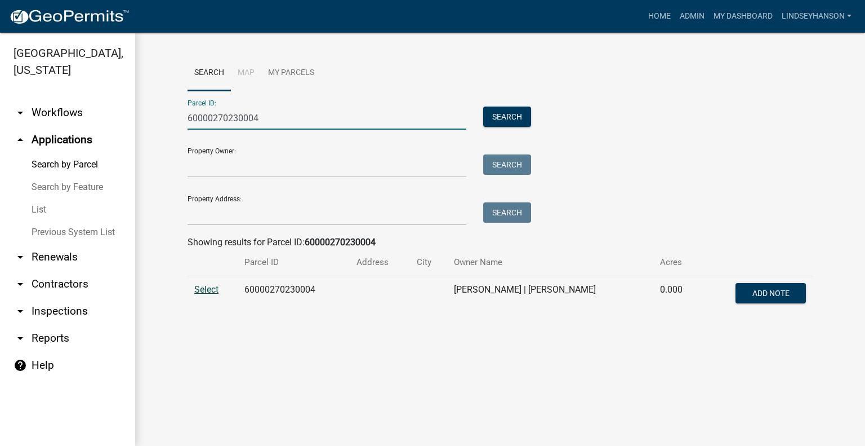
type input "60000270230004"
click at [207, 290] on span "Select" at bounding box center [206, 289] width 24 height 11
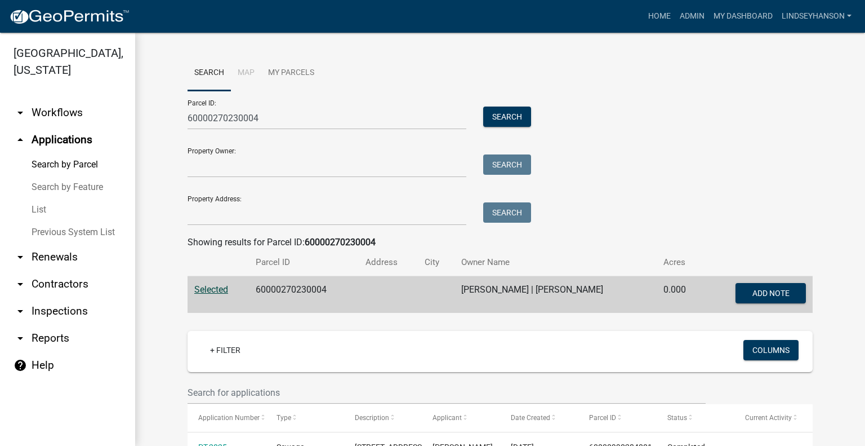
drag, startPoint x: 94, startPoint y: 123, endPoint x: 95, endPoint y: 130, distance: 6.9
click at [94, 123] on link "arrow_drop_down Workflows" at bounding box center [67, 112] width 135 height 27
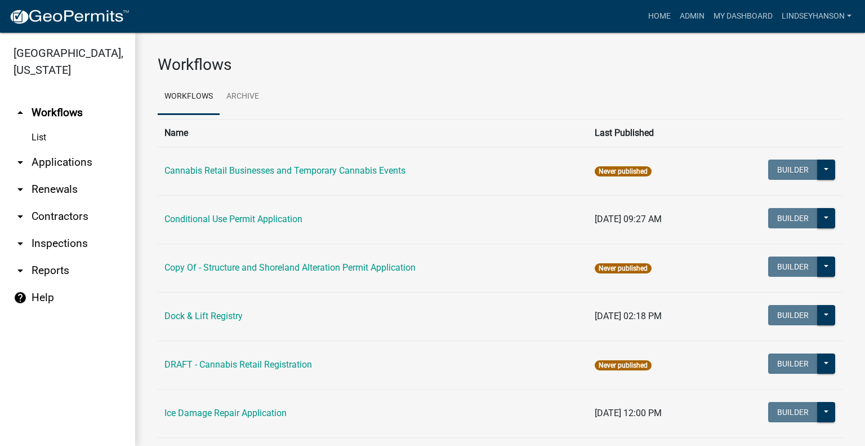
click at [82, 155] on link "arrow_drop_down Applications" at bounding box center [67, 162] width 135 height 27
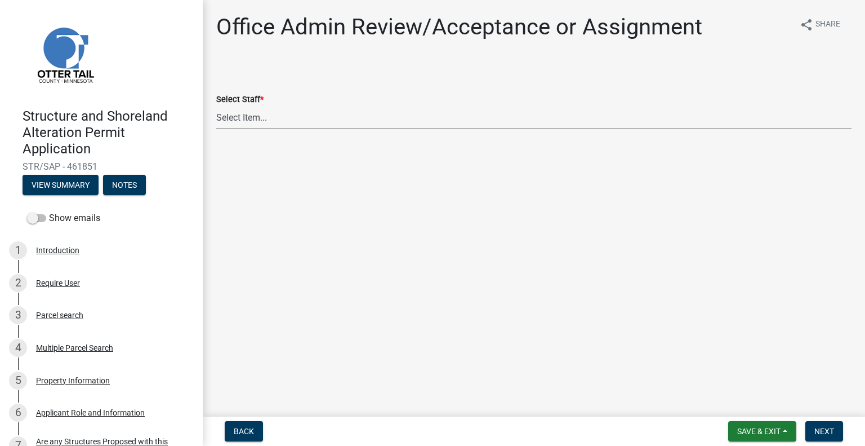
click at [305, 117] on select "Select Item... [PERSON_NAME] ([EMAIL_ADDRESS][DOMAIN_NAME]) [PERSON_NAME] ([EMA…" at bounding box center [534, 117] width 636 height 23
click at [216, 106] on select "Select Item... [PERSON_NAME] ([EMAIL_ADDRESS][DOMAIN_NAME]) [PERSON_NAME] ([EMA…" at bounding box center [534, 117] width 636 height 23
select select "587f38f5-c90e-4c12-9e10-d3e23909bbca"
click at [830, 434] on span "Next" at bounding box center [825, 430] width 20 height 9
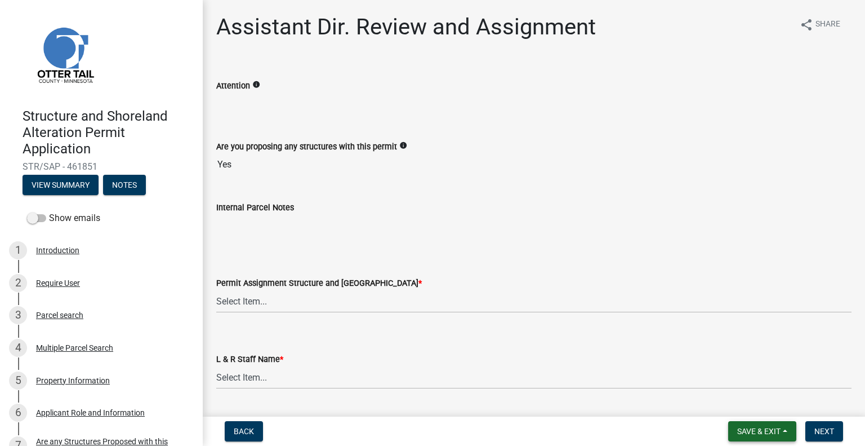
click at [753, 439] on button "Save & Exit" at bounding box center [762, 431] width 68 height 20
click at [740, 406] on button "Save & Exit" at bounding box center [752, 401] width 90 height 27
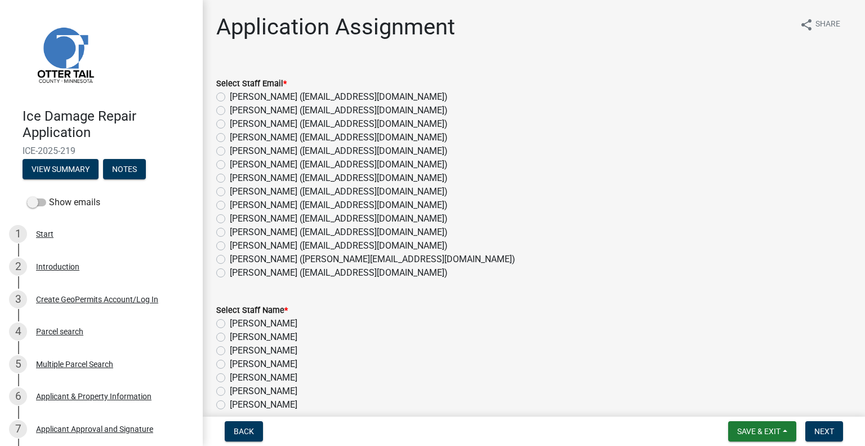
click at [277, 214] on label "[PERSON_NAME] ([EMAIL_ADDRESS][DOMAIN_NAME])" at bounding box center [339, 219] width 218 height 14
click at [237, 214] on input "[PERSON_NAME] ([EMAIL_ADDRESS][DOMAIN_NAME])" at bounding box center [233, 215] width 7 height 7
radio input "true"
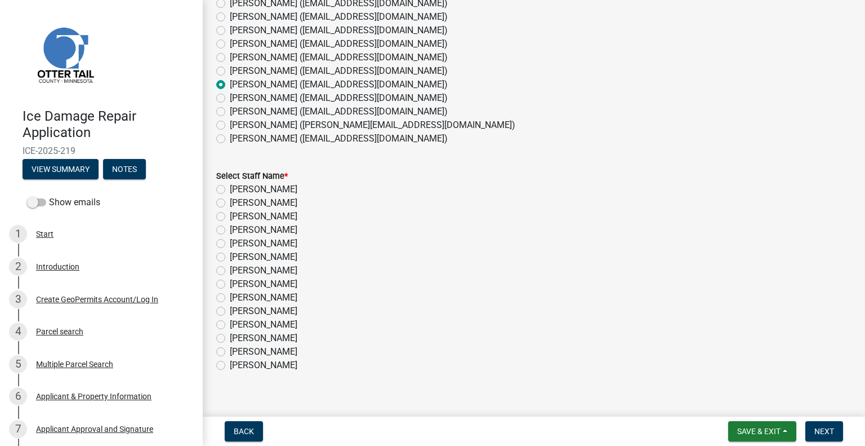
scroll to position [148, 0]
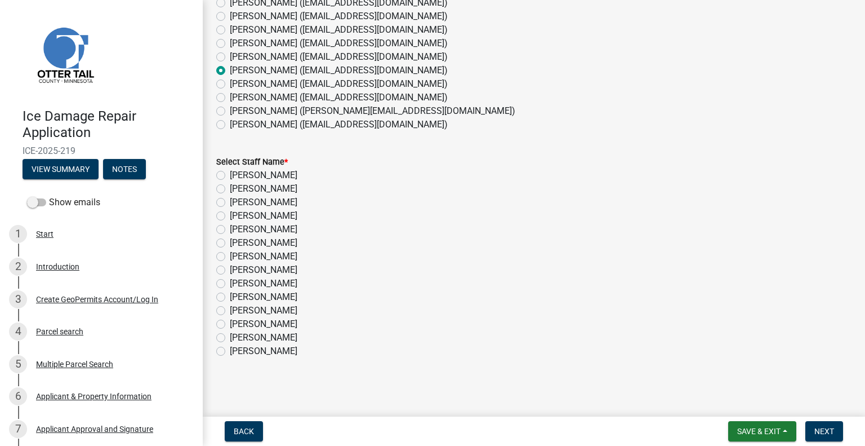
click at [279, 299] on label "[PERSON_NAME]" at bounding box center [264, 297] width 68 height 14
click at [237, 297] on input "[PERSON_NAME]" at bounding box center [233, 293] width 7 height 7
radio input "true"
click at [835, 430] on button "Next" at bounding box center [825, 431] width 38 height 20
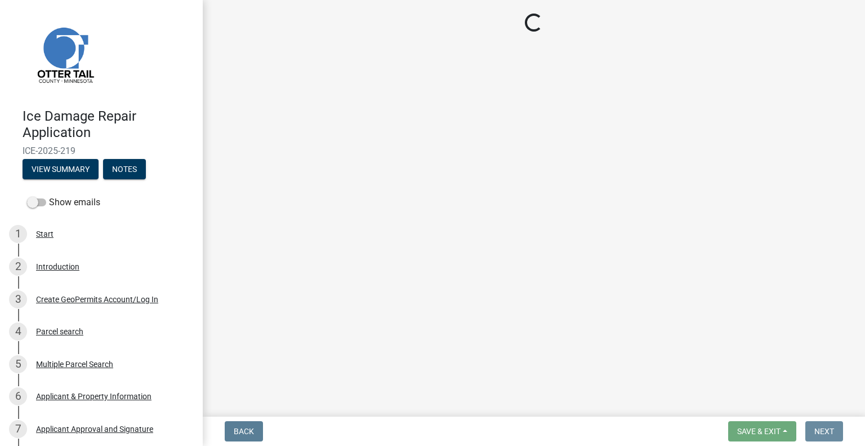
scroll to position [0, 0]
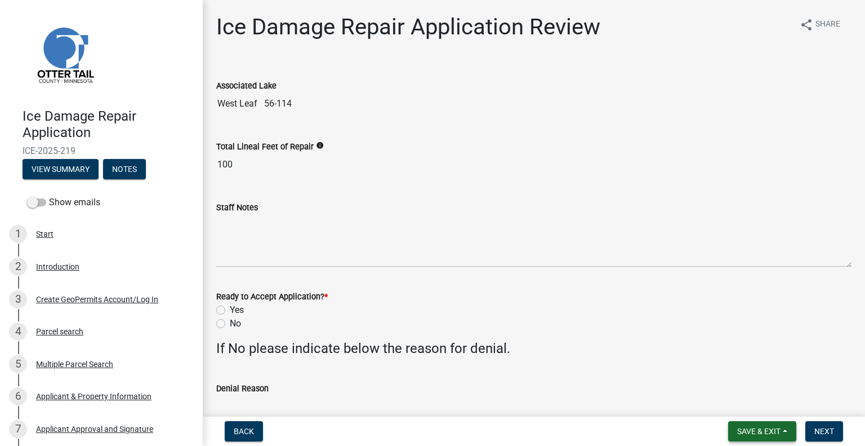
click at [749, 434] on span "Save & Exit" at bounding box center [759, 430] width 43 height 9
drag, startPoint x: 742, startPoint y: 407, endPoint x: 748, endPoint y: 390, distance: 18.0
click at [742, 406] on button "Save & Exit" at bounding box center [752, 401] width 90 height 27
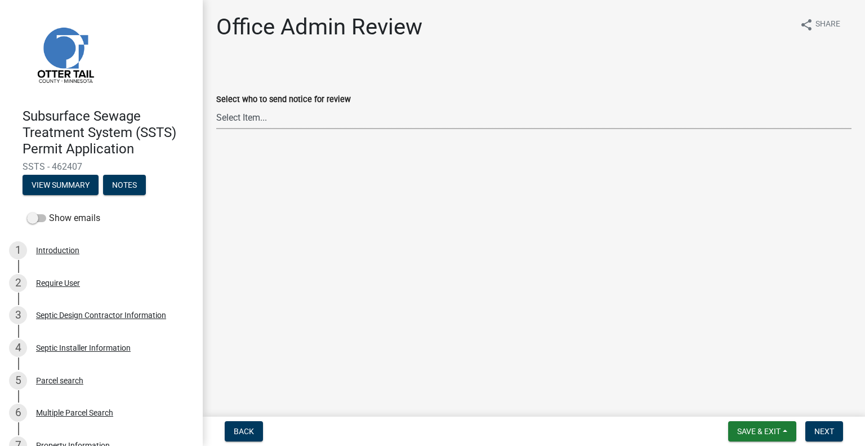
click at [272, 117] on select "Select Item... [PERSON_NAME] ([EMAIL_ADDRESS][DOMAIN_NAME]) [PERSON_NAME] ([EMA…" at bounding box center [534, 117] width 636 height 23
click at [216, 106] on select "Select Item... [PERSON_NAME] ([EMAIL_ADDRESS][DOMAIN_NAME]) [PERSON_NAME] ([EMA…" at bounding box center [534, 117] width 636 height 23
select select "587f38f5-c90e-4c12-9e10-d3e23909bbca"
click at [814, 429] on button "Next" at bounding box center [825, 431] width 38 height 20
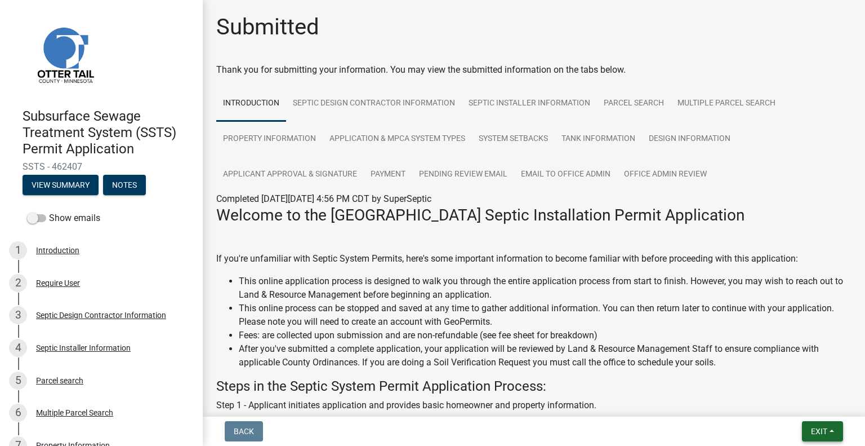
click at [834, 432] on button "Exit" at bounding box center [822, 431] width 41 height 20
click at [796, 403] on button "Save & Exit" at bounding box center [799, 401] width 90 height 27
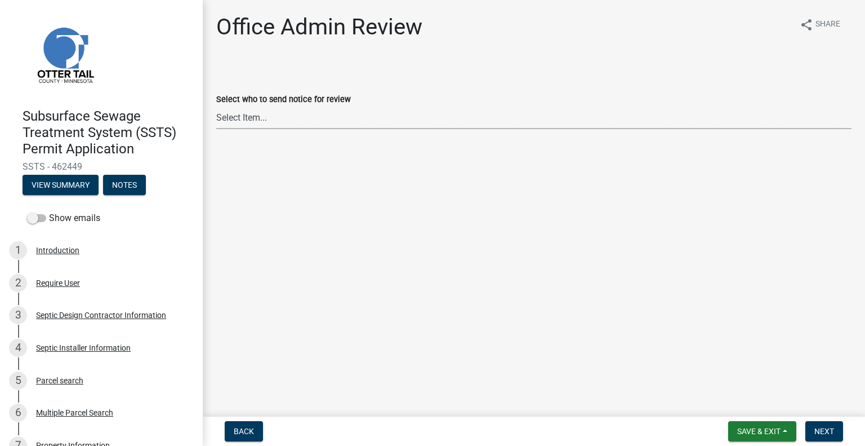
click at [246, 112] on select "Select Item... [PERSON_NAME] ([EMAIL_ADDRESS][DOMAIN_NAME]) [PERSON_NAME] ([EMA…" at bounding box center [534, 117] width 636 height 23
click at [216, 106] on select "Select Item... [PERSON_NAME] ([EMAIL_ADDRESS][DOMAIN_NAME]) [PERSON_NAME] ([EMA…" at bounding box center [534, 117] width 636 height 23
select select "587f38f5-c90e-4c12-9e10-d3e23909bbca"
click at [830, 429] on span "Next" at bounding box center [825, 430] width 20 height 9
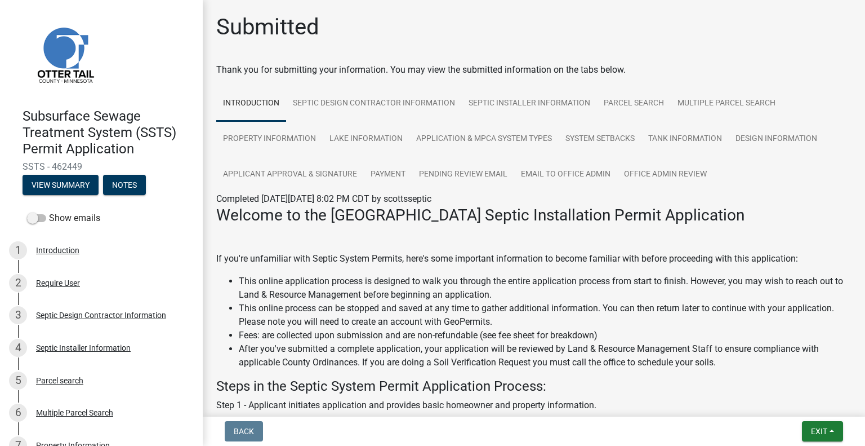
click at [818, 444] on nav "Back Exit Save Save & Exit" at bounding box center [534, 430] width 663 height 29
click at [817, 428] on span "Exit" at bounding box center [819, 430] width 16 height 9
click at [806, 403] on button "Save & Exit" at bounding box center [799, 401] width 90 height 27
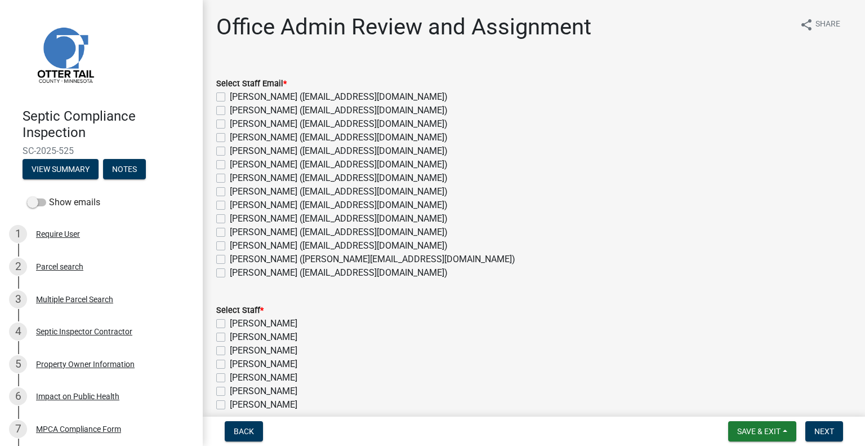
click at [276, 191] on label "[PERSON_NAME] ([EMAIL_ADDRESS][DOMAIN_NAME])" at bounding box center [339, 192] width 218 height 14
click at [237, 191] on input "[PERSON_NAME] ([EMAIL_ADDRESS][DOMAIN_NAME])" at bounding box center [233, 188] width 7 height 7
checkbox input "true"
checkbox input "false"
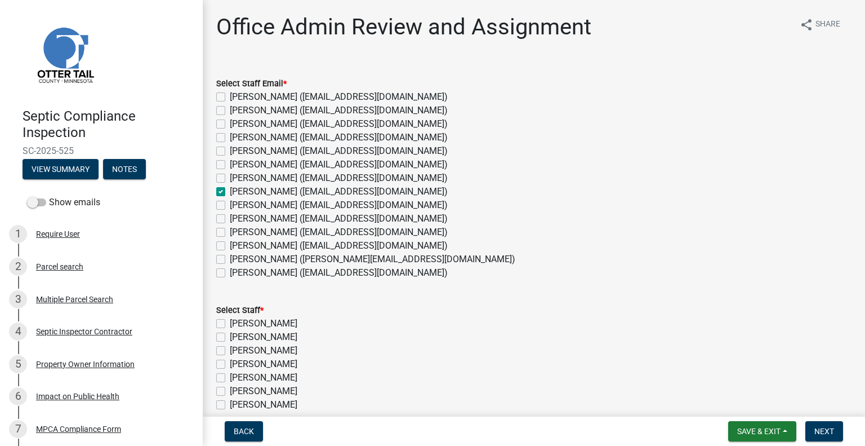
checkbox input "false"
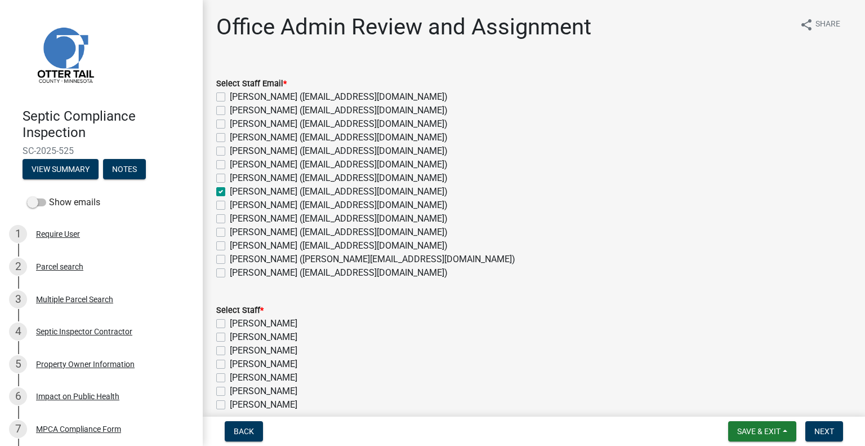
checkbox input "true"
checkbox input "false"
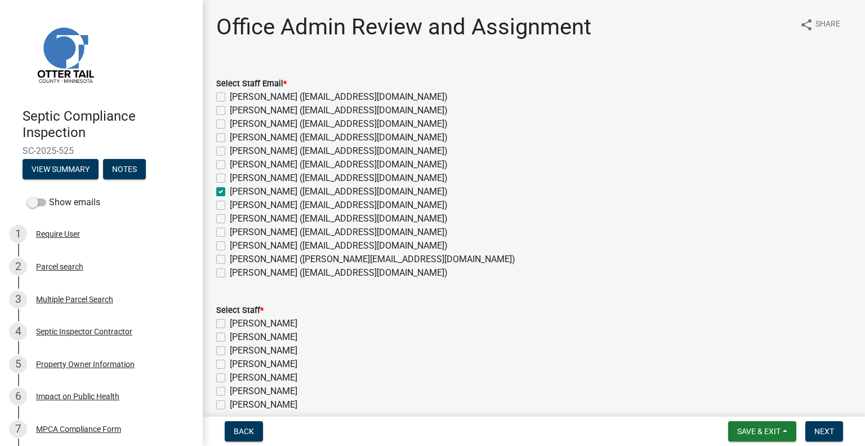
checkbox input "false"
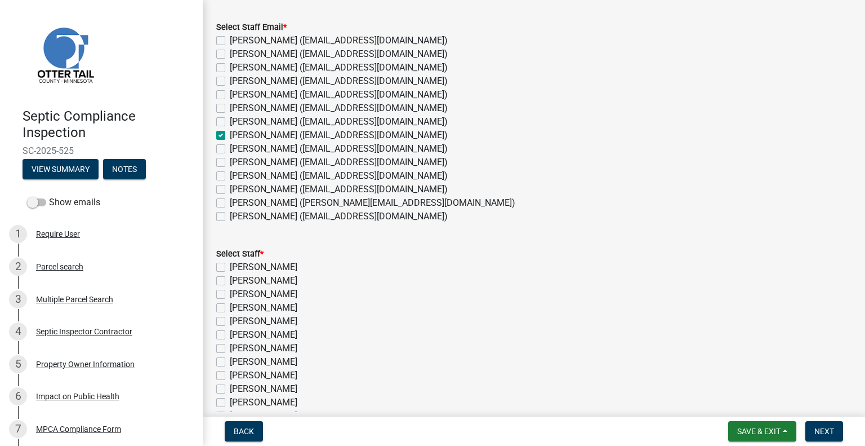
scroll to position [113, 0]
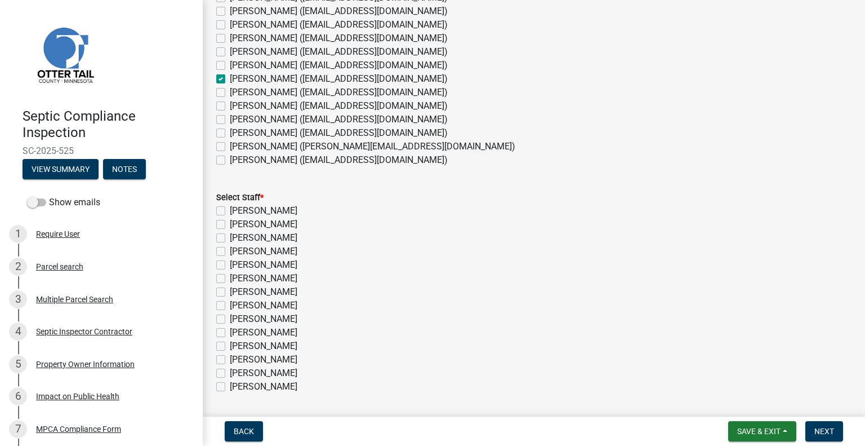
click at [280, 303] on label "[PERSON_NAME]" at bounding box center [264, 306] width 68 height 14
click at [237, 303] on input "[PERSON_NAME]" at bounding box center [233, 302] width 7 height 7
checkbox input "true"
checkbox input "false"
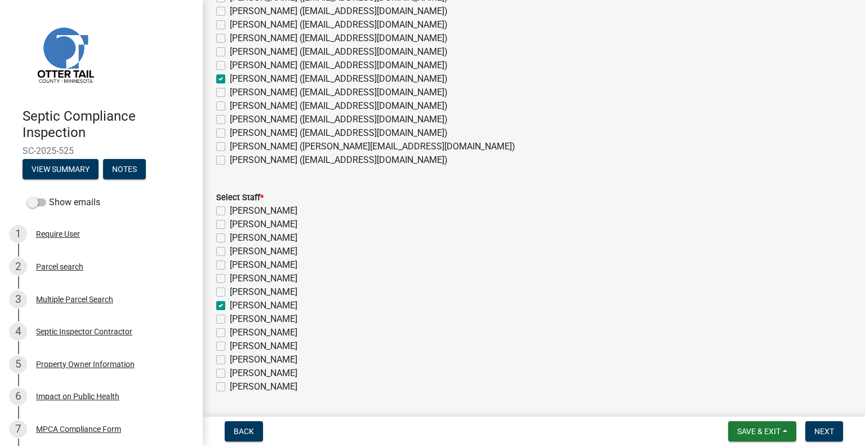
checkbox input "false"
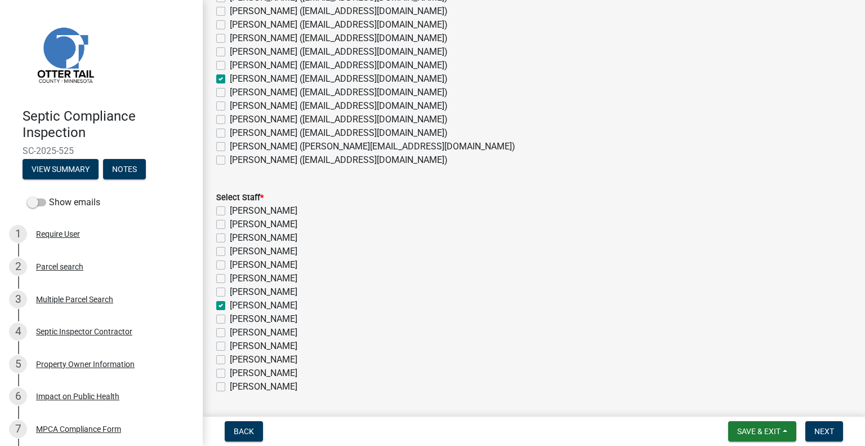
checkbox input "true"
checkbox input "false"
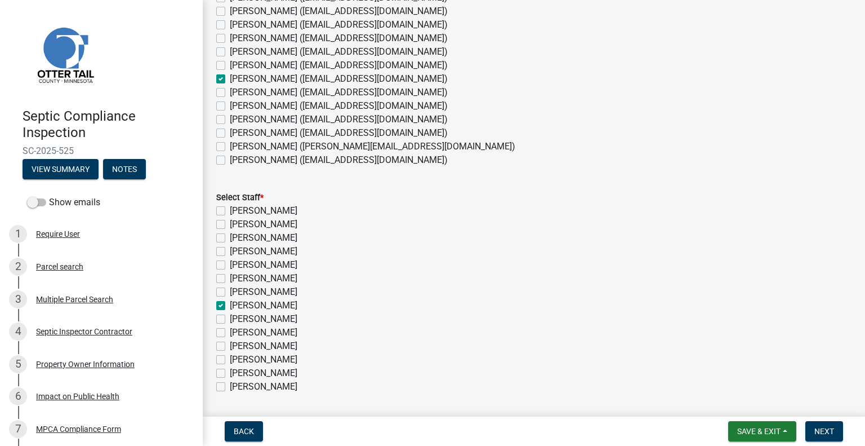
checkbox input "false"
click at [820, 434] on span "Next" at bounding box center [825, 430] width 20 height 9
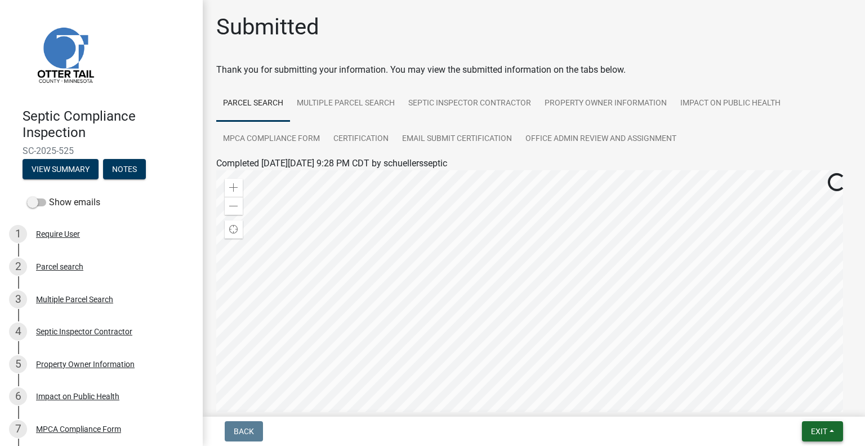
click at [828, 436] on button "Exit" at bounding box center [822, 431] width 41 height 20
click at [803, 416] on div "Save Save & Exit" at bounding box center [799, 388] width 90 height 63
click at [795, 407] on button "Save & Exit" at bounding box center [799, 401] width 90 height 27
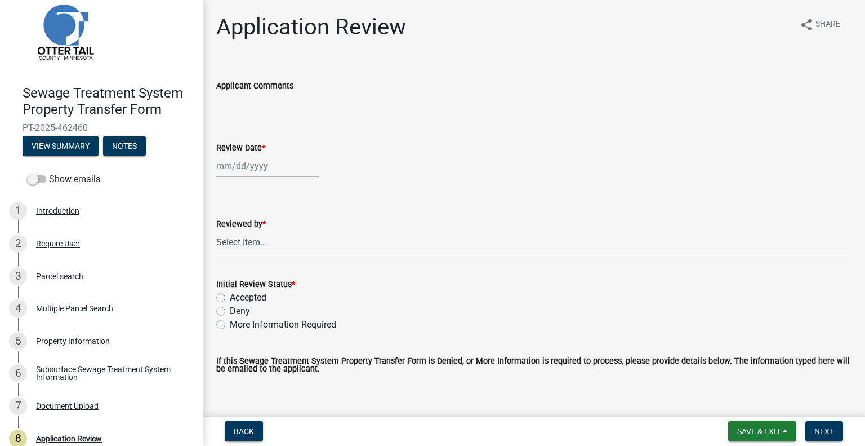
scroll to position [68, 0]
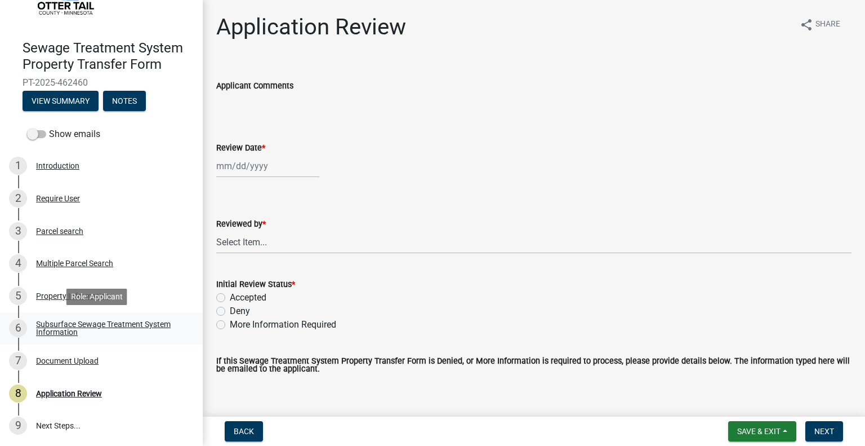
click at [153, 326] on div "Subsurface Sewage Treatment System Information" at bounding box center [110, 328] width 149 height 16
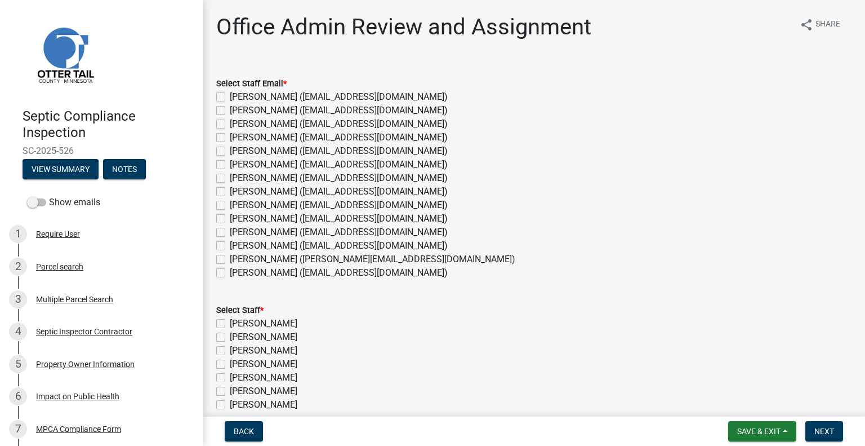
click at [255, 272] on label "[PERSON_NAME] ([EMAIL_ADDRESS][DOMAIN_NAME])" at bounding box center [339, 273] width 218 height 14
click at [237, 272] on input "[PERSON_NAME] ([EMAIL_ADDRESS][DOMAIN_NAME])" at bounding box center [233, 269] width 7 height 7
checkbox input "true"
checkbox input "false"
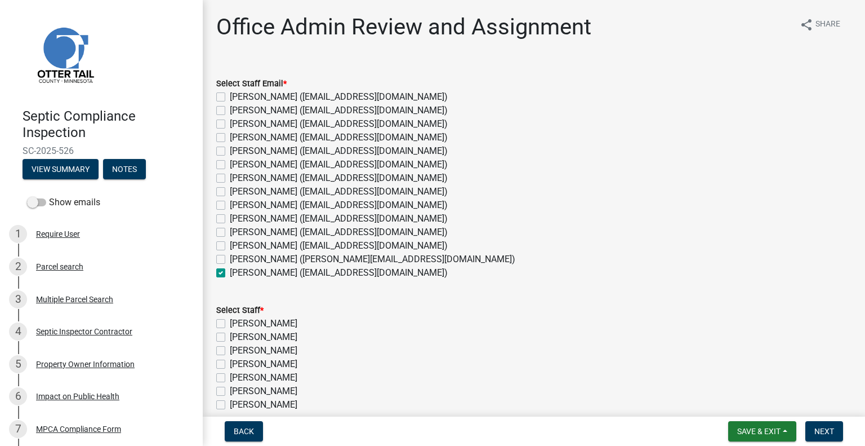
checkbox input "false"
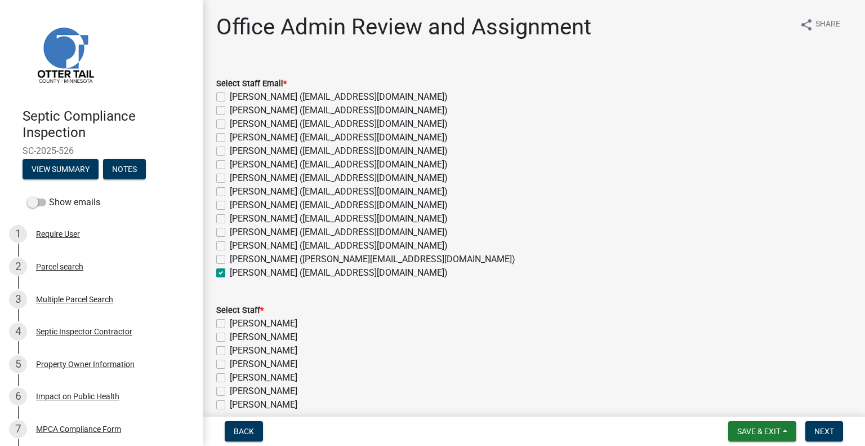
checkbox input "false"
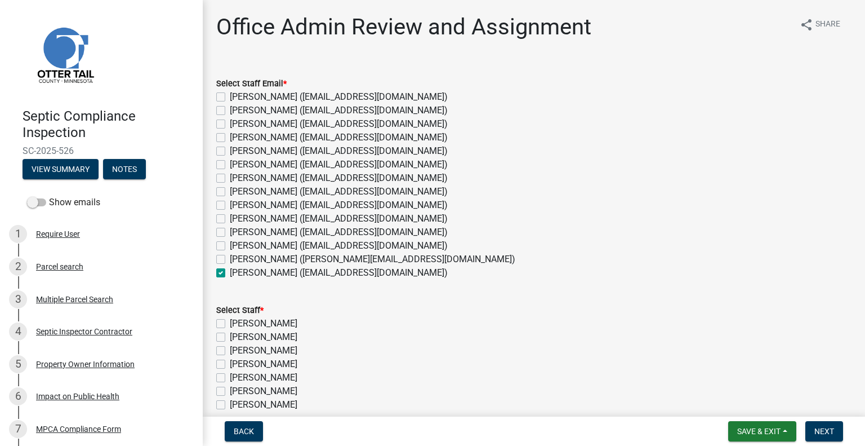
checkbox input "false"
checkbox input "true"
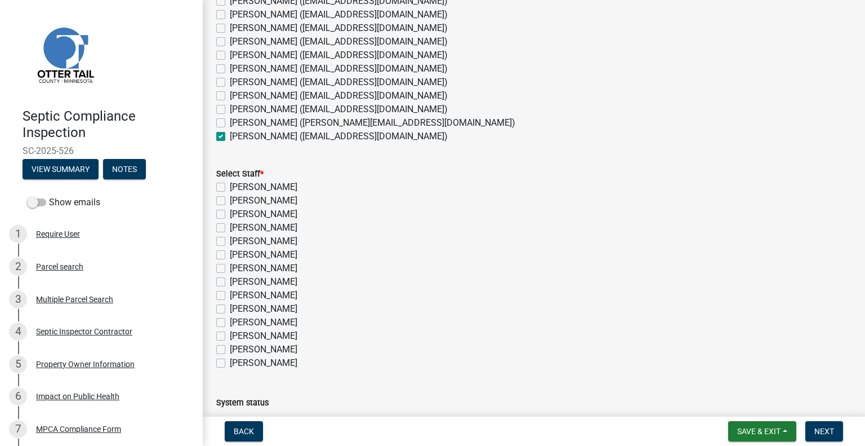
scroll to position [152, 0]
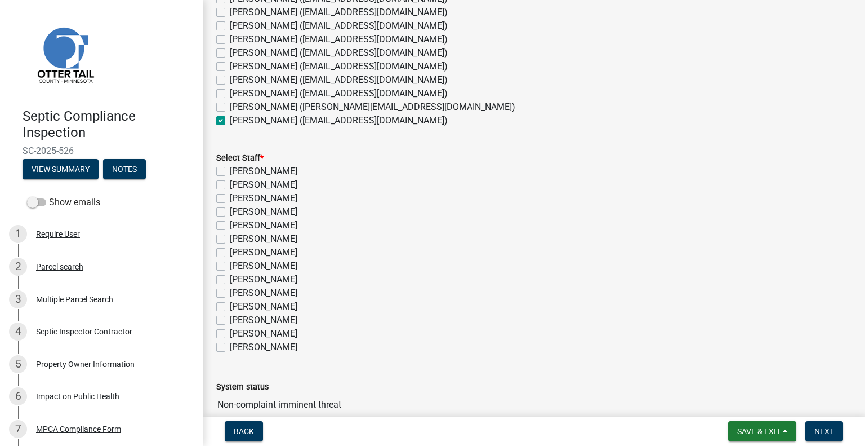
click at [252, 347] on label "[PERSON_NAME]" at bounding box center [264, 347] width 68 height 14
click at [237, 347] on input "[PERSON_NAME]" at bounding box center [233, 343] width 7 height 7
checkbox input "true"
checkbox input "false"
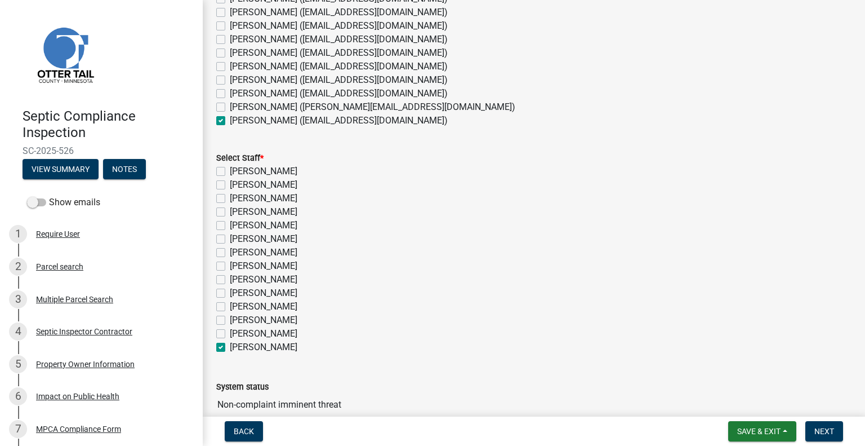
checkbox input "false"
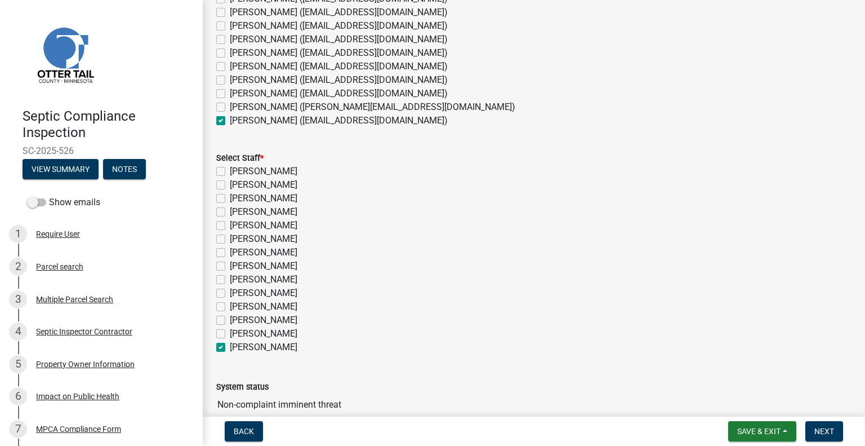
checkbox input "false"
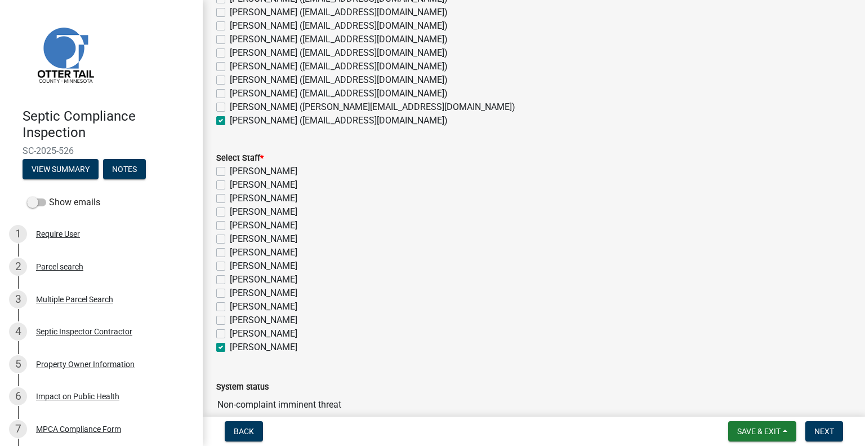
checkbox input "false"
checkbox input "true"
click at [837, 424] on button "Next" at bounding box center [825, 431] width 38 height 20
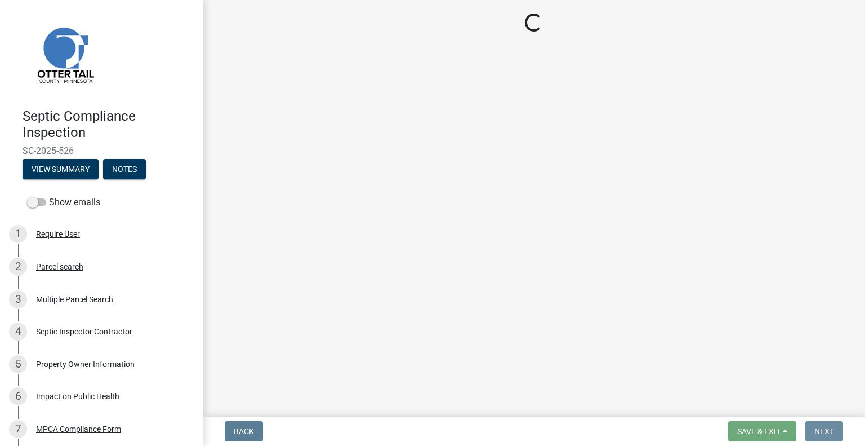
scroll to position [0, 0]
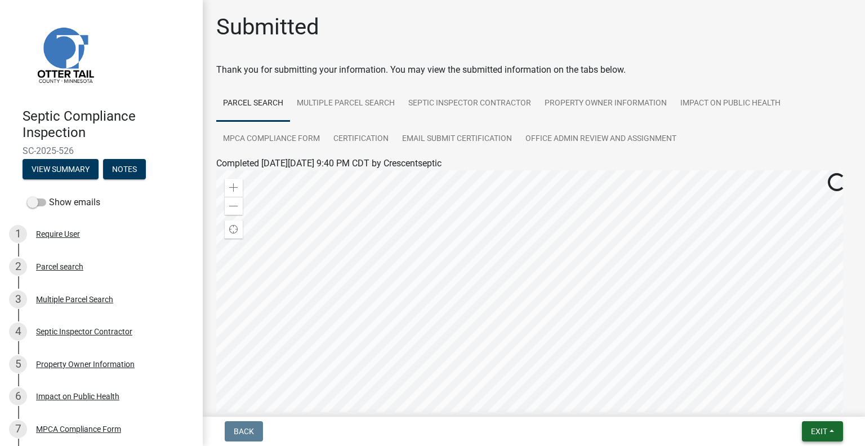
click at [827, 434] on span "Exit" at bounding box center [819, 430] width 16 height 9
click at [799, 402] on button "Save & Exit" at bounding box center [799, 401] width 90 height 27
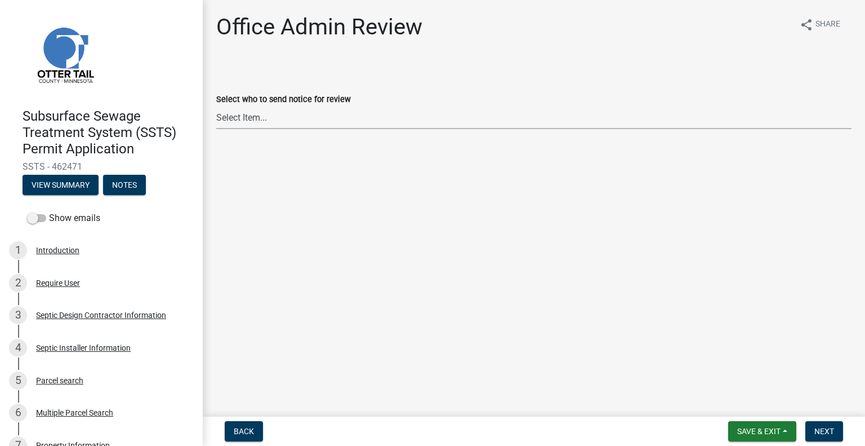
click at [340, 117] on select "Select Item... [PERSON_NAME] ([EMAIL_ADDRESS][DOMAIN_NAME]) [PERSON_NAME] ([EMA…" at bounding box center [534, 117] width 636 height 23
click at [216, 106] on select "Select Item... [PERSON_NAME] ([EMAIL_ADDRESS][DOMAIN_NAME]) [PERSON_NAME] ([EMA…" at bounding box center [534, 117] width 636 height 23
select select "587f38f5-c90e-4c12-9e10-d3e23909bbca"
drag, startPoint x: 827, startPoint y: 430, endPoint x: 856, endPoint y: 420, distance: 30.5
click at [829, 430] on span "Next" at bounding box center [825, 430] width 20 height 9
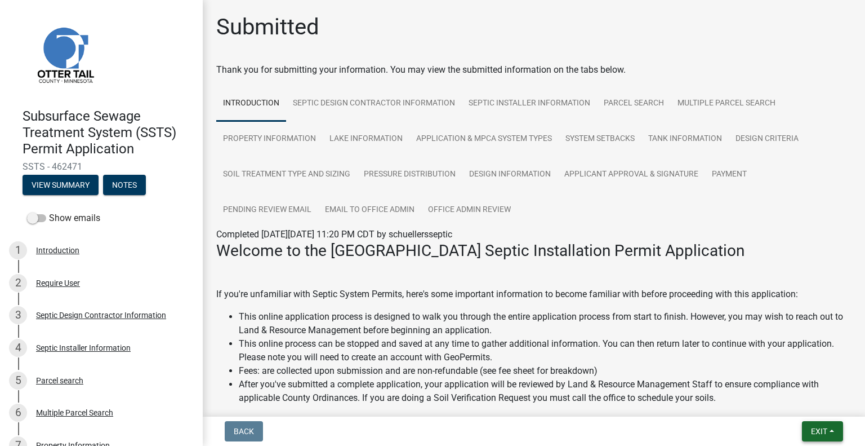
click at [823, 423] on button "Exit" at bounding box center [822, 431] width 41 height 20
click at [806, 408] on button "Save & Exit" at bounding box center [799, 401] width 90 height 27
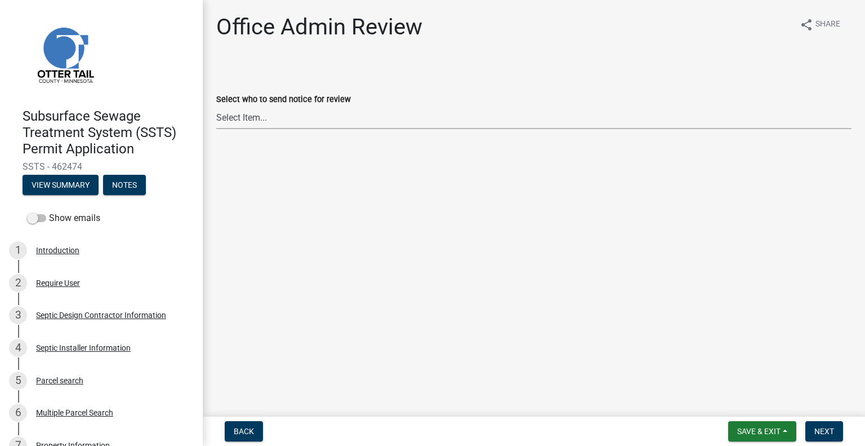
click at [381, 115] on select "Select Item... [PERSON_NAME] ([EMAIL_ADDRESS][DOMAIN_NAME]) [PERSON_NAME] ([EMA…" at bounding box center [534, 117] width 636 height 23
click at [216, 106] on select "Select Item... [PERSON_NAME] ([EMAIL_ADDRESS][DOMAIN_NAME]) [PERSON_NAME] ([EMA…" at bounding box center [534, 117] width 636 height 23
select select "587f38f5-c90e-4c12-9e10-d3e23909bbca"
drag, startPoint x: 823, startPoint y: 432, endPoint x: 828, endPoint y: 428, distance: 6.4
click at [824, 430] on span "Next" at bounding box center [825, 430] width 20 height 9
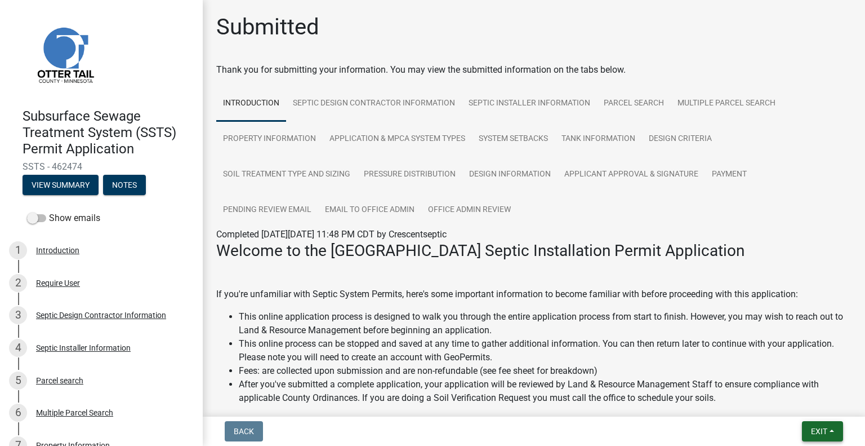
click at [827, 436] on button "Exit" at bounding box center [822, 431] width 41 height 20
click at [800, 405] on button "Save & Exit" at bounding box center [799, 401] width 90 height 27
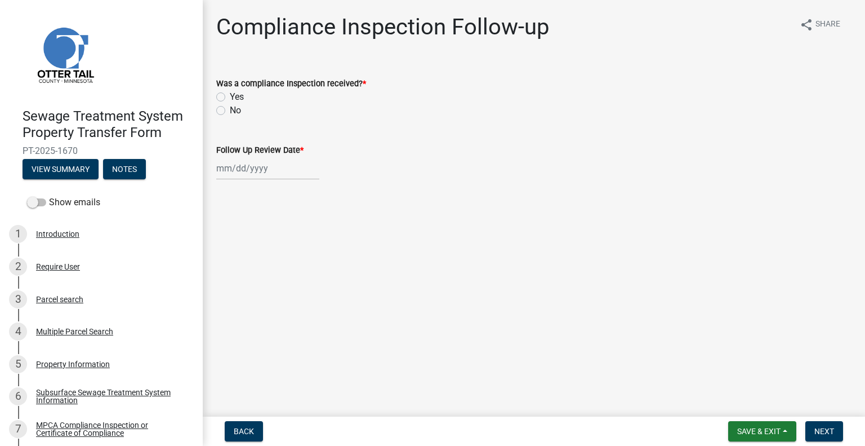
click at [230, 114] on label "No" at bounding box center [235, 111] width 11 height 14
click at [230, 111] on input "No" at bounding box center [233, 107] width 7 height 7
radio input "true"
select select "8"
select select "2025"
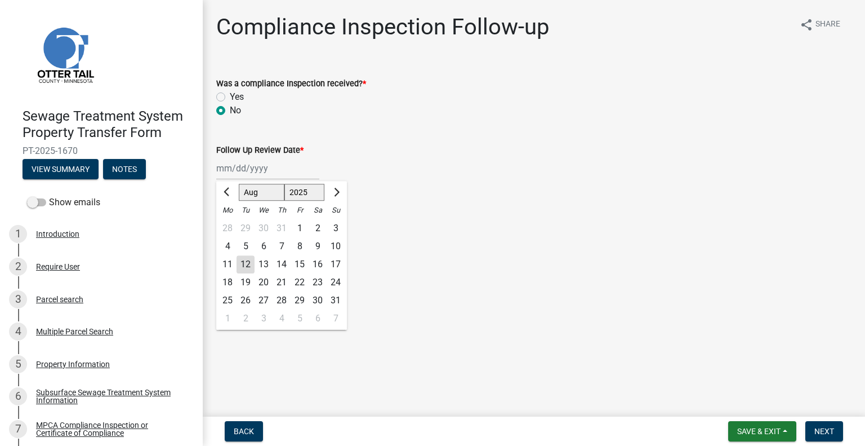
click at [251, 174] on div "Jan Feb Mar Apr May Jun Jul Aug Sep Oct Nov Dec 1525 1526 1527 1528 1529 1530 1…" at bounding box center [267, 168] width 103 height 23
click at [250, 264] on div "12" at bounding box center [246, 264] width 18 height 18
type input "[DATE]"
click at [827, 428] on span "Next" at bounding box center [825, 430] width 20 height 9
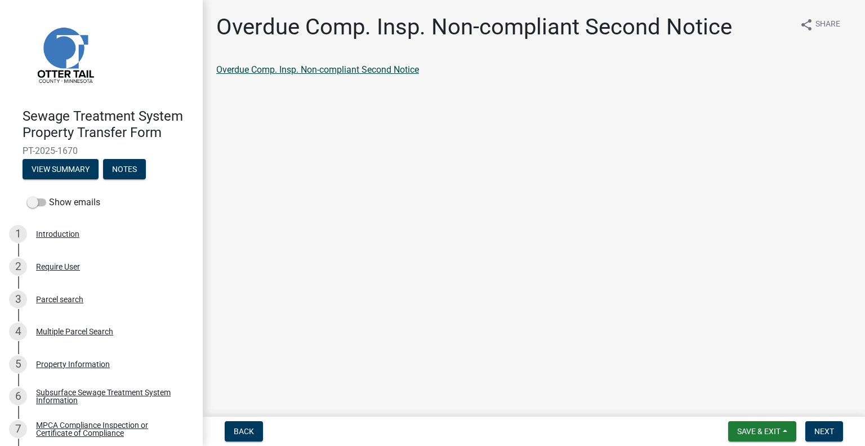
click at [367, 68] on link "Overdue Comp. Insp. Non-compliant Second Notice" at bounding box center [317, 69] width 203 height 11
click at [823, 425] on button "Next" at bounding box center [825, 431] width 38 height 20
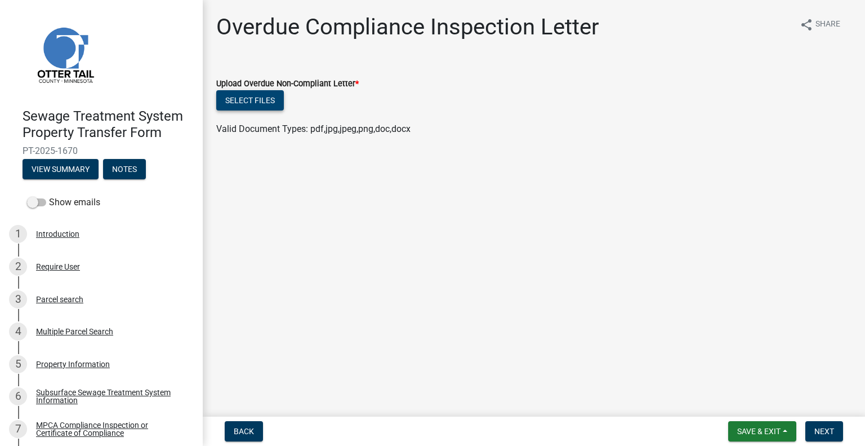
click at [245, 106] on button "Select files" at bounding box center [250, 100] width 68 height 20
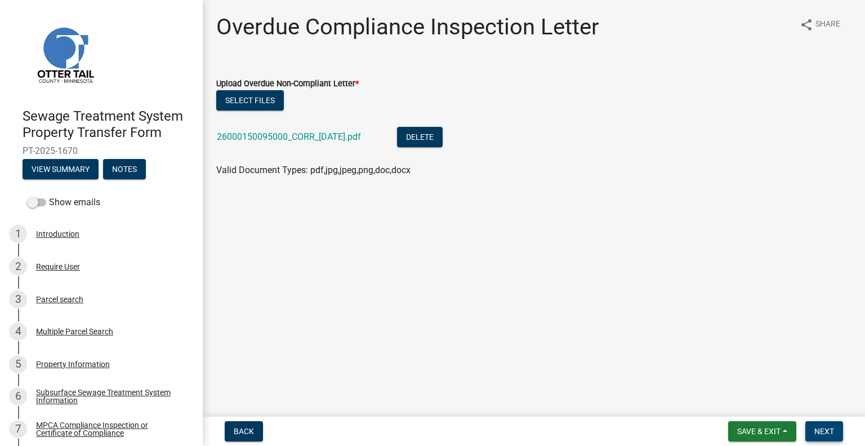
click at [823, 430] on span "Next" at bounding box center [825, 430] width 20 height 9
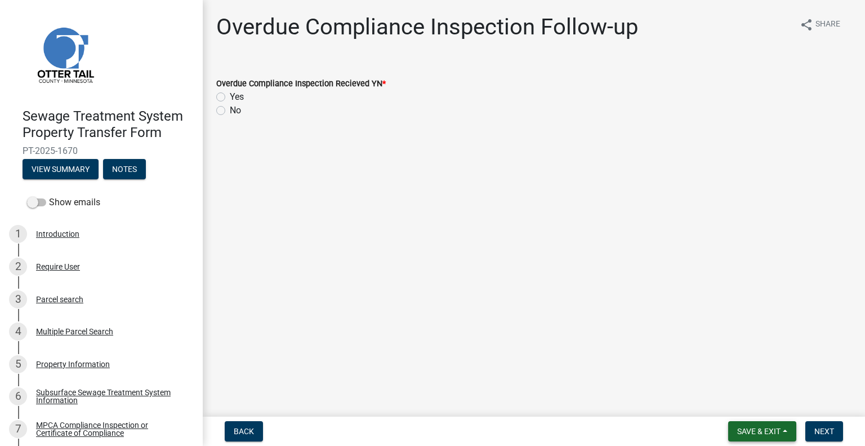
click at [761, 428] on span "Save & Exit" at bounding box center [759, 430] width 43 height 9
click at [754, 408] on button "Save & Exit" at bounding box center [752, 401] width 90 height 27
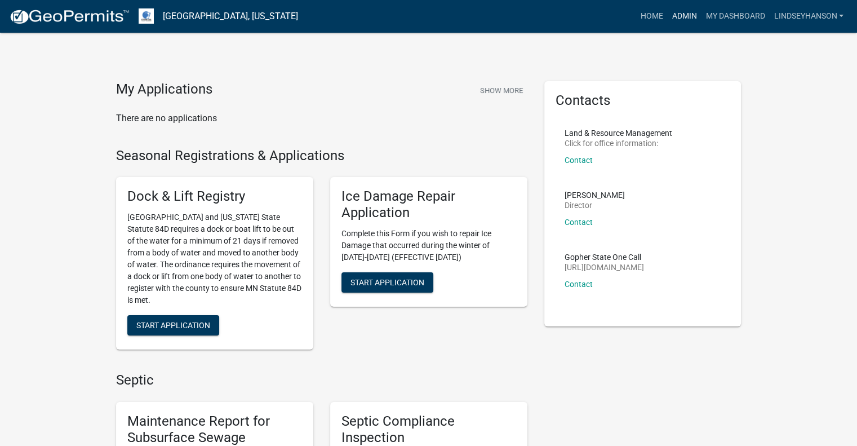
click at [676, 15] on link "Admin" at bounding box center [684, 16] width 34 height 21
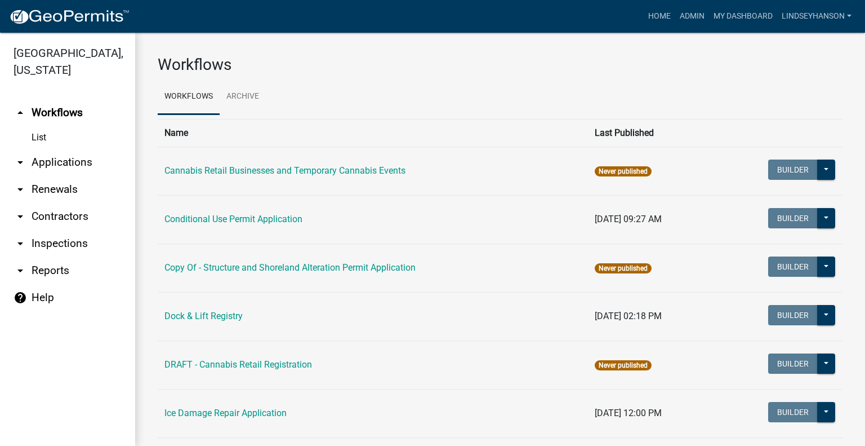
click at [78, 167] on link "arrow_drop_down Applications" at bounding box center [67, 162] width 135 height 27
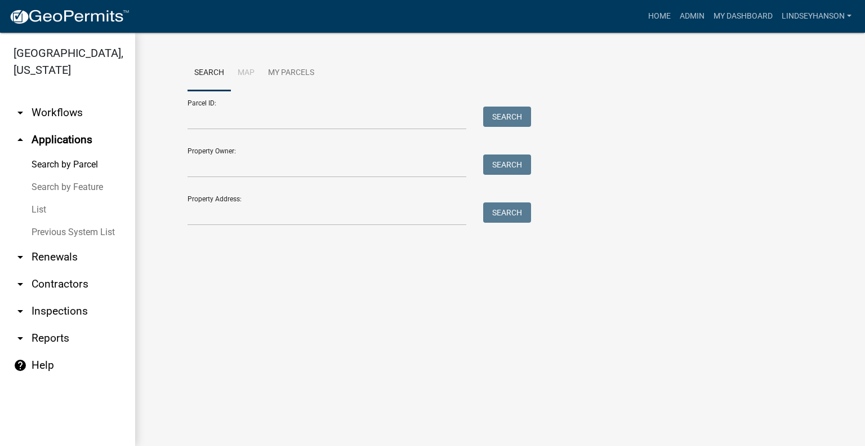
click at [88, 116] on link "arrow_drop_down Workflows" at bounding box center [67, 112] width 135 height 27
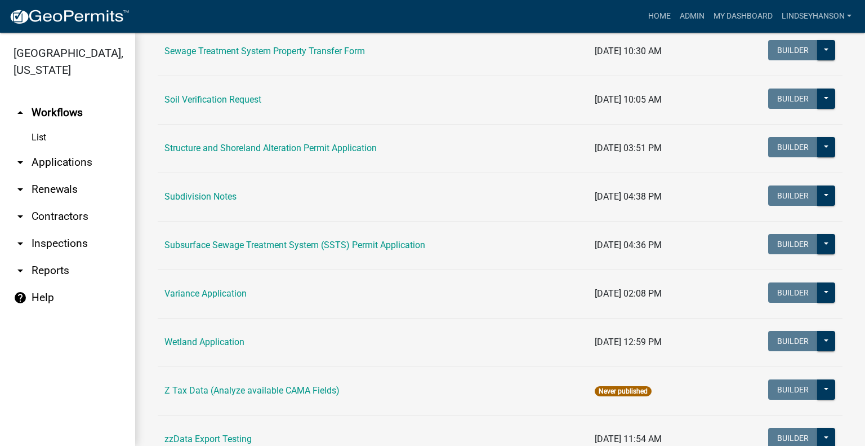
scroll to position [704, 0]
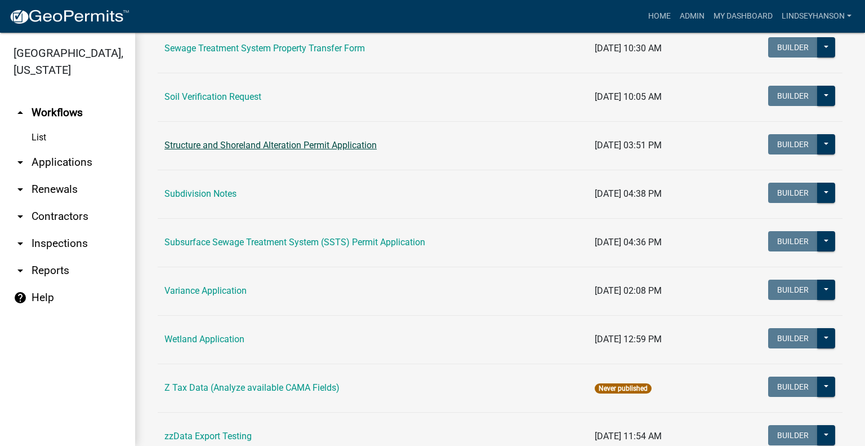
click at [264, 140] on link "Structure and Shoreland Alteration Permit Application" at bounding box center [271, 145] width 212 height 11
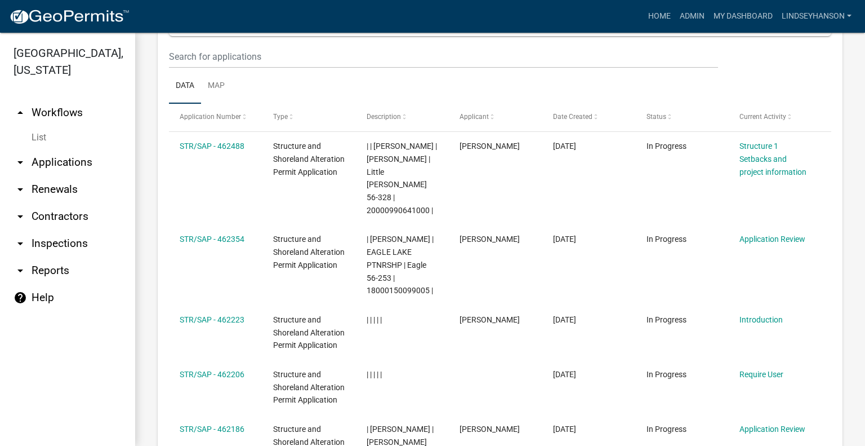
scroll to position [1232, 0]
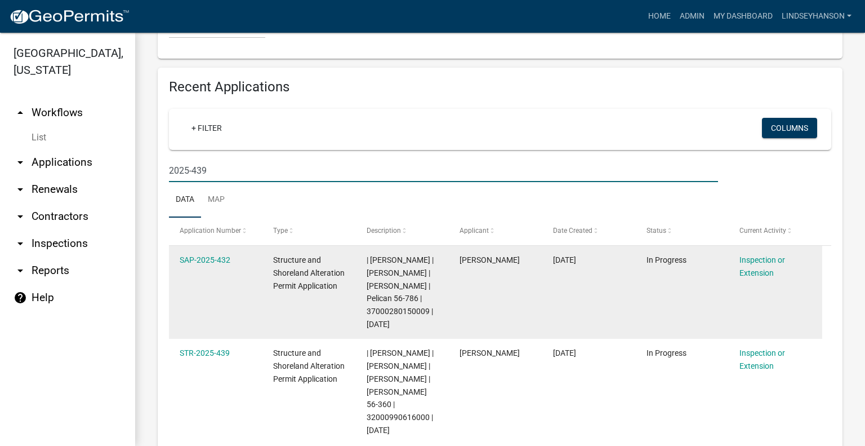
scroll to position [1203, 0]
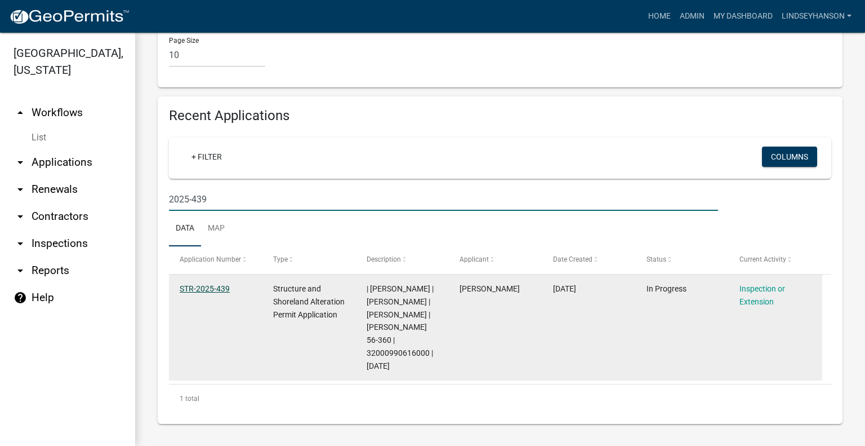
type input "2025-439"
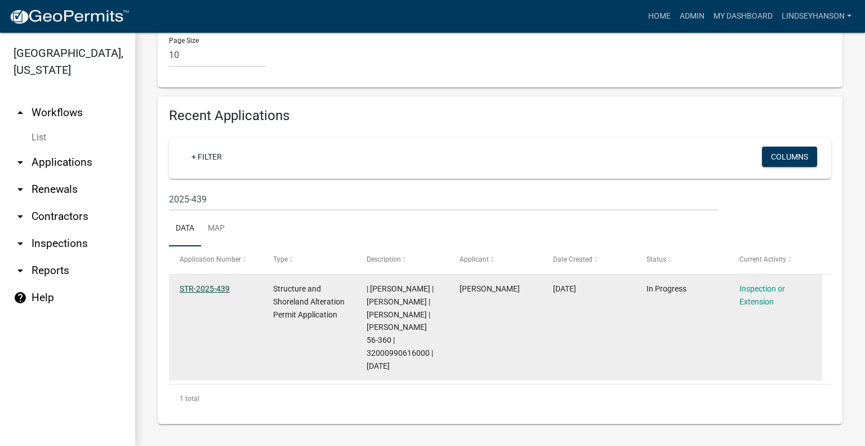
click at [217, 286] on link "STR-2025-439" at bounding box center [205, 288] width 50 height 9
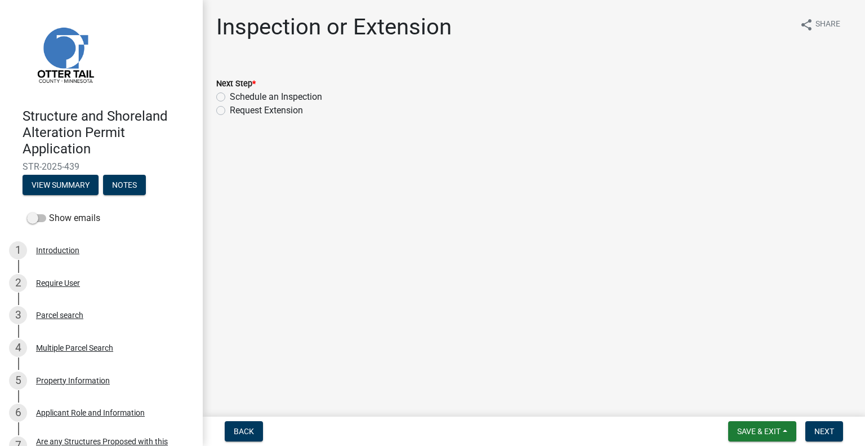
click at [322, 94] on label "Schedule an Inspection" at bounding box center [276, 97] width 92 height 14
click at [237, 94] on input "Schedule an Inspection" at bounding box center [233, 93] width 7 height 7
radio input "true"
click at [830, 432] on span "Next" at bounding box center [825, 430] width 20 height 9
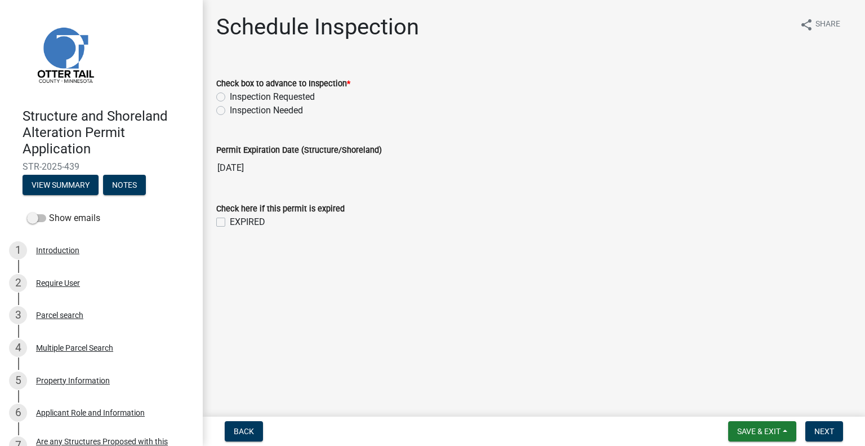
drag, startPoint x: 301, startPoint y: 92, endPoint x: 320, endPoint y: 99, distance: 19.8
click at [302, 92] on label "Inspection Requested" at bounding box center [272, 97] width 85 height 14
click at [292, 97] on label "Inspection Requested" at bounding box center [272, 97] width 85 height 14
click at [237, 97] on input "Inspection Requested" at bounding box center [233, 93] width 7 height 7
radio input "true"
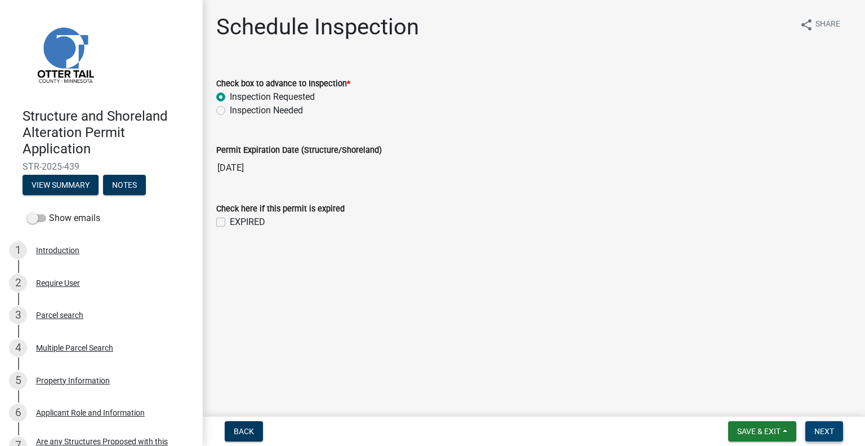
click at [823, 430] on span "Next" at bounding box center [825, 430] width 20 height 9
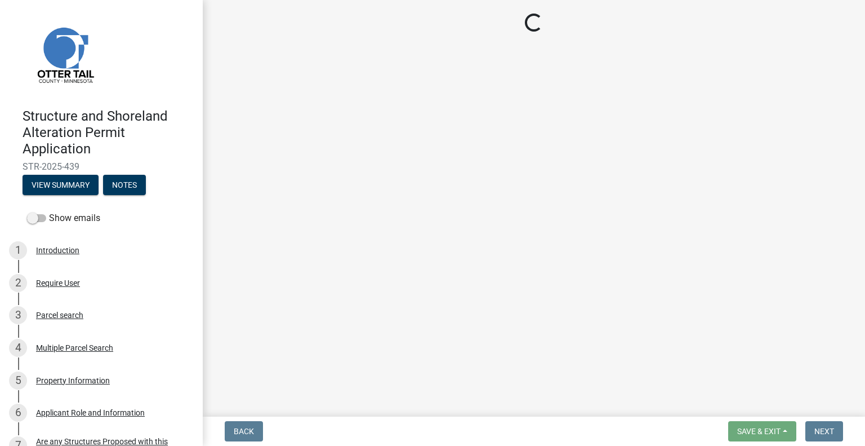
select select "710d5f49-2663-4e73-9718-d0c4e189f5ed"
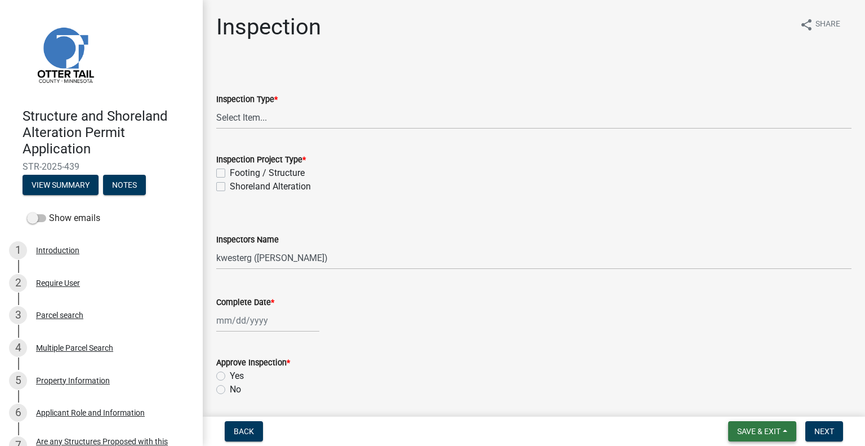
click at [765, 427] on span "Save & Exit" at bounding box center [759, 430] width 43 height 9
click at [757, 405] on button "Save & Exit" at bounding box center [752, 401] width 90 height 27
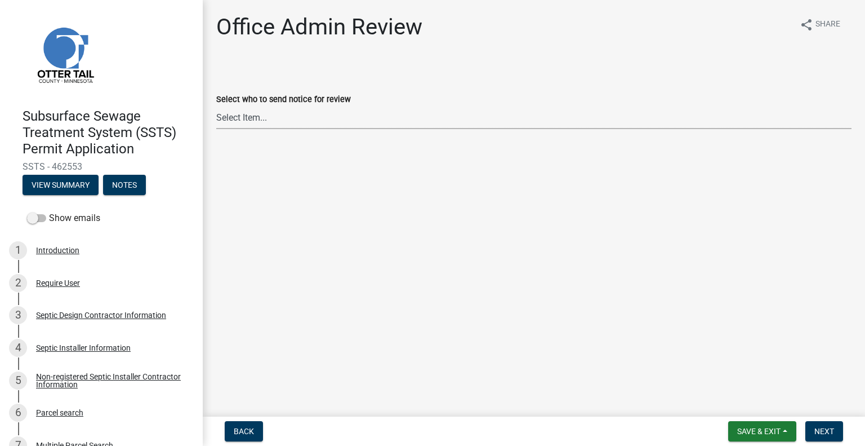
click at [293, 109] on select "Select Item... Alexis Newark (anewark@ottertailcounty.gov) Amy Busko (abusko@ot…" at bounding box center [534, 117] width 636 height 23
click at [216, 106] on select "Select Item... Alexis Newark (anewark@ottertailcounty.gov) Amy Busko (abusko@ot…" at bounding box center [534, 117] width 636 height 23
select select "587f38f5-c90e-4c12-9e10-d3e23909bbca"
click at [832, 433] on span "Next" at bounding box center [825, 430] width 20 height 9
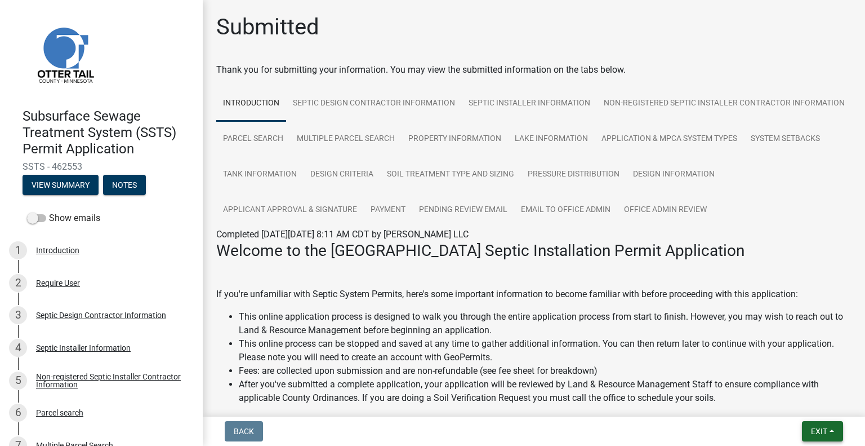
click at [809, 428] on button "Exit" at bounding box center [822, 431] width 41 height 20
click at [800, 403] on button "Save & Exit" at bounding box center [799, 401] width 90 height 27
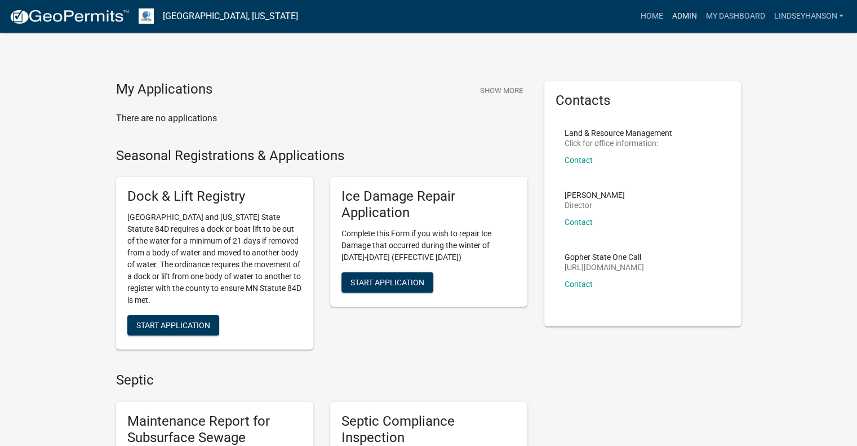
click at [675, 20] on link "Admin" at bounding box center [684, 16] width 34 height 21
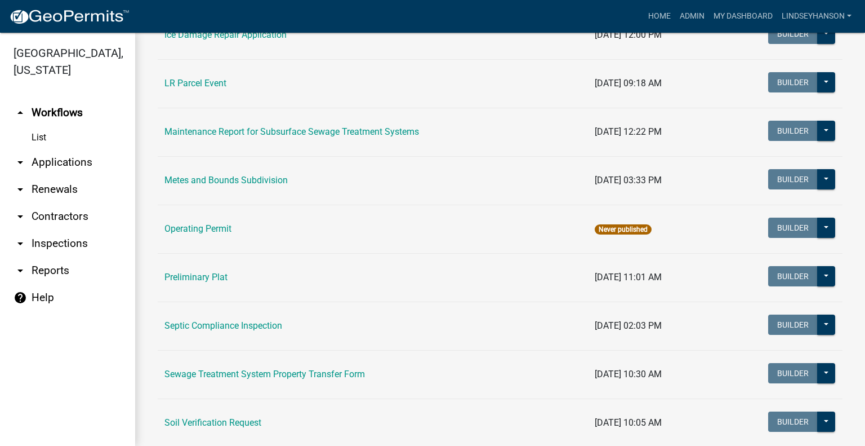
scroll to position [403, 0]
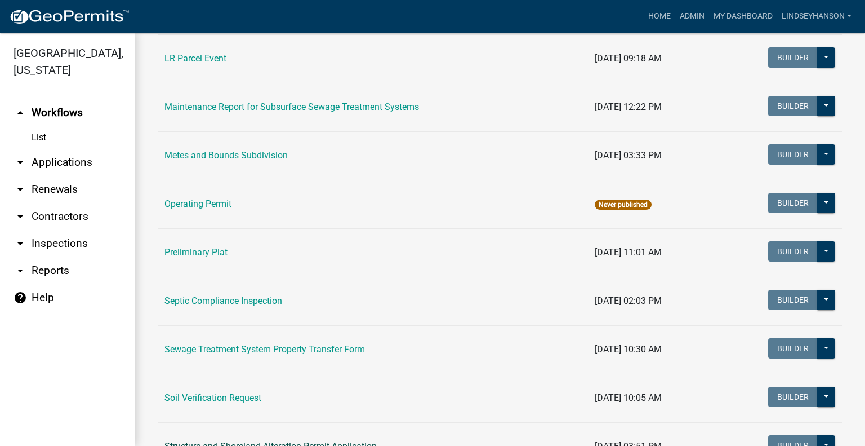
click at [353, 442] on link "Structure and Shoreland Alteration Permit Application" at bounding box center [271, 446] width 212 height 11
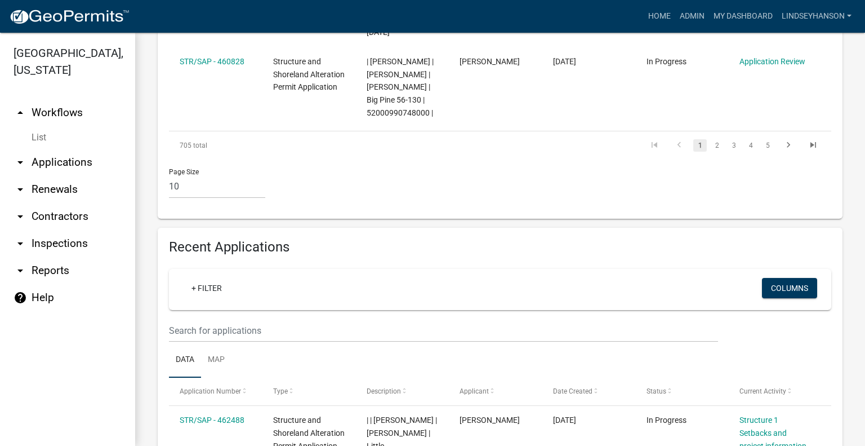
scroll to position [1077, 0]
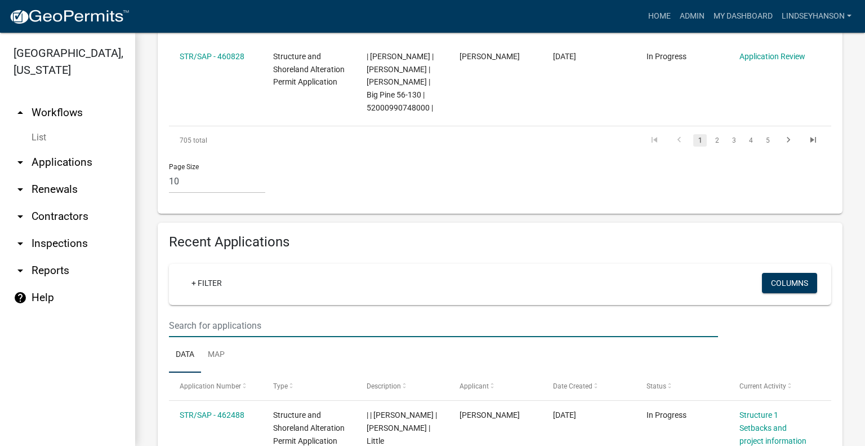
click at [356, 330] on input "text" at bounding box center [443, 325] width 549 height 23
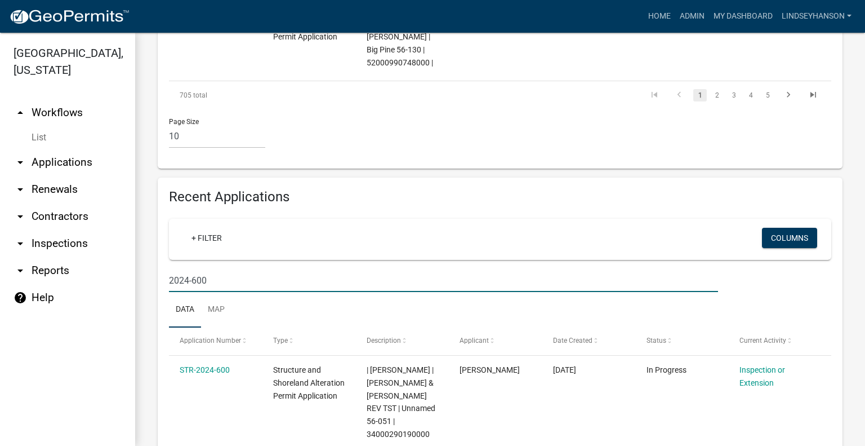
scroll to position [1122, 0]
type input "2024-600"
click at [63, 110] on link "arrow_drop_up Workflows" at bounding box center [67, 112] width 135 height 27
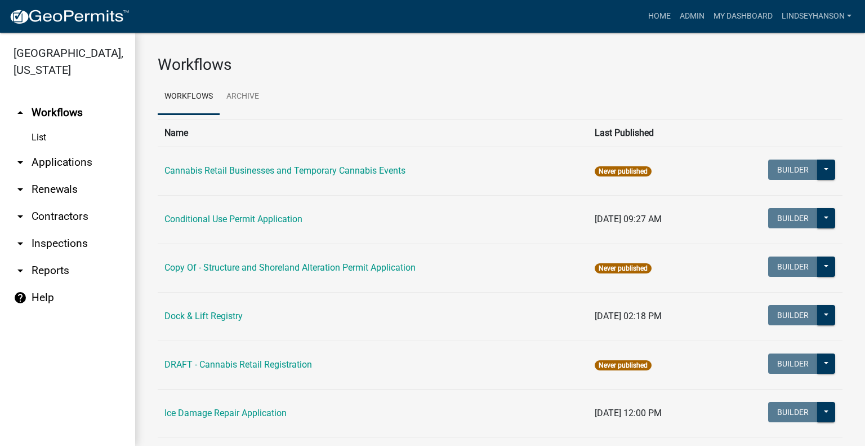
click at [76, 161] on link "arrow_drop_down Applications" at bounding box center [67, 162] width 135 height 27
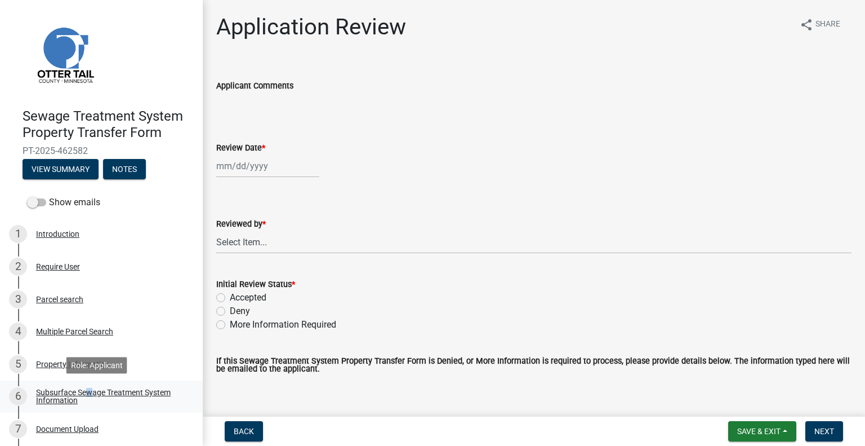
click at [87, 388] on div "Subsurface Sewage Treatment System Information" at bounding box center [110, 396] width 149 height 16
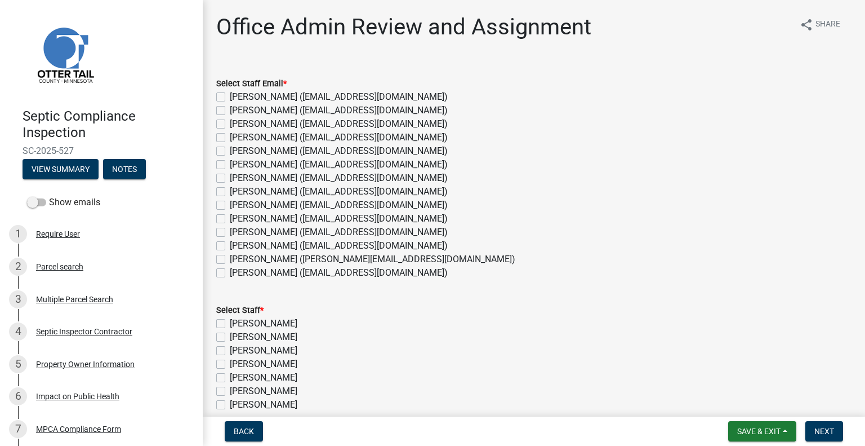
click at [259, 240] on label "[PERSON_NAME] ([EMAIL_ADDRESS][DOMAIN_NAME])" at bounding box center [339, 246] width 218 height 14
click at [237, 240] on input "[PERSON_NAME] ([EMAIL_ADDRESS][DOMAIN_NAME])" at bounding box center [233, 242] width 7 height 7
checkbox input "true"
checkbox input "false"
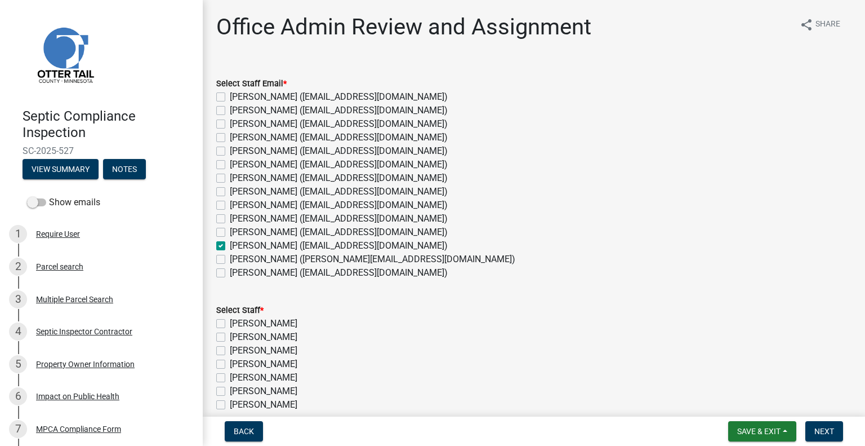
checkbox input "false"
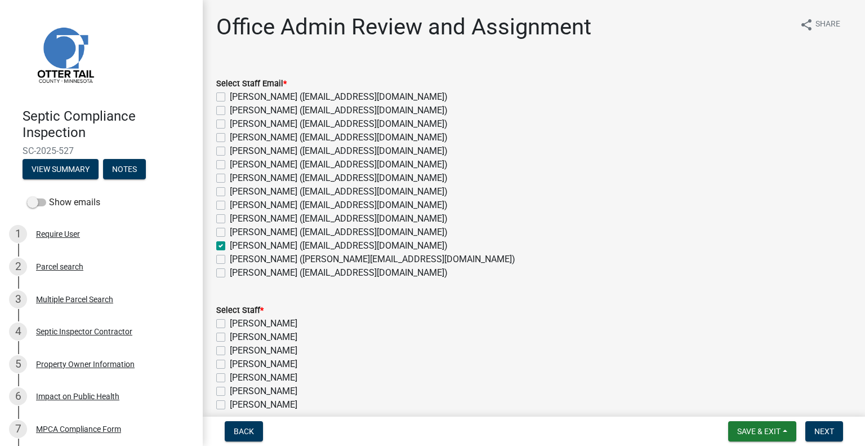
checkbox input "false"
checkbox input "true"
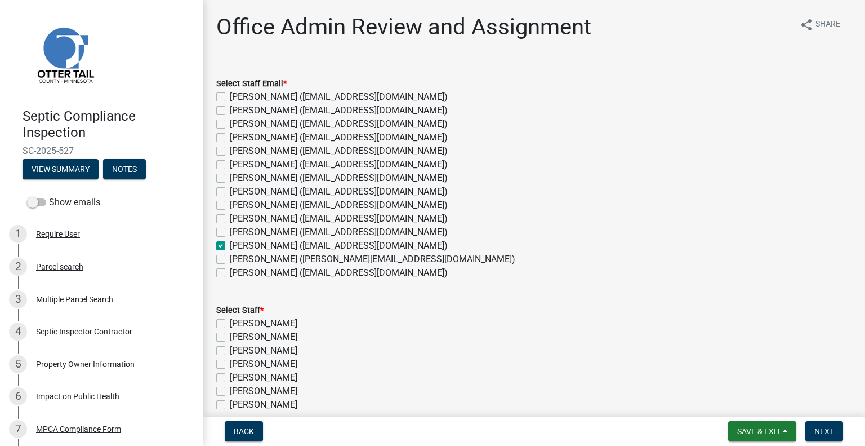
checkbox input "false"
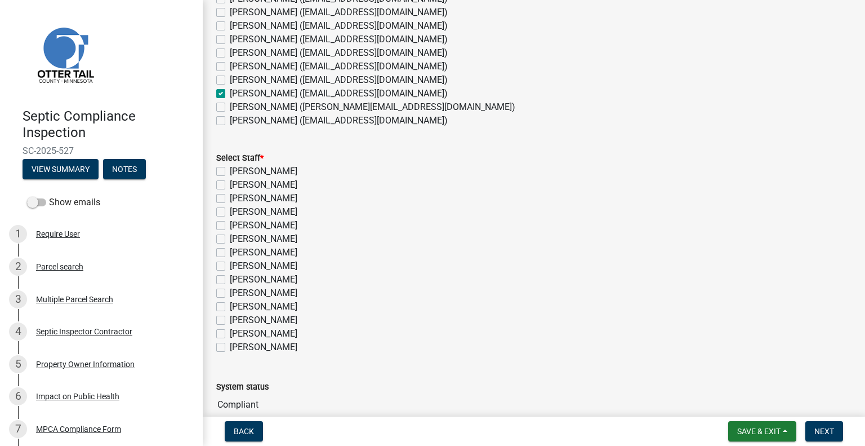
scroll to position [208, 0]
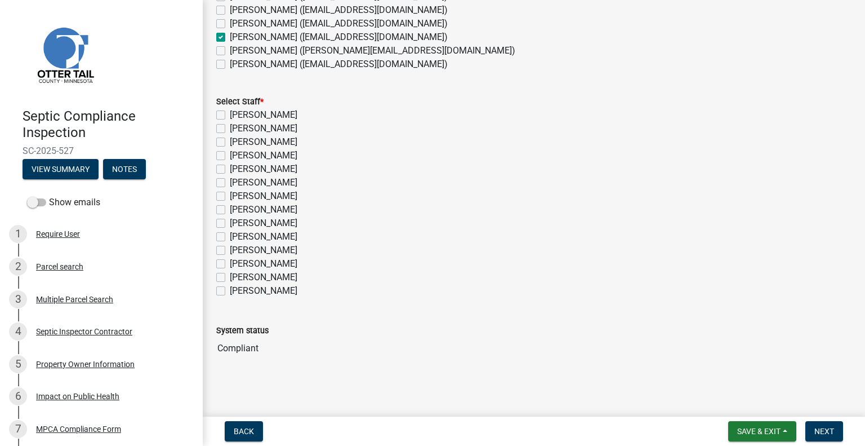
click at [274, 263] on label "[PERSON_NAME]" at bounding box center [264, 264] width 68 height 14
click at [237, 263] on input "[PERSON_NAME]" at bounding box center [233, 260] width 7 height 7
checkbox input "true"
checkbox input "false"
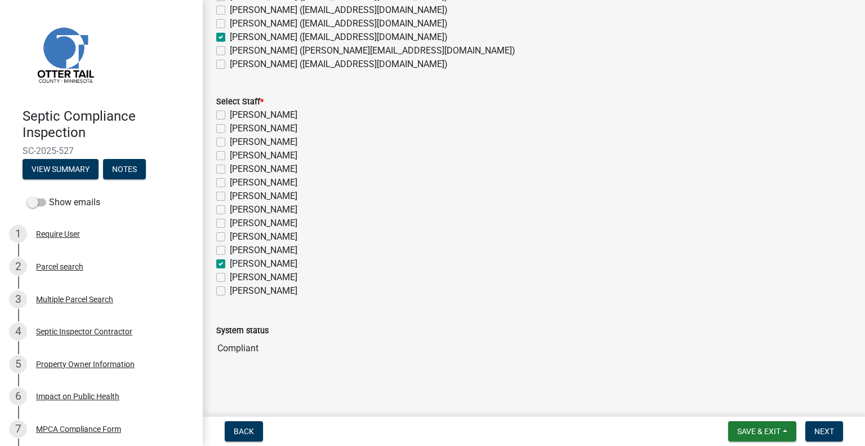
checkbox input "false"
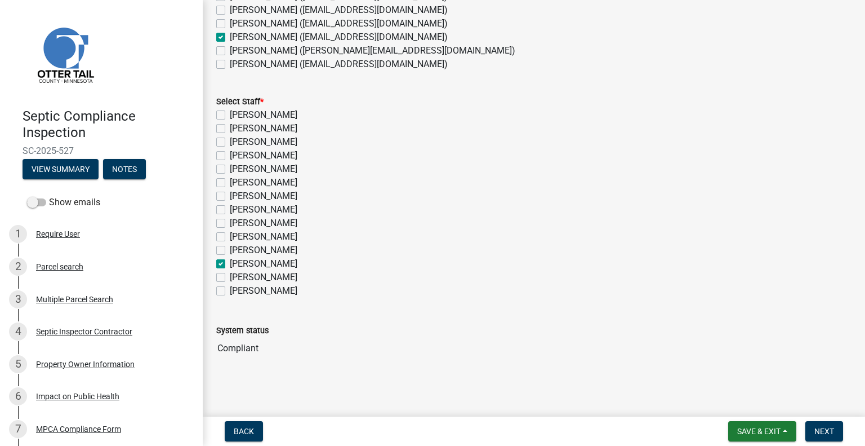
checkbox input "false"
checkbox input "true"
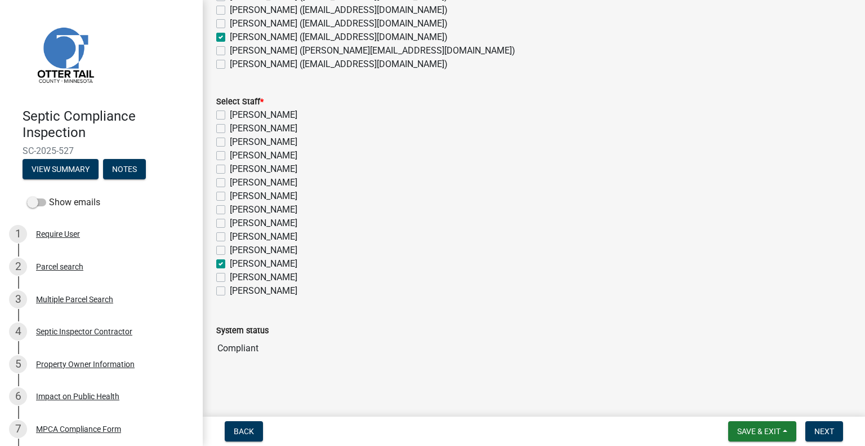
checkbox input "false"
click at [820, 428] on span "Next" at bounding box center [825, 430] width 20 height 9
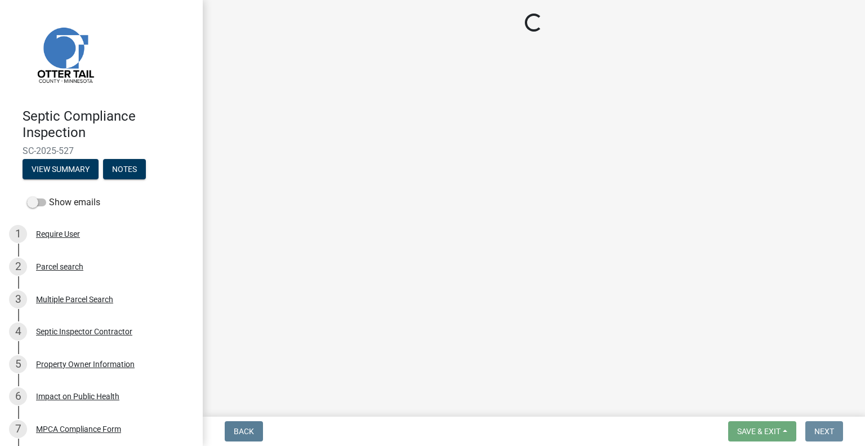
scroll to position [0, 0]
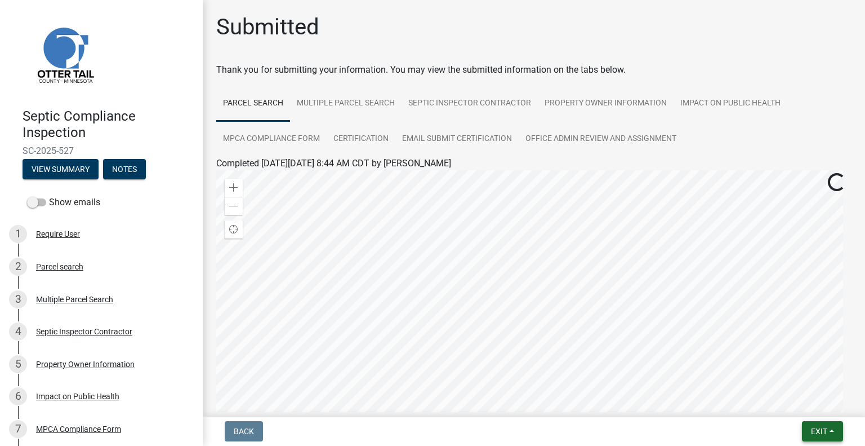
click at [807, 434] on button "Exit" at bounding box center [822, 431] width 41 height 20
click at [792, 408] on button "Save & Exit" at bounding box center [799, 401] width 90 height 27
